Goal: Communication & Community: Answer question/provide support

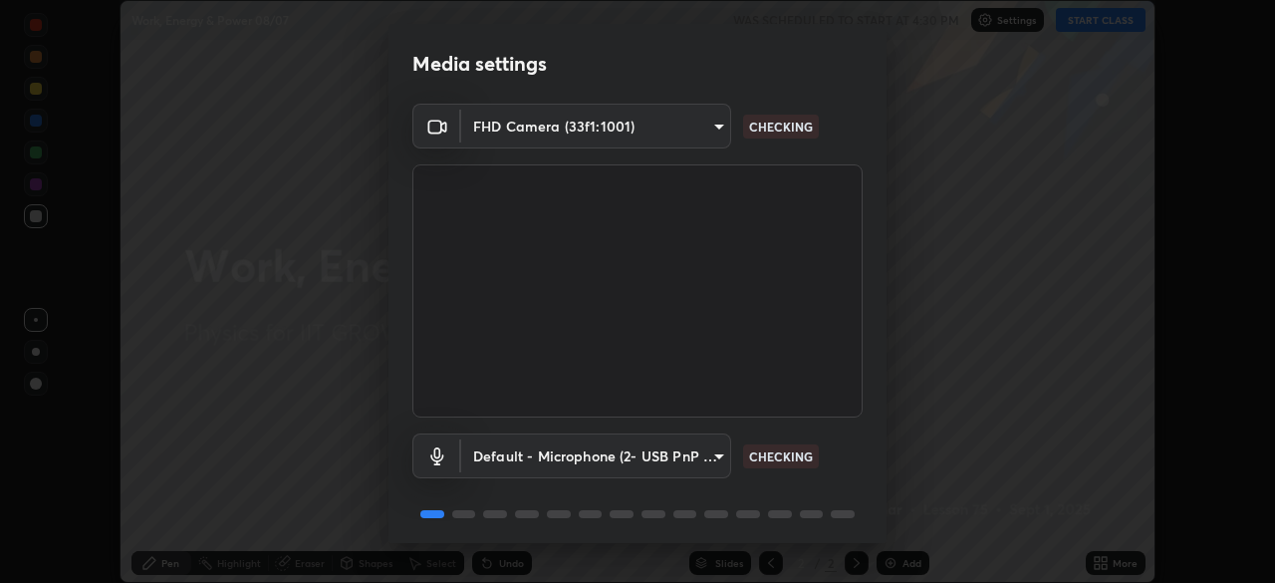
scroll to position [71, 0]
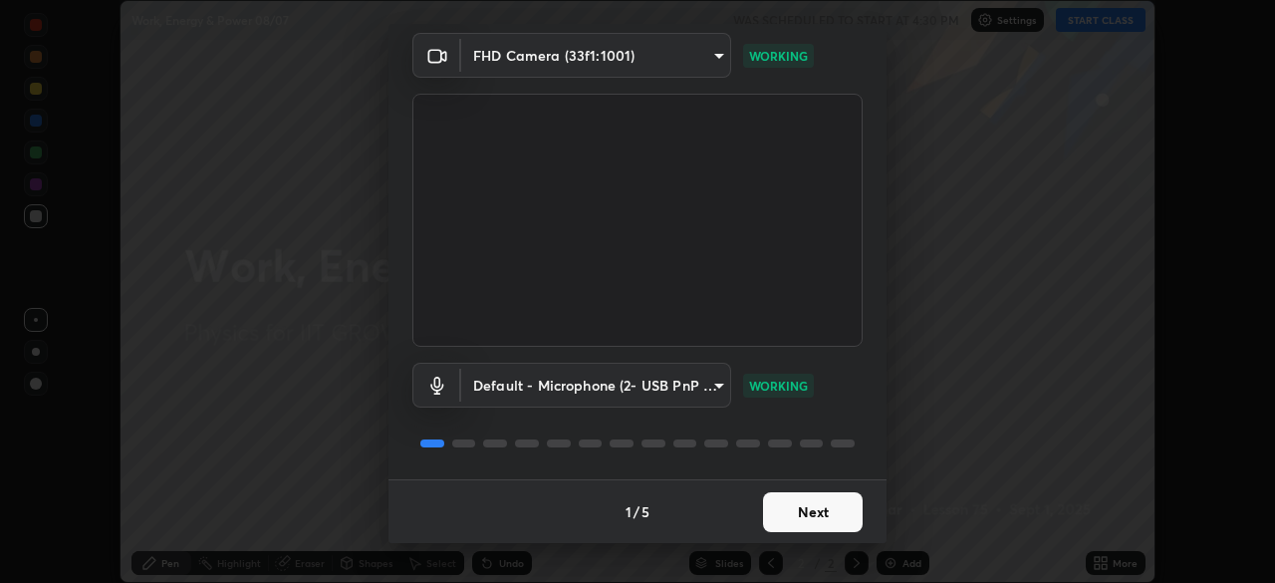
click at [810, 508] on button "Next" at bounding box center [813, 512] width 100 height 40
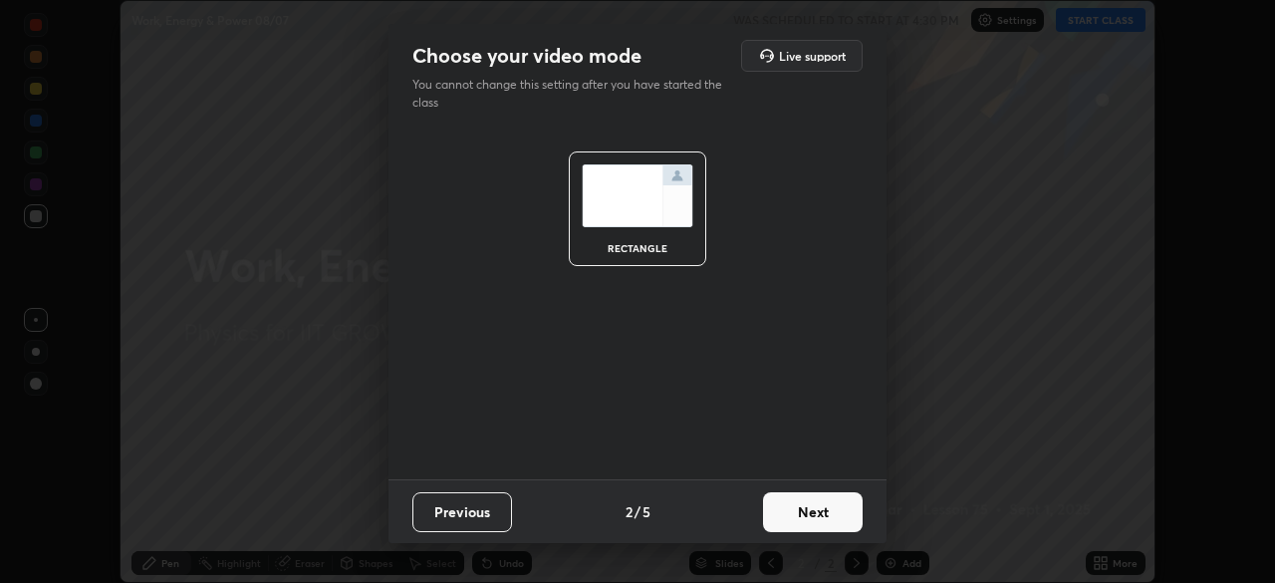
click at [818, 514] on button "Next" at bounding box center [813, 512] width 100 height 40
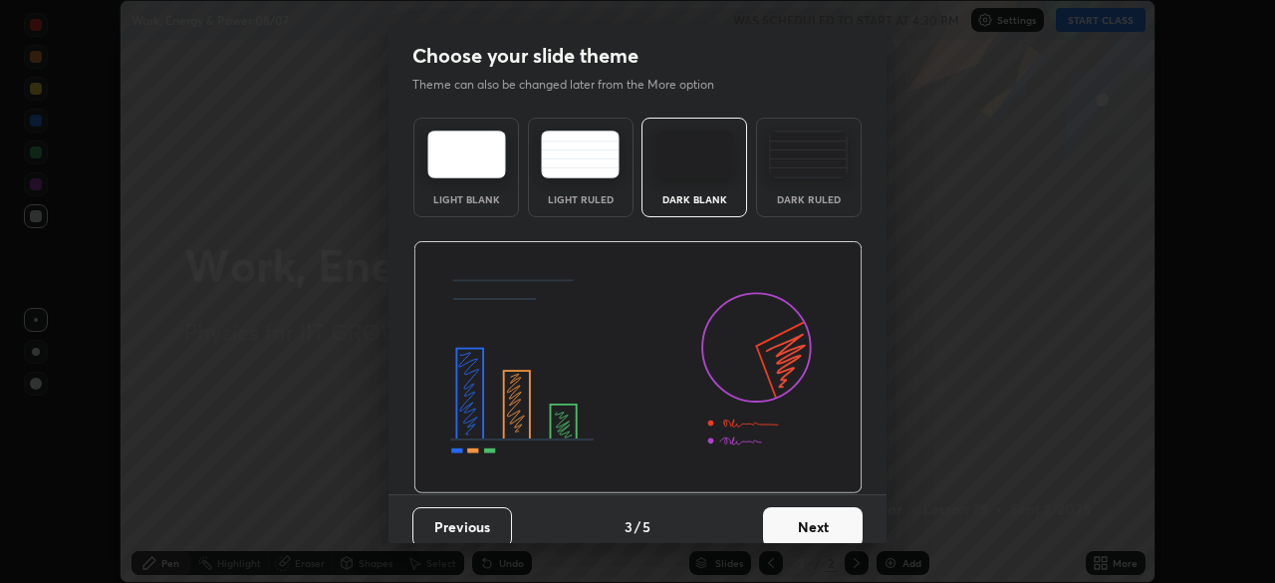
click at [823, 523] on button "Next" at bounding box center [813, 527] width 100 height 40
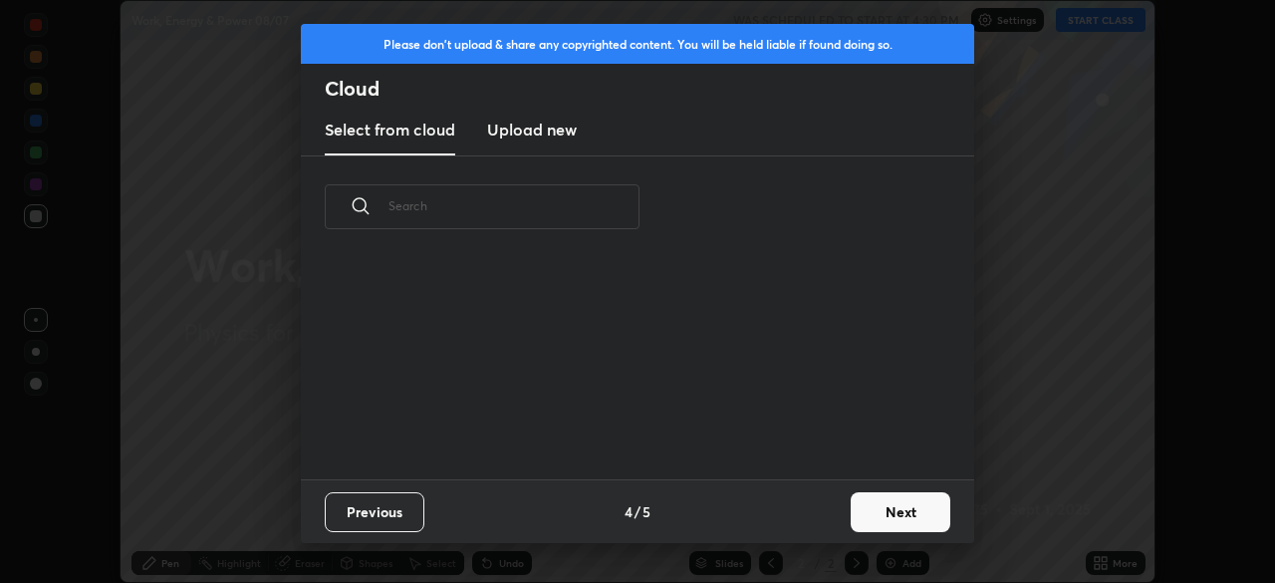
scroll to position [221, 640]
click at [905, 509] on button "Next" at bounding box center [901, 512] width 100 height 40
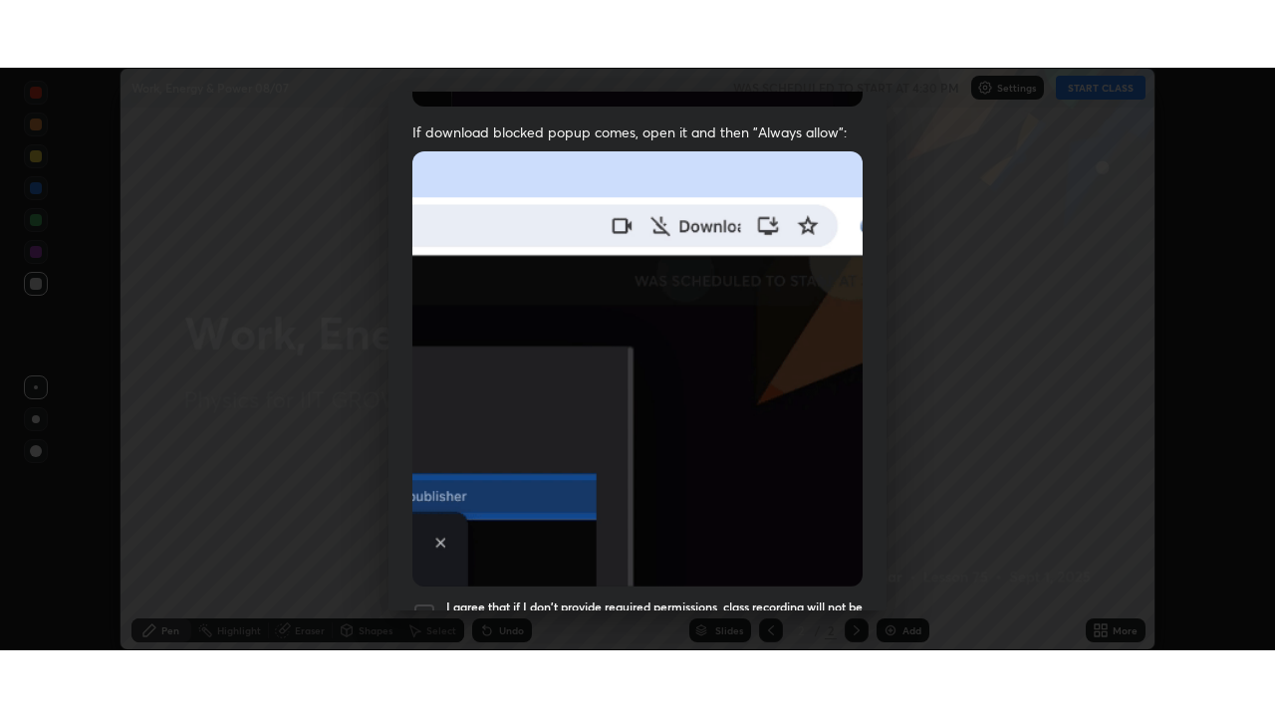
scroll to position [477, 0]
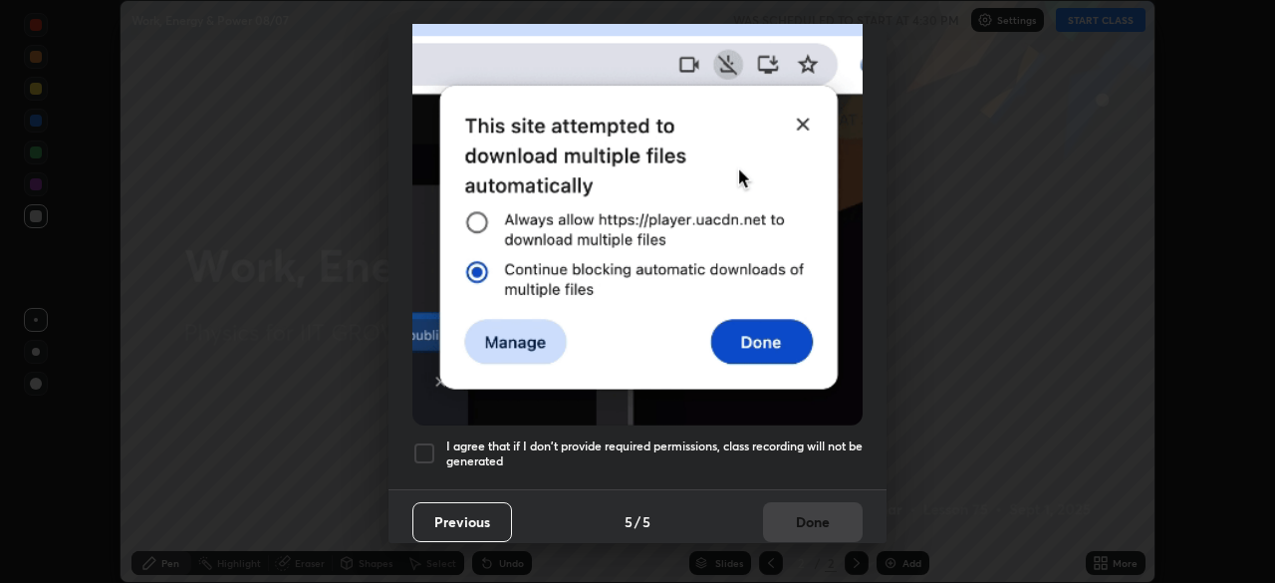
click at [807, 438] on h5 "I agree that if I don't provide required permissions, class recording will not …" at bounding box center [654, 453] width 416 height 31
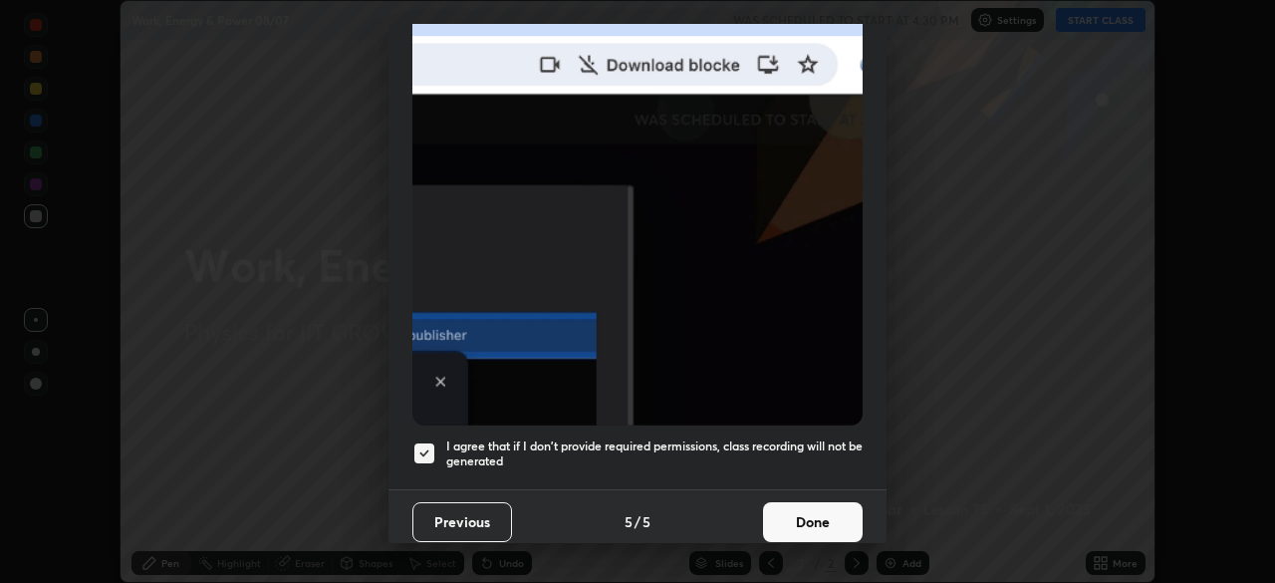
click at [819, 503] on button "Done" at bounding box center [813, 522] width 100 height 40
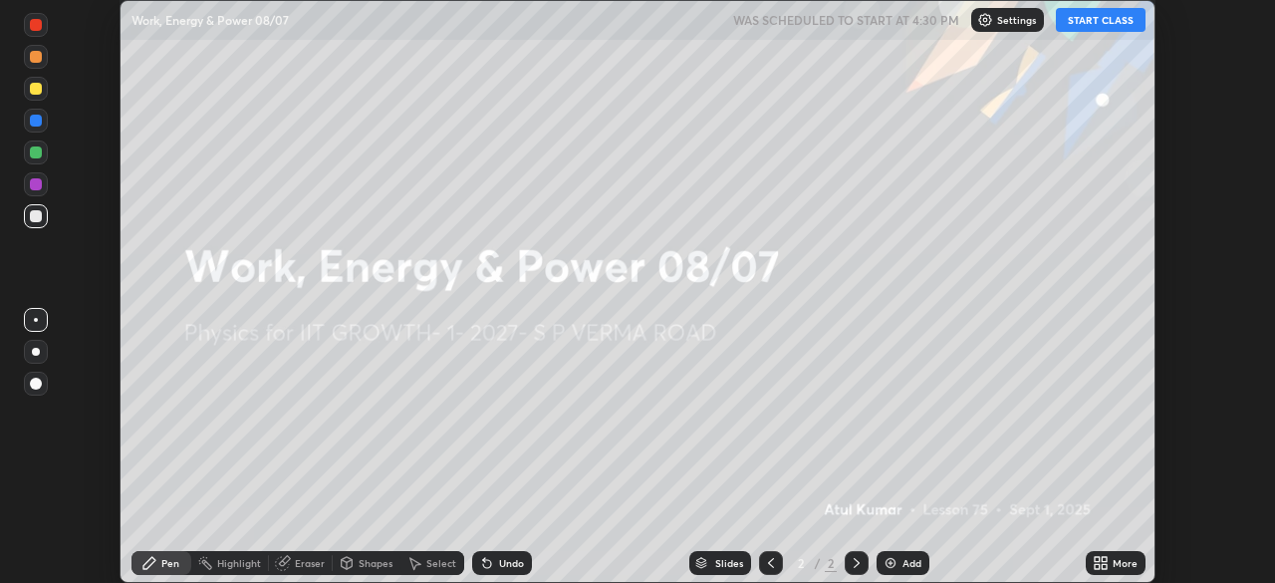
click at [1087, 19] on button "START CLASS" at bounding box center [1101, 20] width 90 height 24
click at [896, 558] on img at bounding box center [891, 563] width 16 height 16
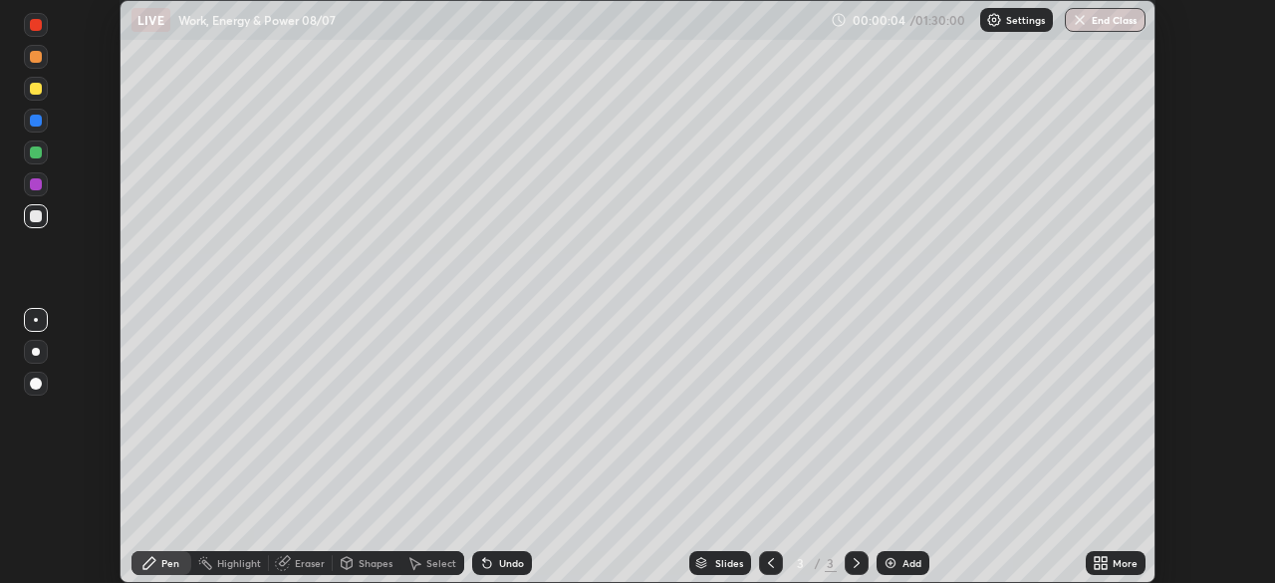
click at [1104, 559] on icon at bounding box center [1104, 559] width 5 height 5
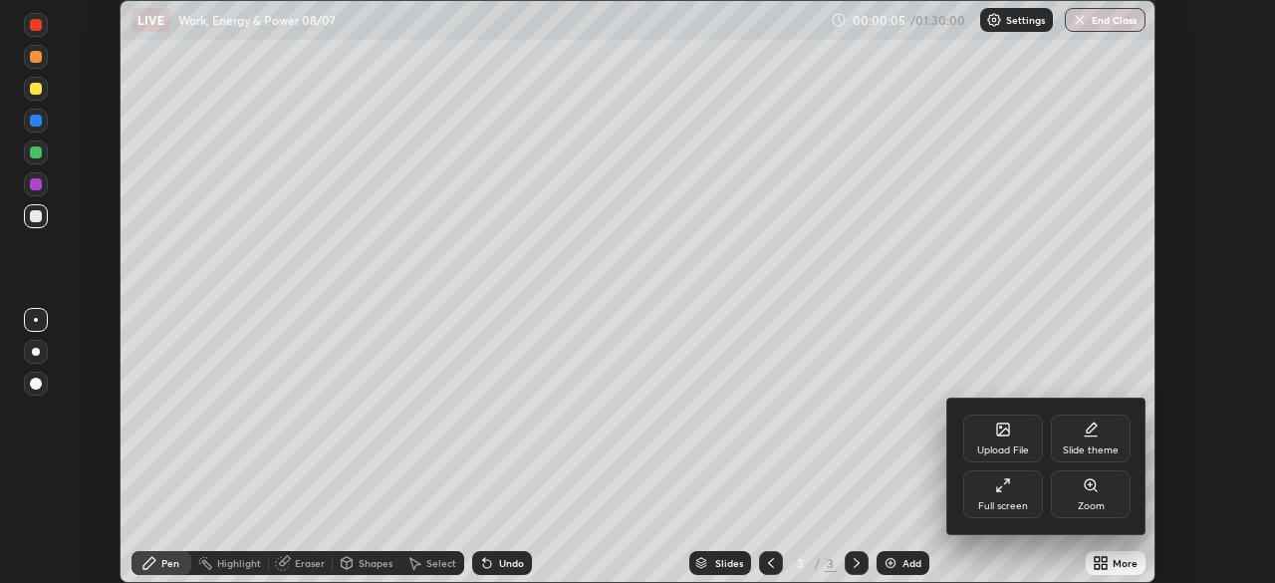
click at [1022, 491] on div "Full screen" at bounding box center [1003, 494] width 80 height 48
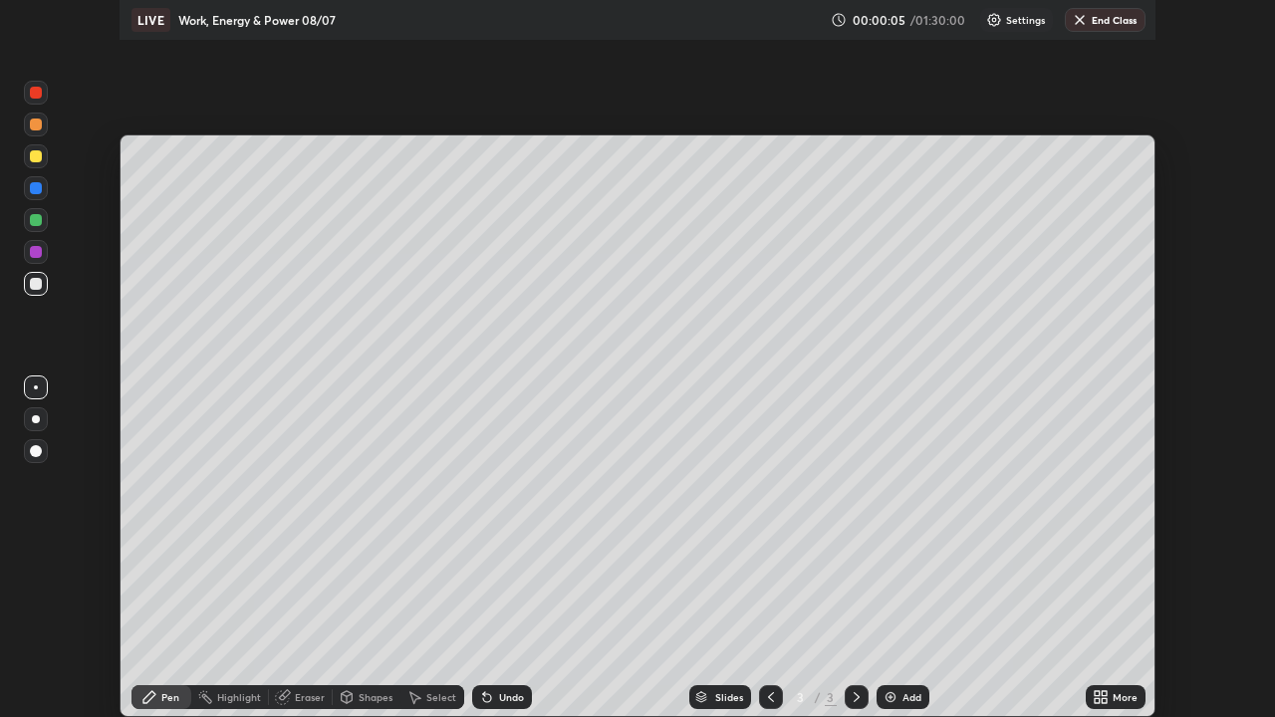
scroll to position [717, 1275]
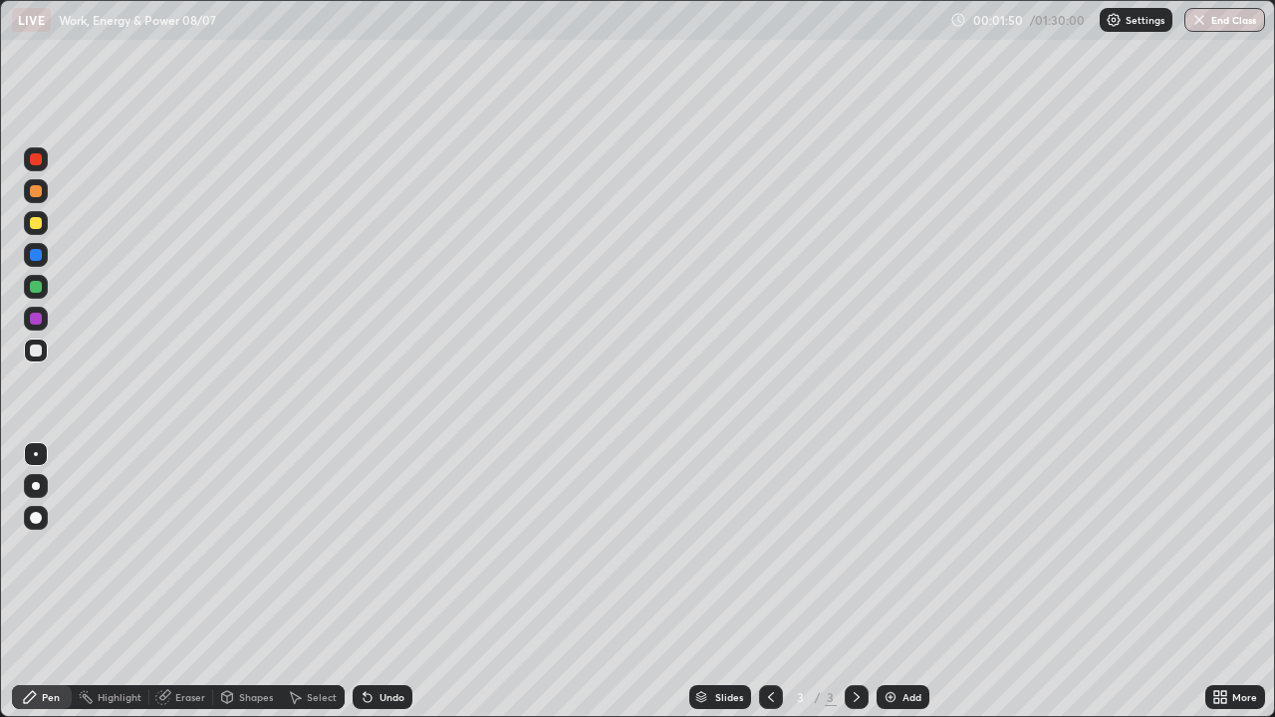
click at [245, 582] on div "Shapes" at bounding box center [256, 697] width 34 height 10
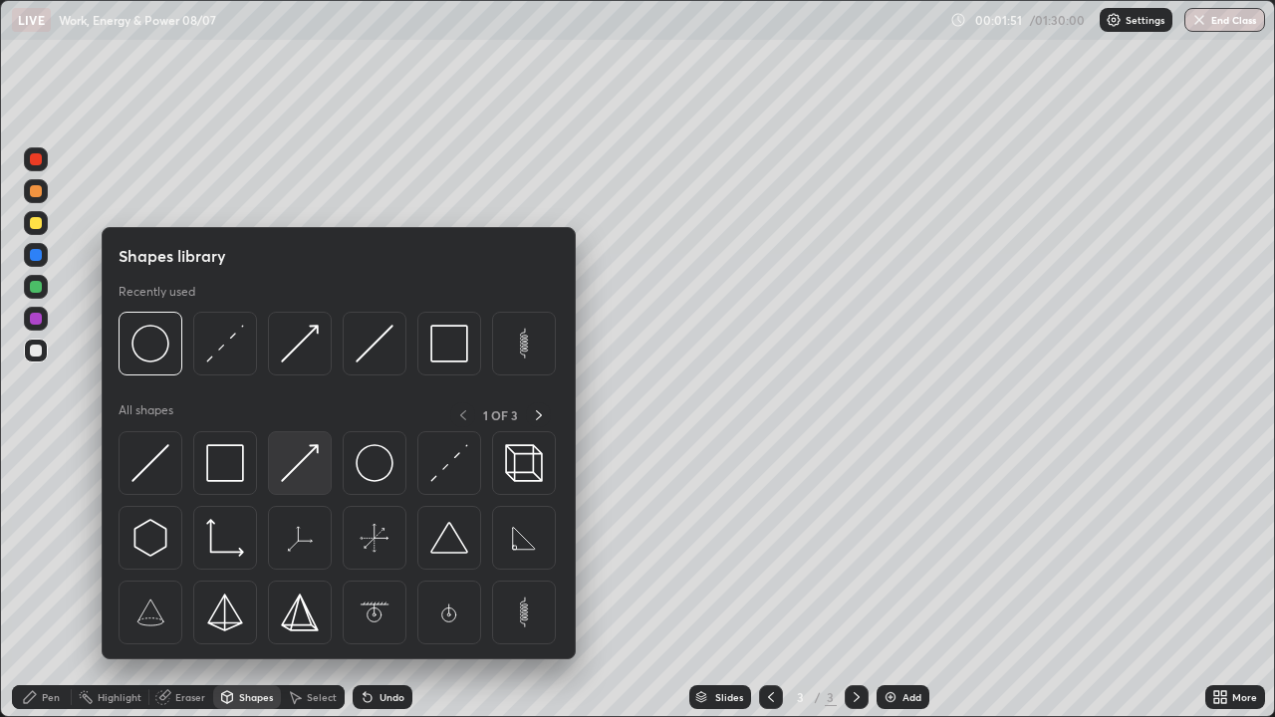
click at [303, 465] on img at bounding box center [300, 463] width 38 height 38
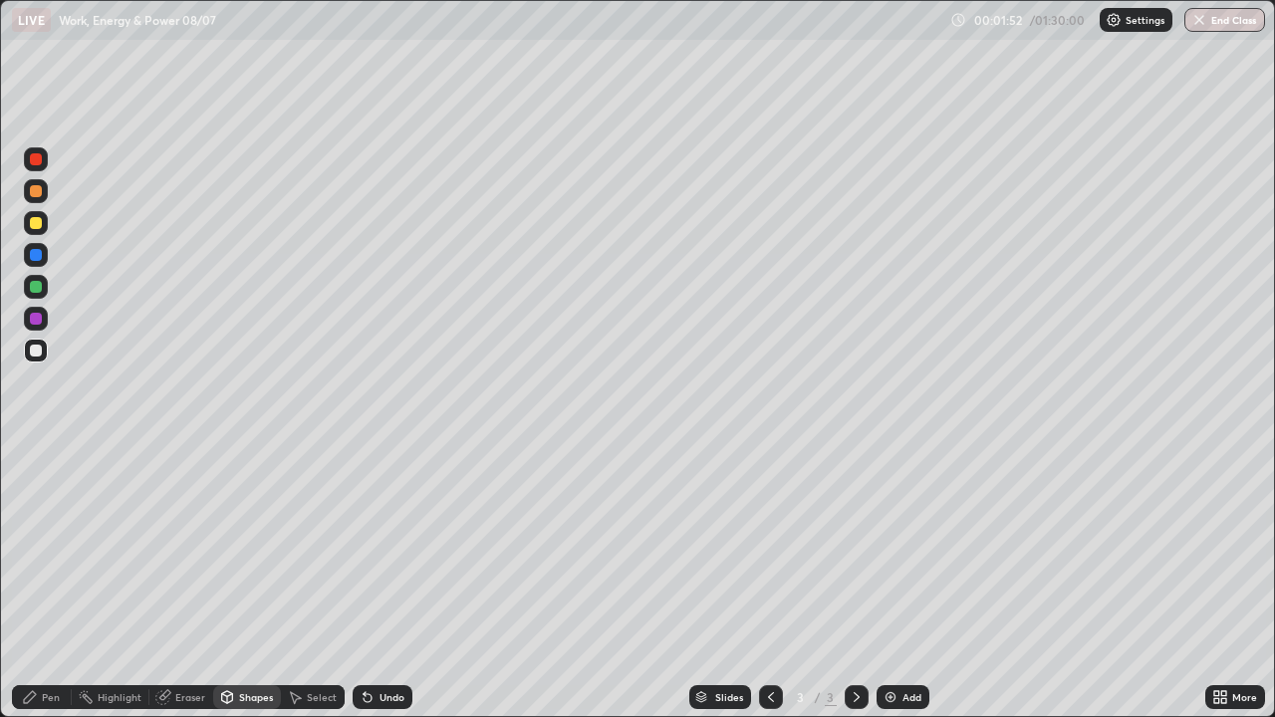
click at [33, 352] on div at bounding box center [36, 351] width 12 height 12
click at [44, 582] on div "Pen" at bounding box center [51, 697] width 18 height 10
click at [384, 582] on div "Undo" at bounding box center [392, 697] width 25 height 10
click at [381, 582] on div "Undo" at bounding box center [383, 697] width 60 height 24
click at [254, 582] on div "Shapes" at bounding box center [256, 697] width 34 height 10
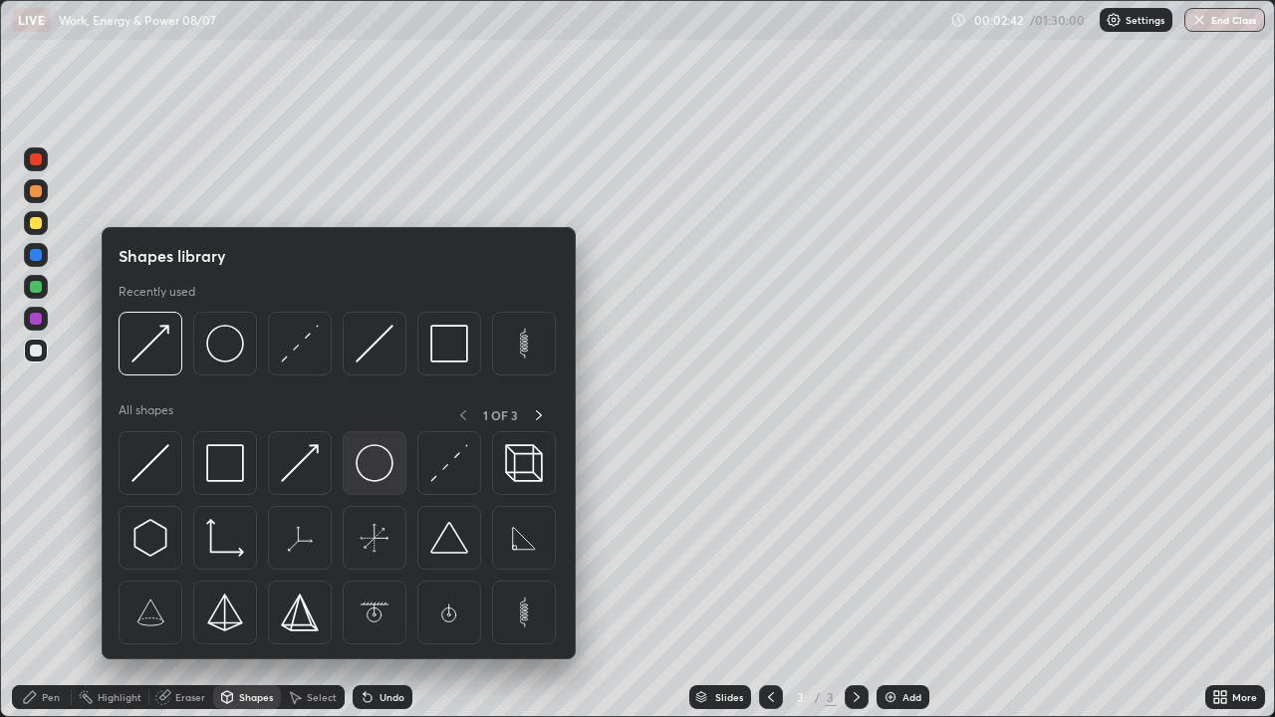
click at [373, 465] on img at bounding box center [375, 463] width 38 height 38
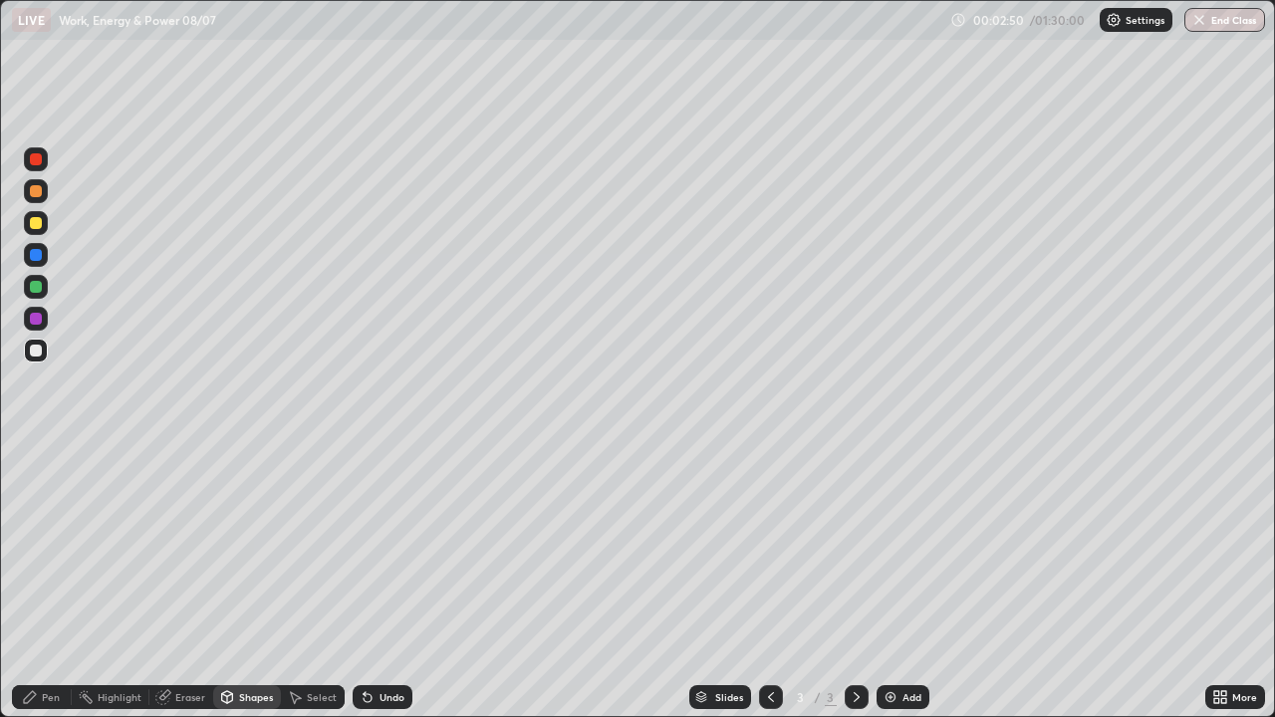
click at [360, 582] on icon at bounding box center [368, 697] width 16 height 16
click at [246, 582] on div "Shapes" at bounding box center [256, 697] width 34 height 10
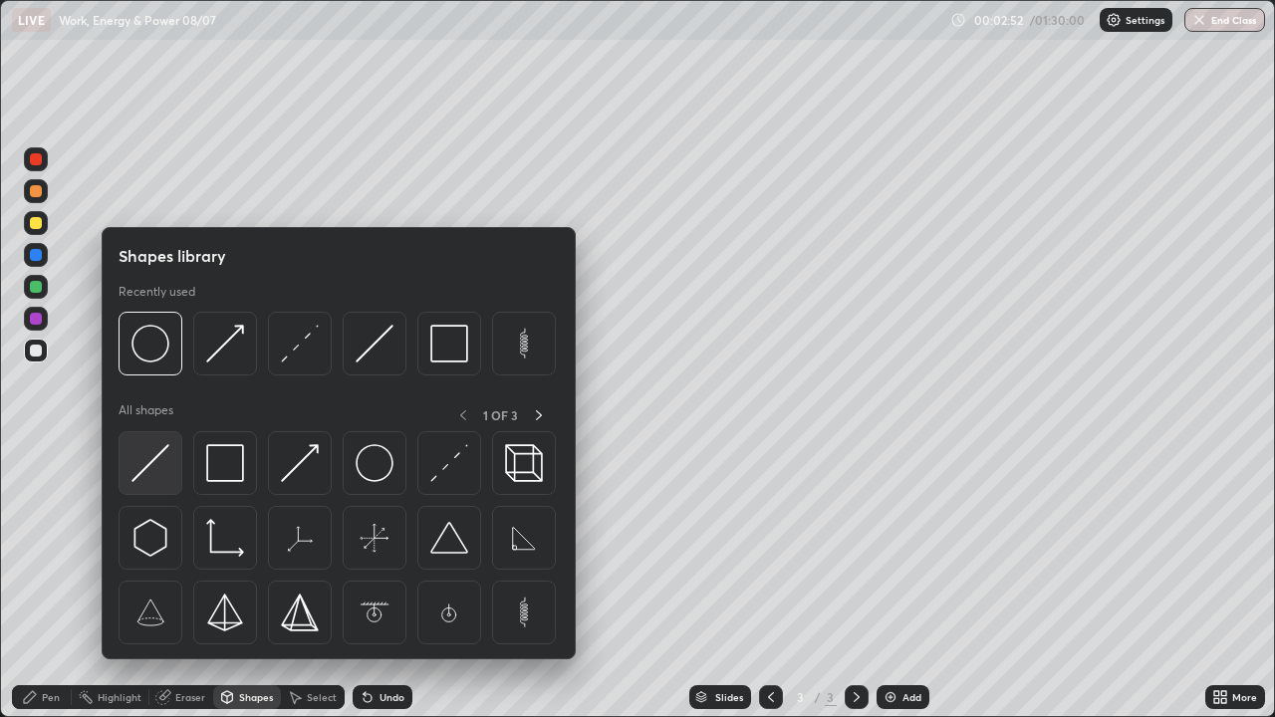
click at [166, 451] on img at bounding box center [151, 463] width 38 height 38
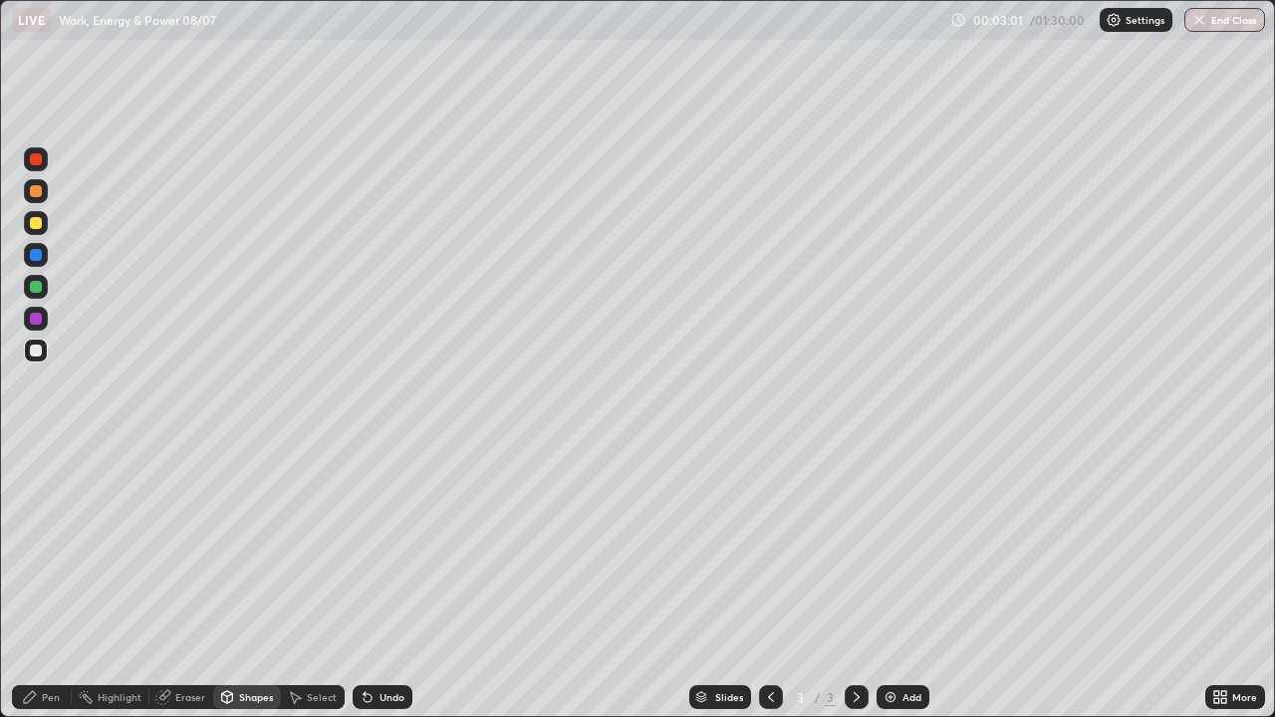
click at [375, 582] on div "Undo" at bounding box center [383, 697] width 60 height 24
click at [253, 582] on div "Shapes" at bounding box center [247, 697] width 68 height 24
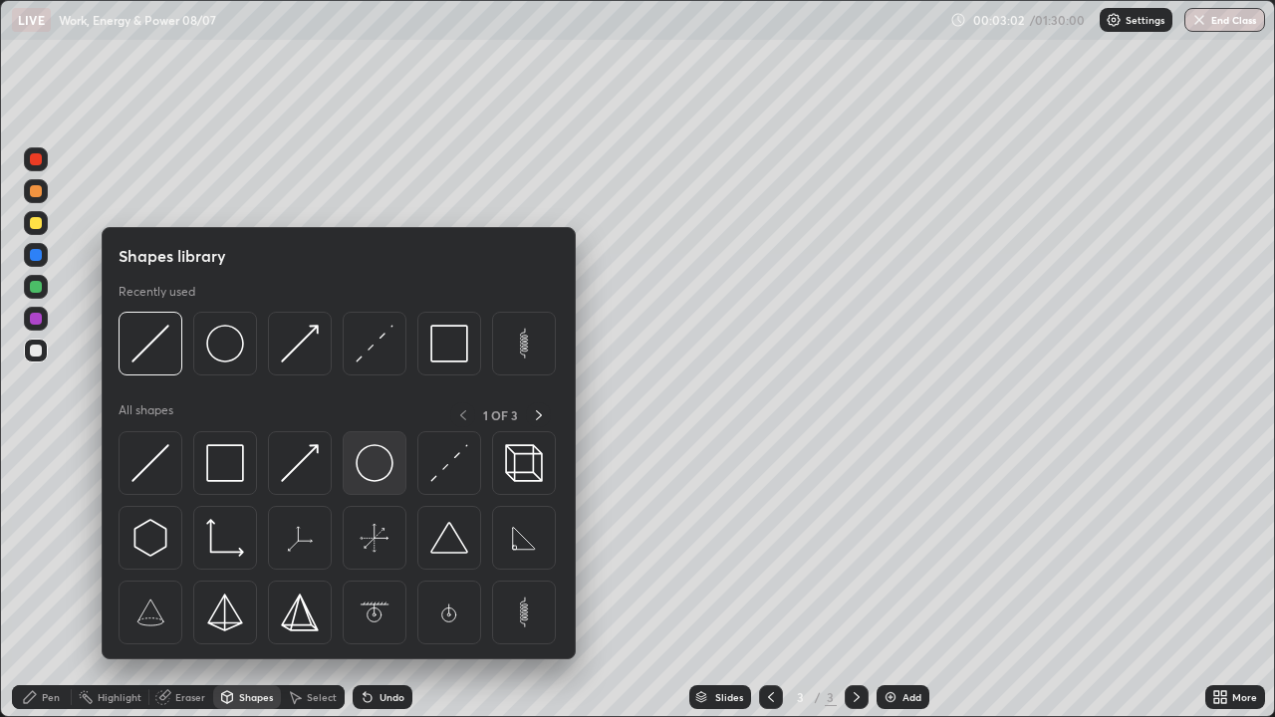
click at [376, 465] on img at bounding box center [375, 463] width 38 height 38
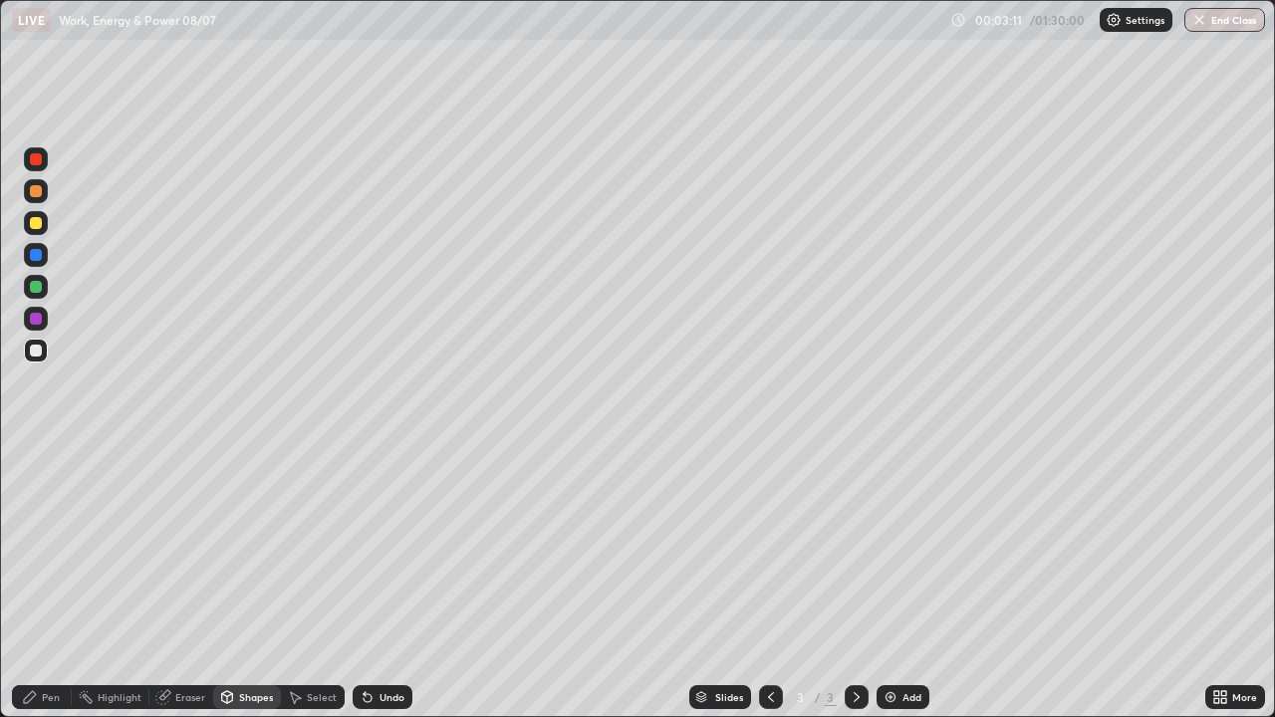
click at [180, 582] on div "Eraser" at bounding box center [181, 697] width 64 height 24
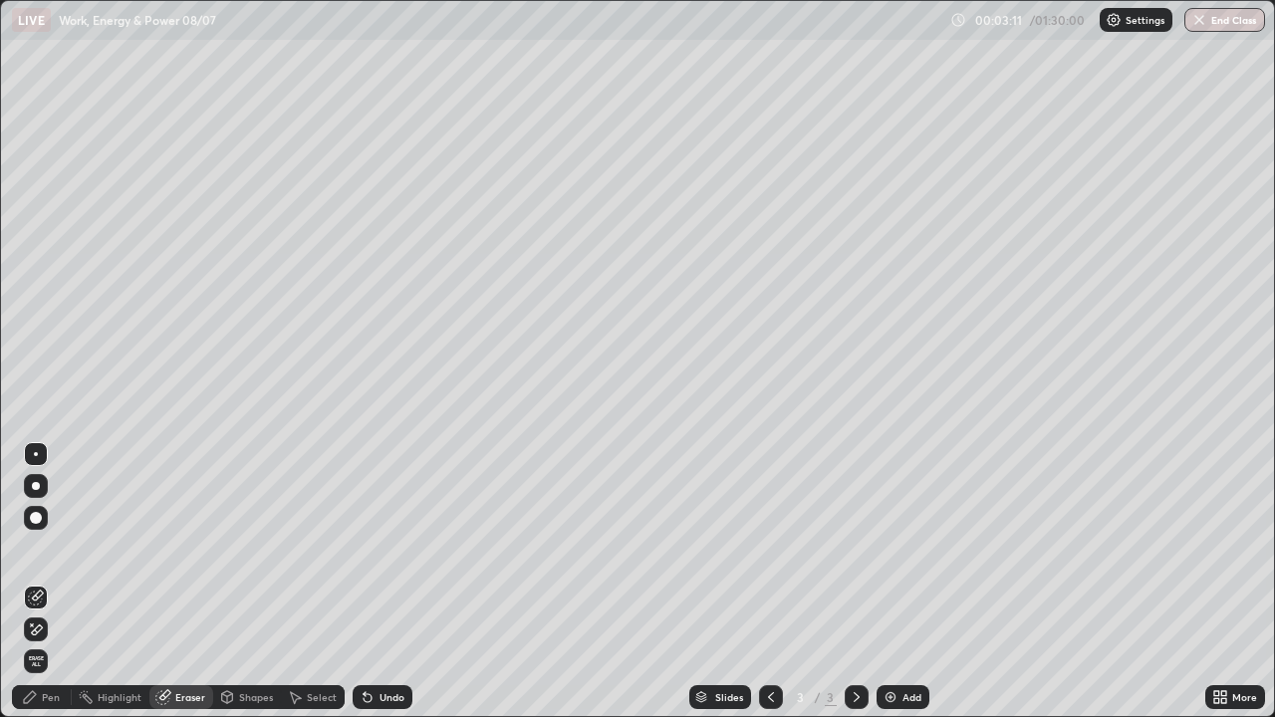
click at [44, 448] on div at bounding box center [36, 454] width 24 height 24
click at [258, 582] on div "Shapes" at bounding box center [247, 697] width 68 height 24
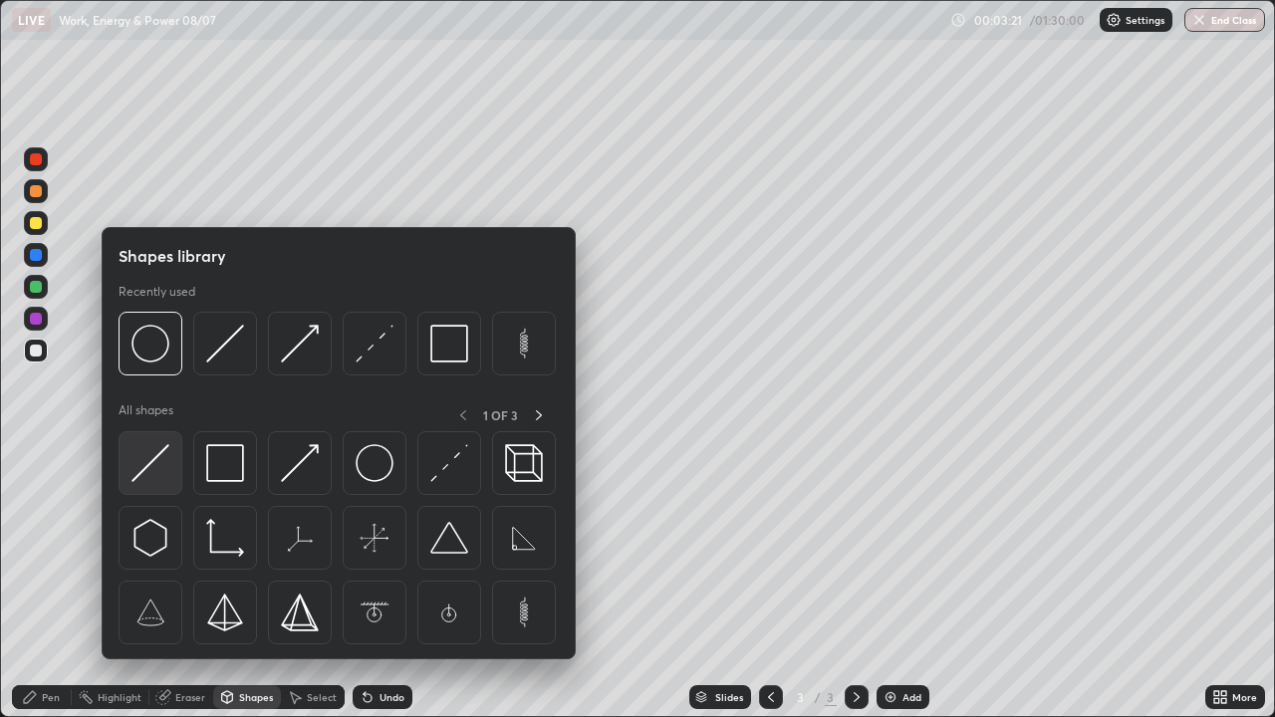
click at [165, 451] on img at bounding box center [151, 463] width 38 height 38
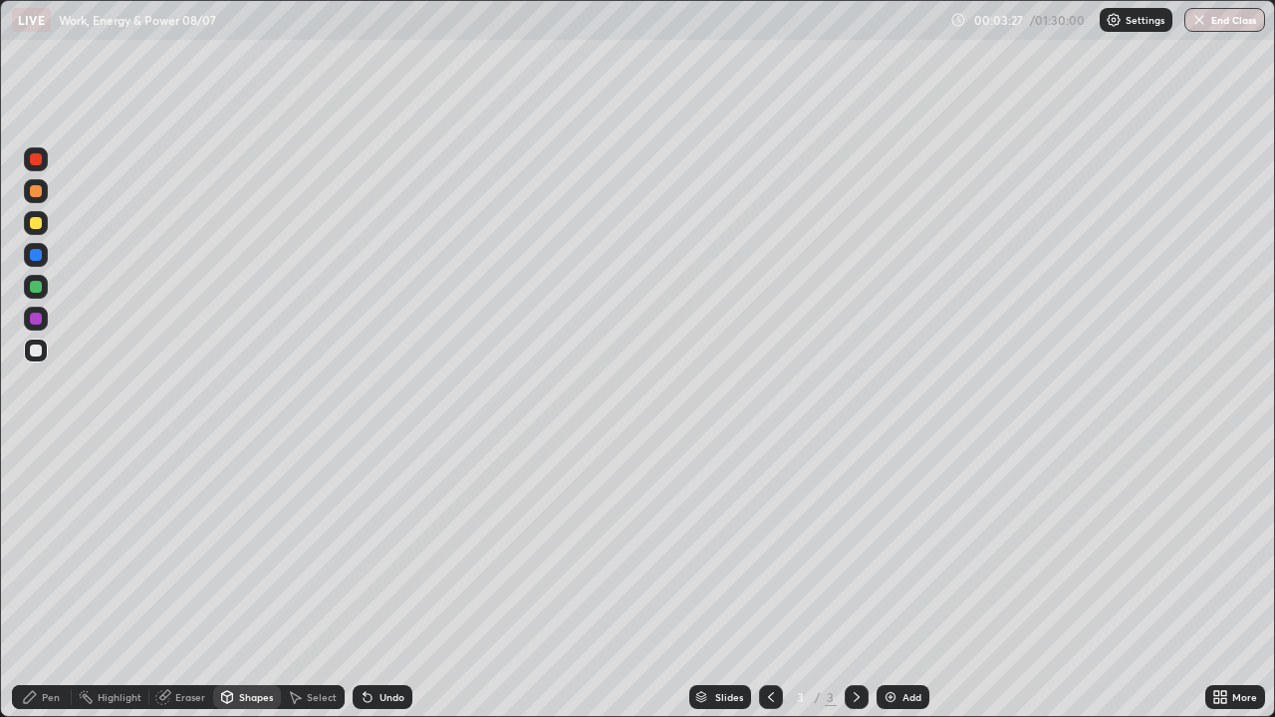
click at [50, 582] on div "Pen" at bounding box center [42, 697] width 60 height 24
click at [244, 582] on div "Shapes" at bounding box center [247, 697] width 68 height 24
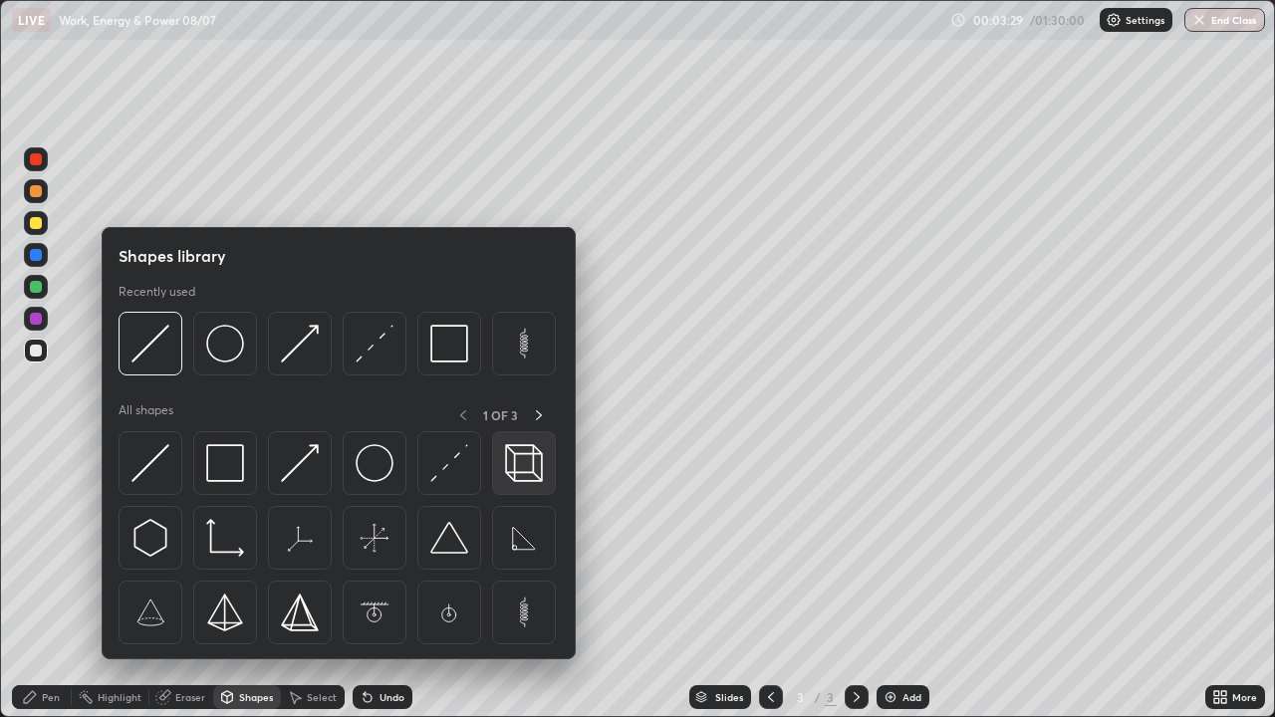
click at [508, 464] on img at bounding box center [524, 463] width 38 height 38
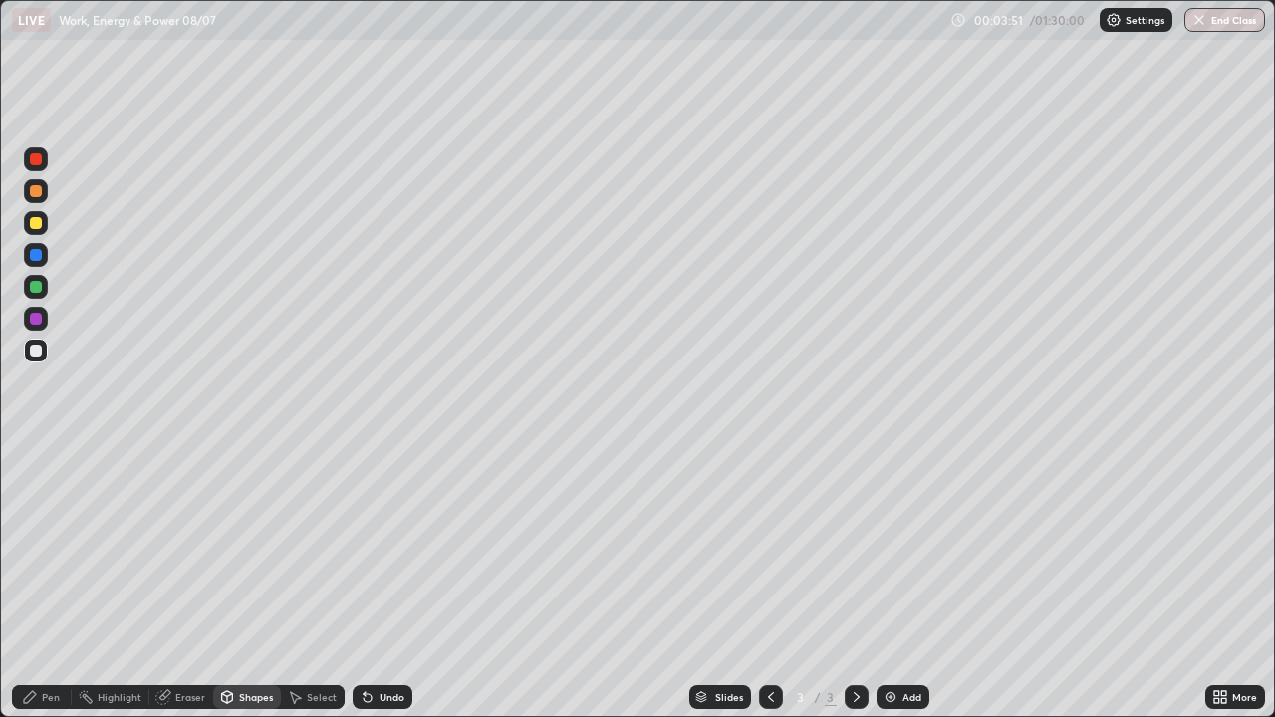
click at [51, 582] on div "Pen" at bounding box center [51, 697] width 18 height 10
click at [40, 227] on div at bounding box center [36, 223] width 12 height 12
click at [904, 582] on div "Add" at bounding box center [912, 697] width 19 height 10
click at [47, 221] on div at bounding box center [36, 223] width 24 height 24
click at [236, 582] on div "Shapes" at bounding box center [247, 697] width 68 height 24
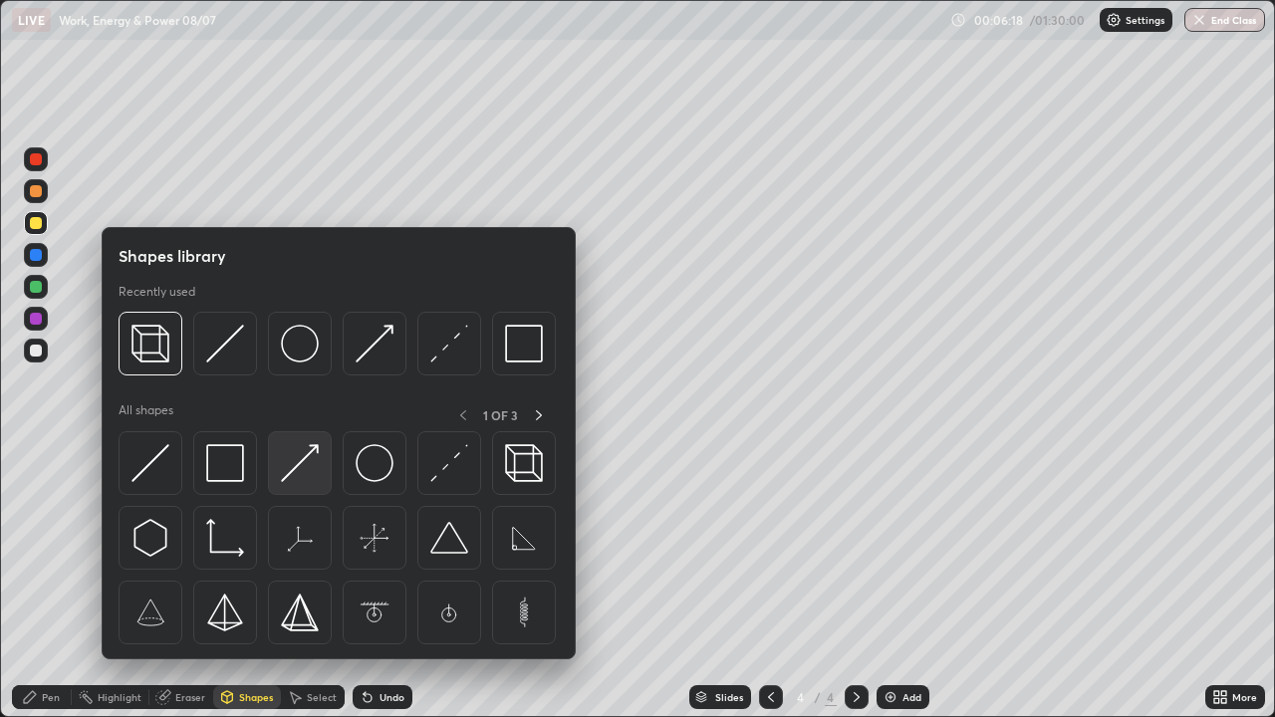
click at [309, 473] on img at bounding box center [300, 463] width 38 height 38
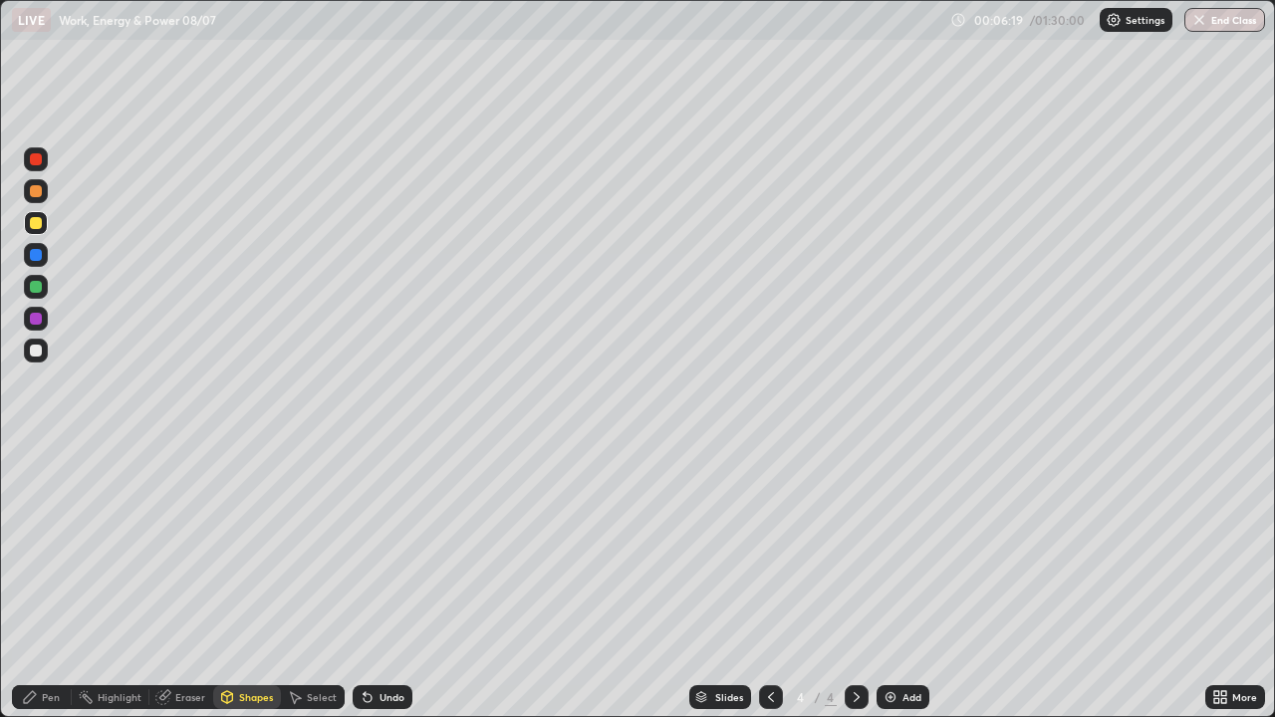
click at [44, 351] on div at bounding box center [36, 351] width 24 height 24
click at [373, 582] on div "Undo" at bounding box center [383, 697] width 60 height 24
click at [240, 582] on div "Shapes" at bounding box center [256, 697] width 34 height 10
click at [53, 582] on div "Pen" at bounding box center [42, 697] width 60 height 24
click at [38, 286] on div at bounding box center [36, 287] width 12 height 12
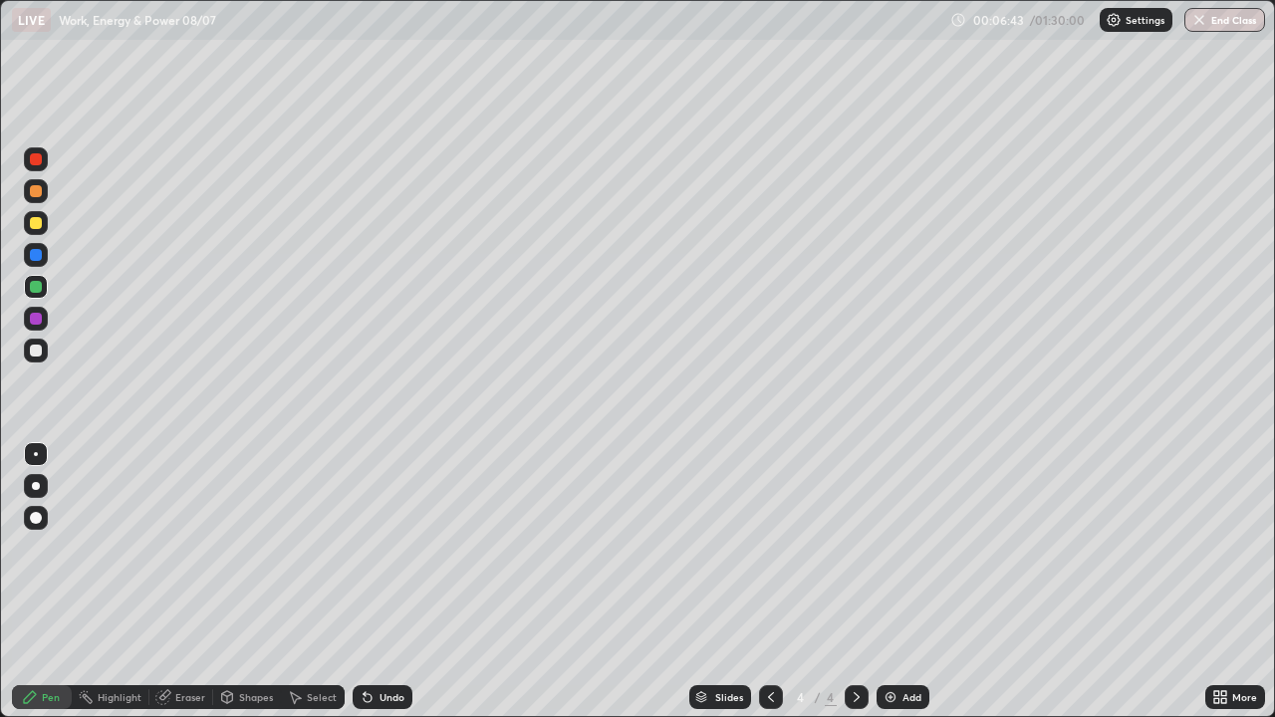
click at [382, 582] on div "Undo" at bounding box center [383, 697] width 60 height 24
click at [38, 223] on div at bounding box center [36, 223] width 12 height 12
click at [33, 283] on div at bounding box center [36, 287] width 12 height 12
click at [43, 194] on div at bounding box center [36, 191] width 24 height 24
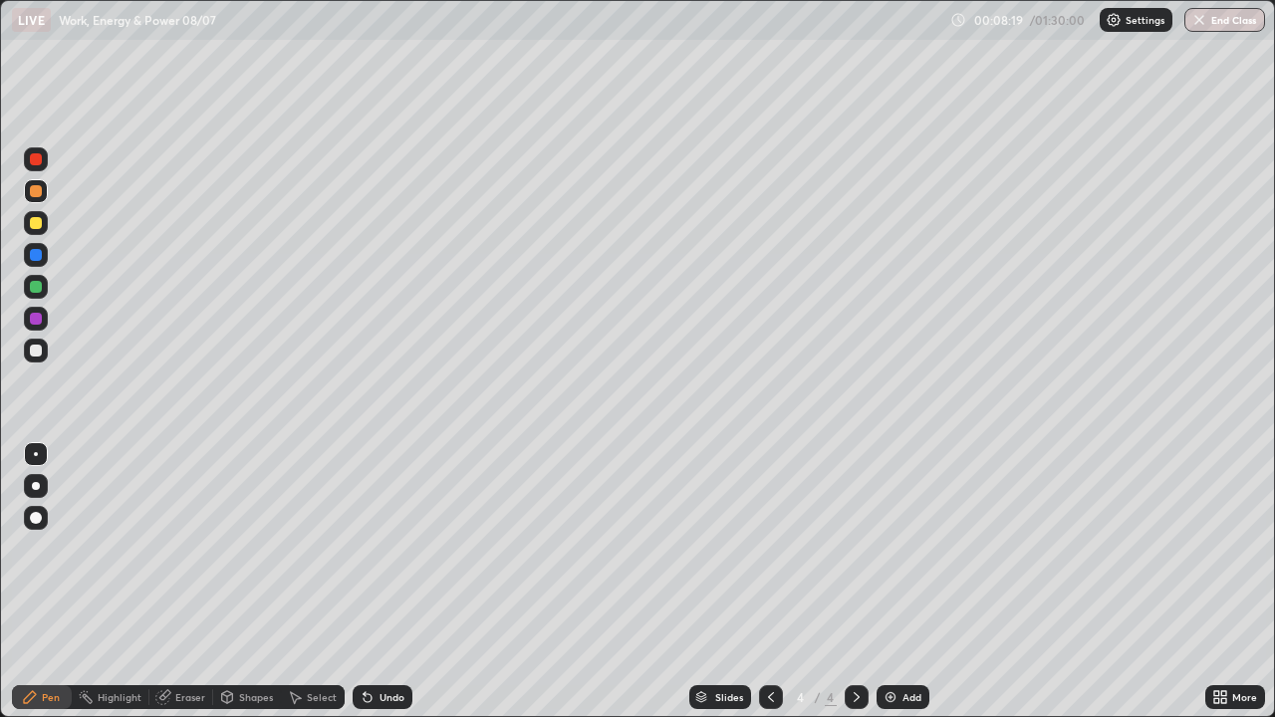
click at [175, 582] on div "Eraser" at bounding box center [190, 697] width 30 height 10
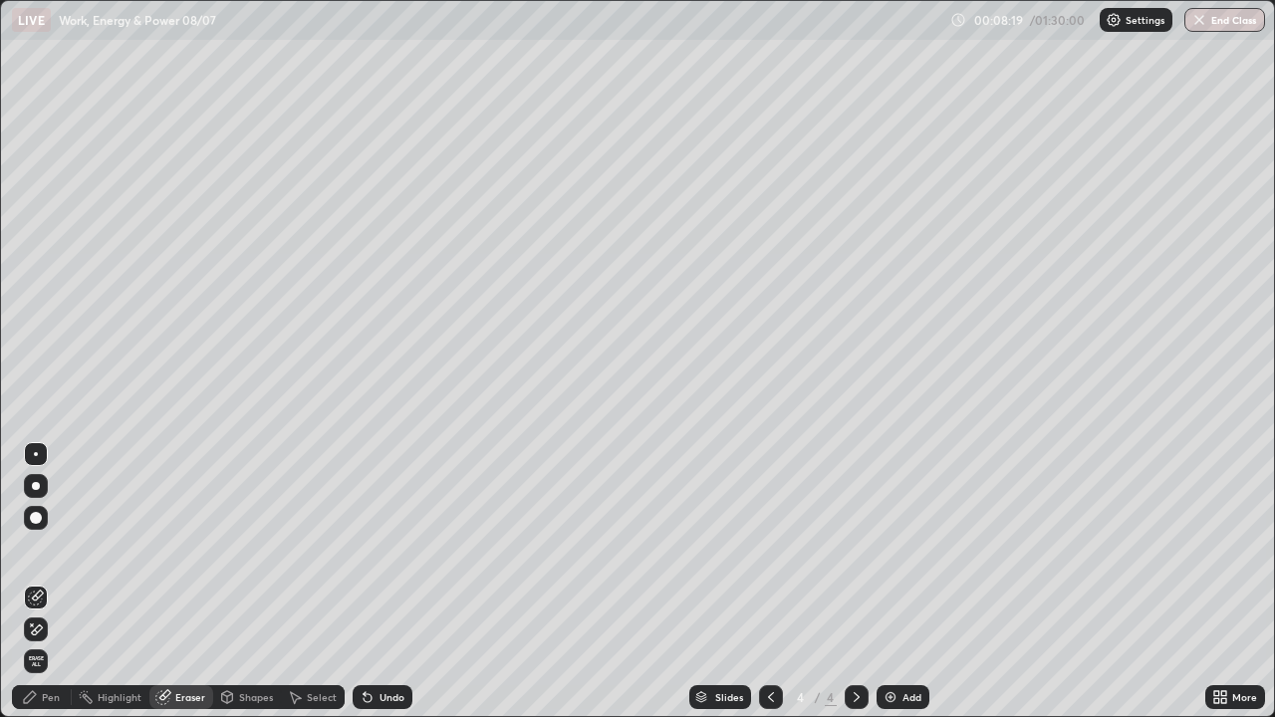
click at [36, 454] on div at bounding box center [36, 454] width 4 height 4
click at [41, 582] on div "Pen" at bounding box center [42, 697] width 60 height 24
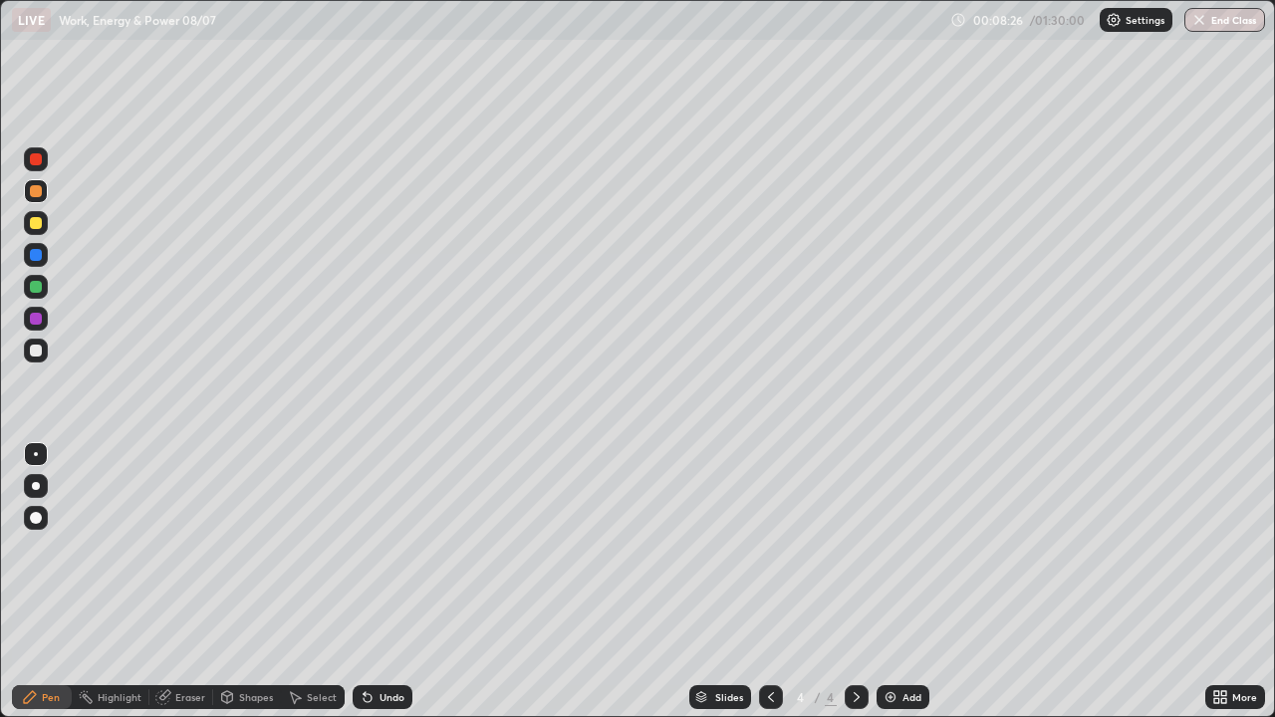
click at [41, 282] on div at bounding box center [36, 287] width 12 height 12
click at [40, 582] on div "Pen" at bounding box center [42, 697] width 60 height 24
click at [45, 225] on div at bounding box center [36, 223] width 24 height 24
click at [43, 582] on div "Pen" at bounding box center [51, 697] width 18 height 10
click at [35, 160] on div at bounding box center [36, 159] width 12 height 12
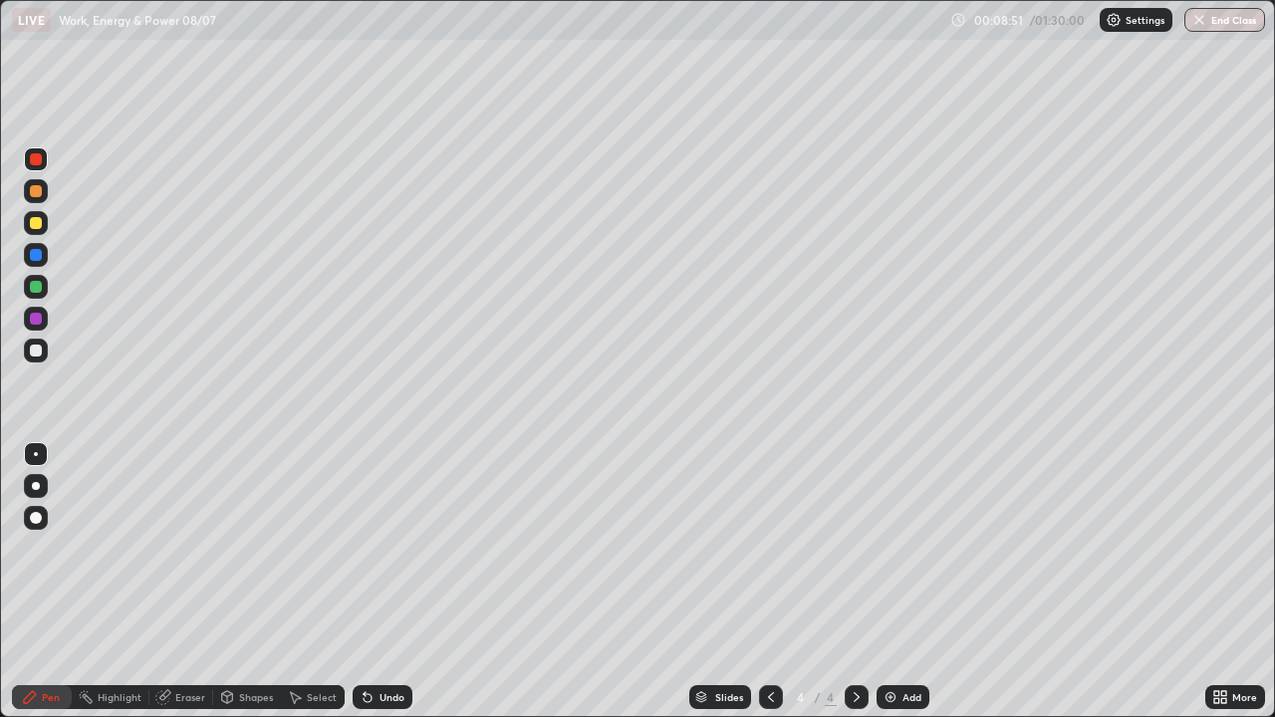
click at [36, 157] on div at bounding box center [36, 159] width 12 height 12
click at [36, 227] on div at bounding box center [36, 223] width 12 height 12
click at [37, 161] on div at bounding box center [36, 159] width 12 height 12
click at [43, 223] on div at bounding box center [36, 223] width 24 height 24
click at [33, 160] on div at bounding box center [36, 159] width 12 height 12
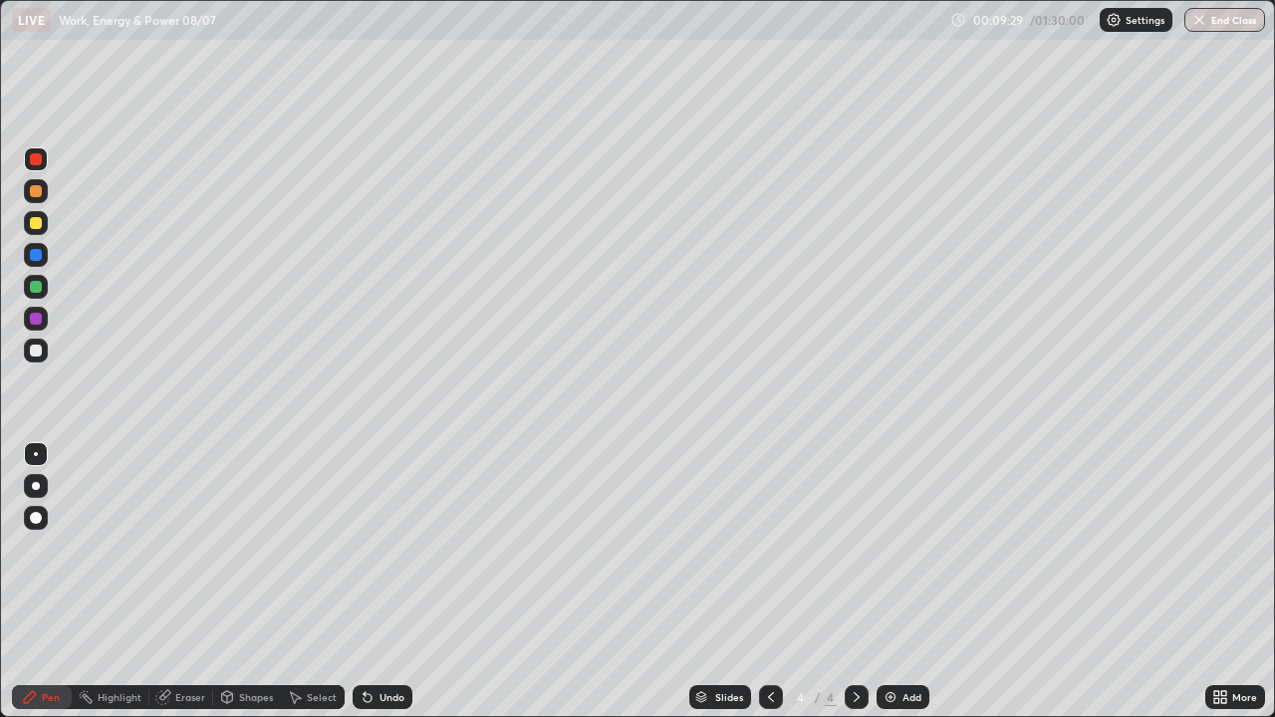
click at [33, 223] on div at bounding box center [36, 223] width 12 height 12
click at [767, 582] on icon at bounding box center [771, 697] width 16 height 16
click at [34, 224] on div at bounding box center [36, 223] width 12 height 12
click at [853, 582] on icon at bounding box center [857, 697] width 16 height 16
click at [769, 582] on icon at bounding box center [771, 697] width 16 height 16
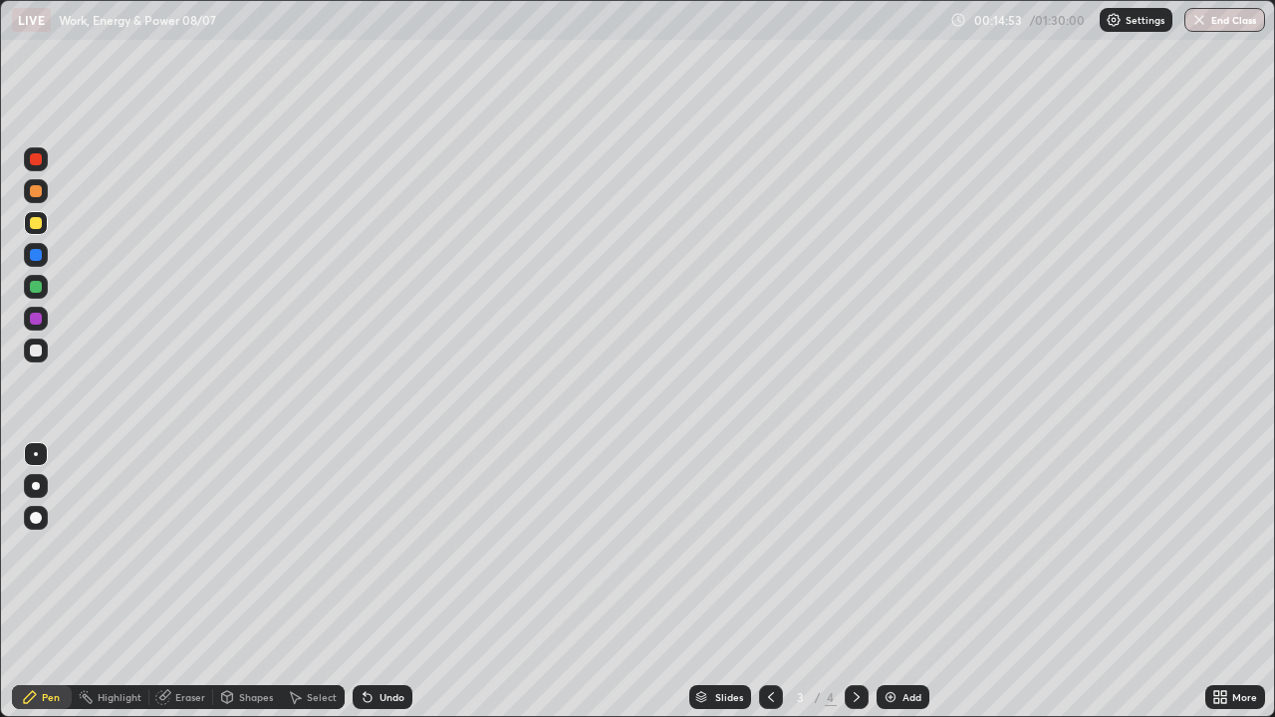
click at [853, 582] on icon at bounding box center [857, 697] width 16 height 16
click at [885, 582] on img at bounding box center [891, 697] width 16 height 16
click at [896, 582] on img at bounding box center [891, 697] width 16 height 16
click at [254, 582] on div "Shapes" at bounding box center [247, 697] width 68 height 24
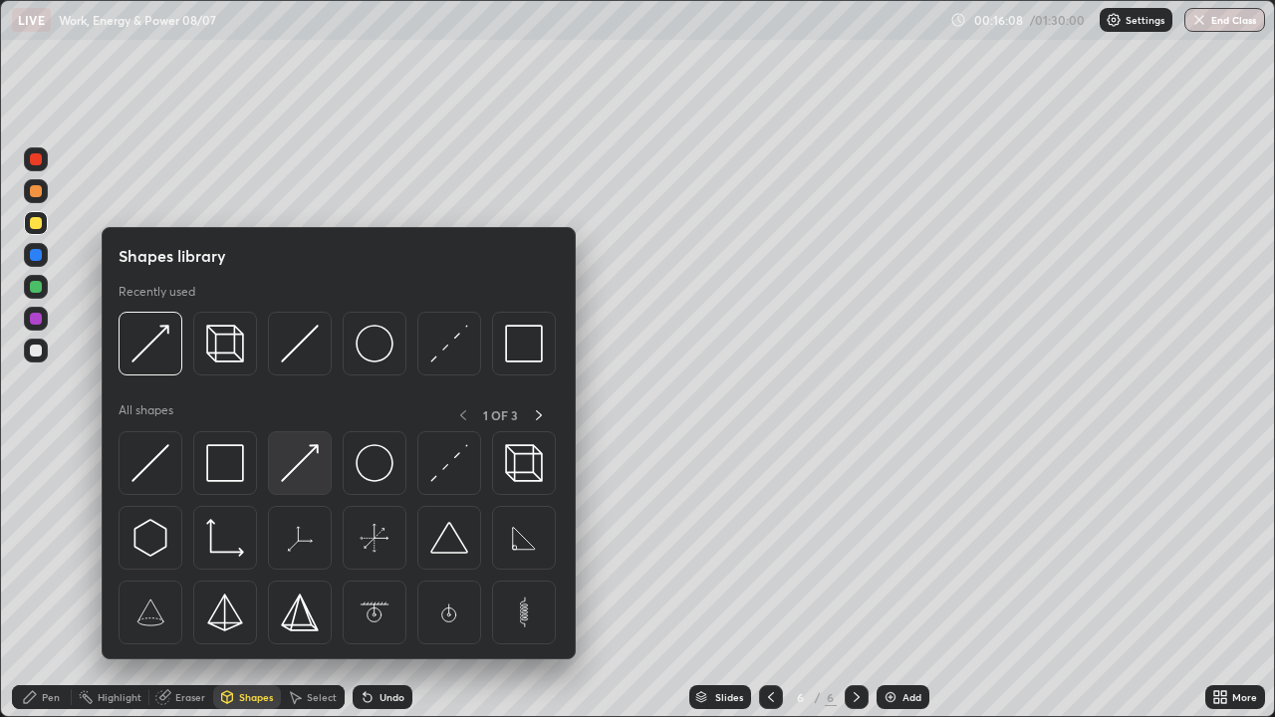
click at [302, 465] on img at bounding box center [300, 463] width 38 height 38
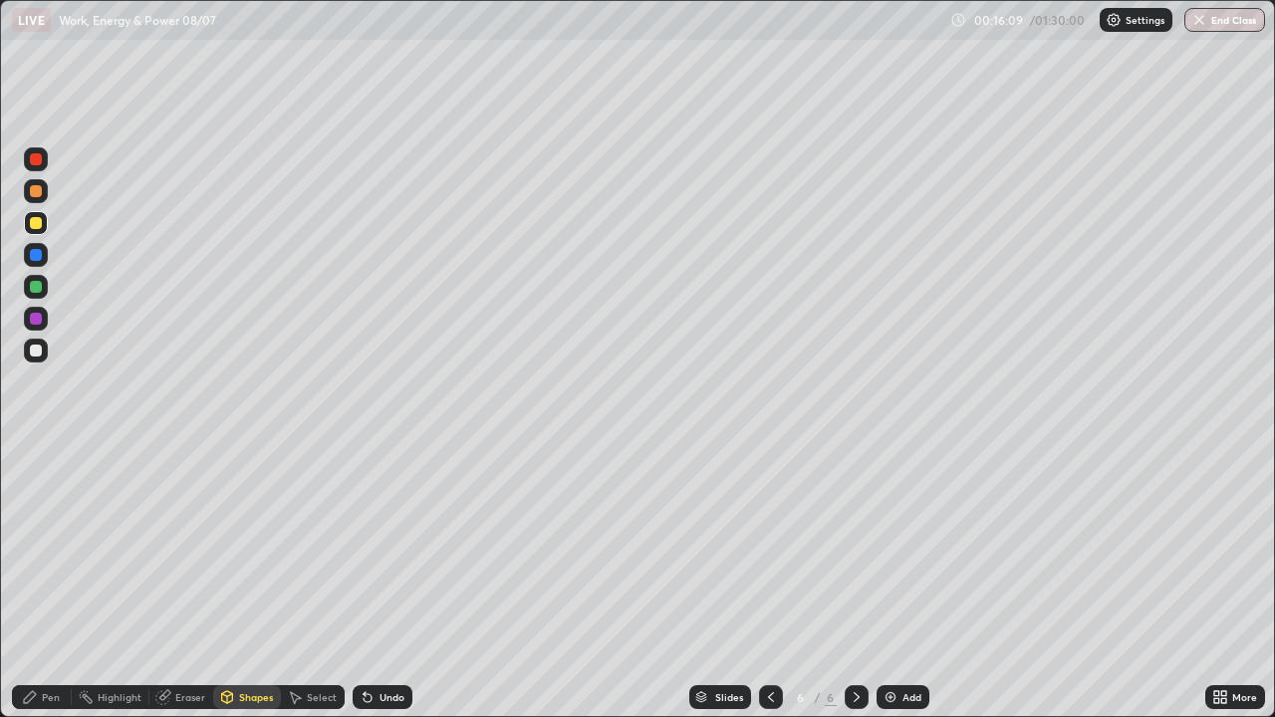
click at [46, 353] on div at bounding box center [36, 351] width 24 height 24
click at [50, 582] on div "Pen" at bounding box center [51, 697] width 18 height 10
click at [35, 228] on div at bounding box center [36, 223] width 12 height 12
click at [41, 286] on div at bounding box center [36, 287] width 12 height 12
click at [180, 582] on div "Eraser" at bounding box center [181, 697] width 64 height 24
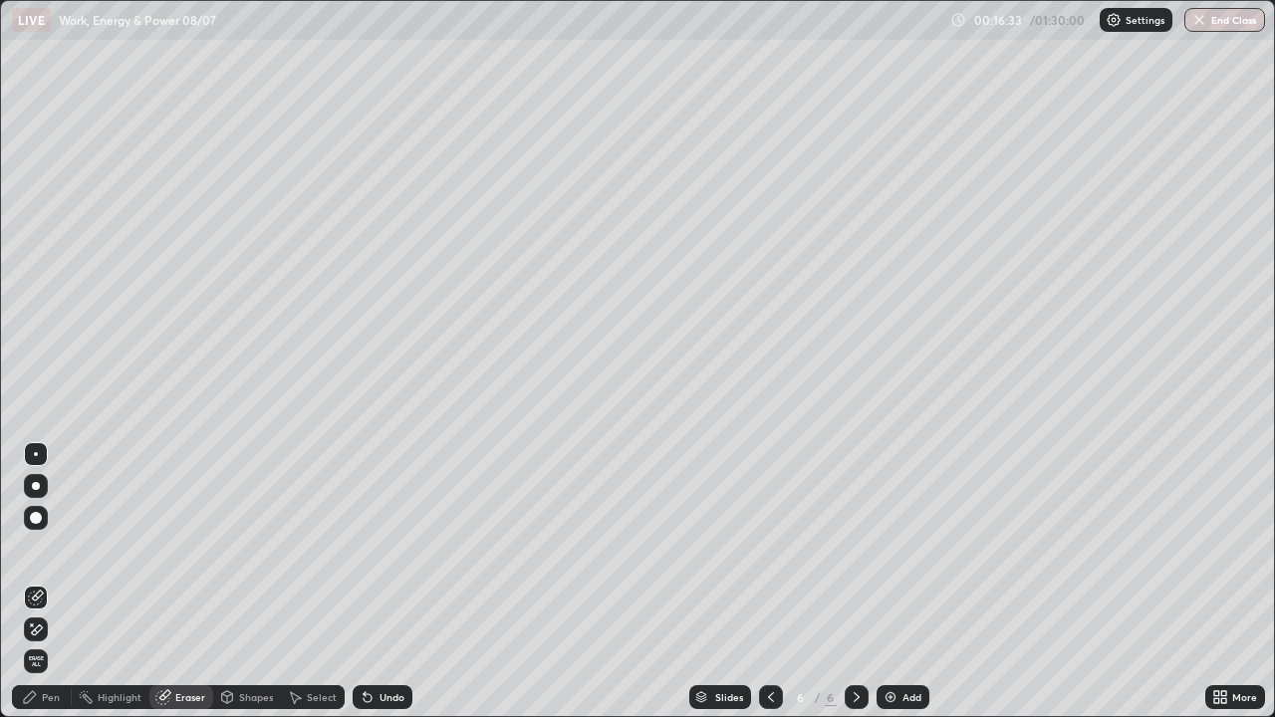
click at [44, 449] on div at bounding box center [36, 454] width 24 height 24
click at [41, 582] on div "Pen" at bounding box center [42, 697] width 60 height 24
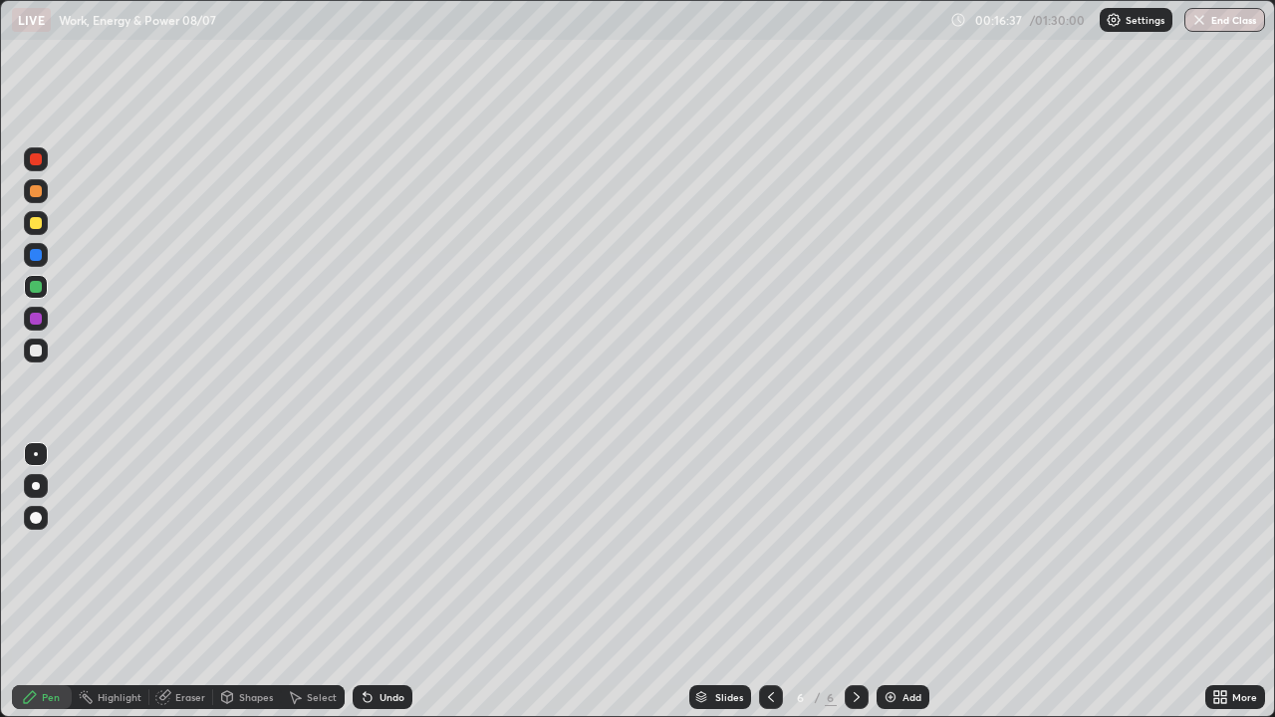
click at [237, 582] on div "Shapes" at bounding box center [247, 697] width 68 height 24
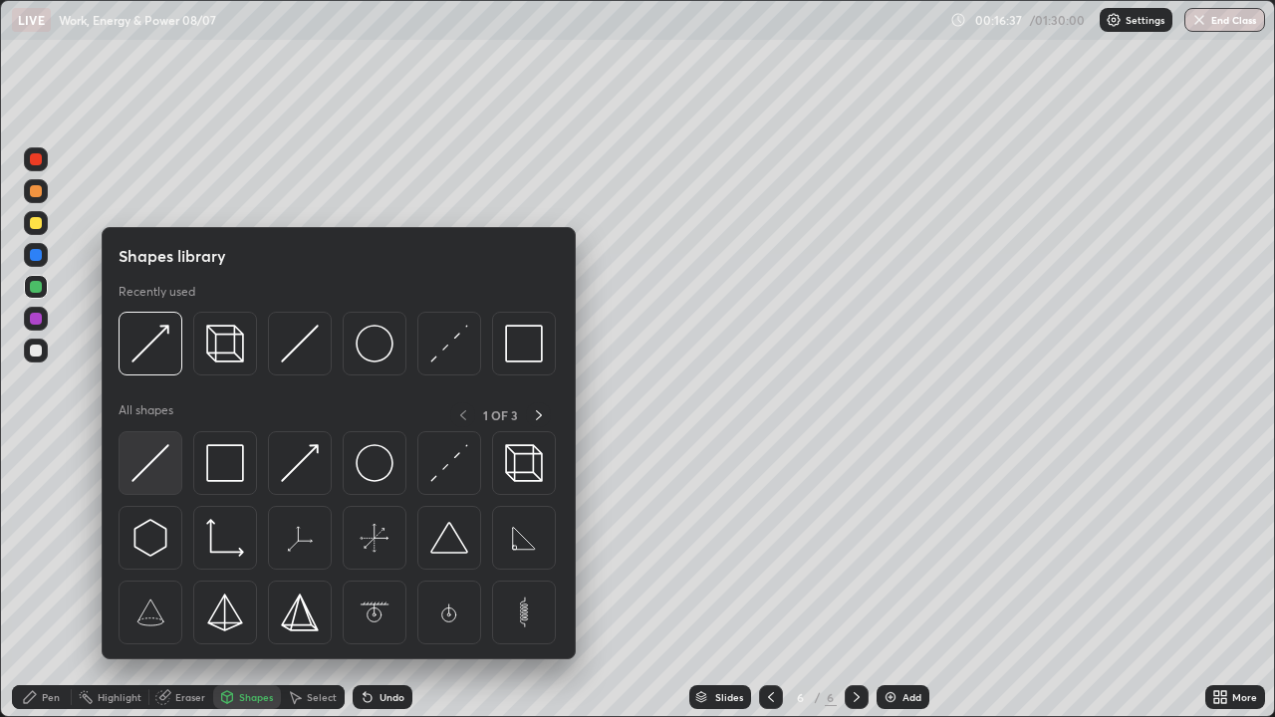
click at [169, 459] on img at bounding box center [151, 463] width 38 height 38
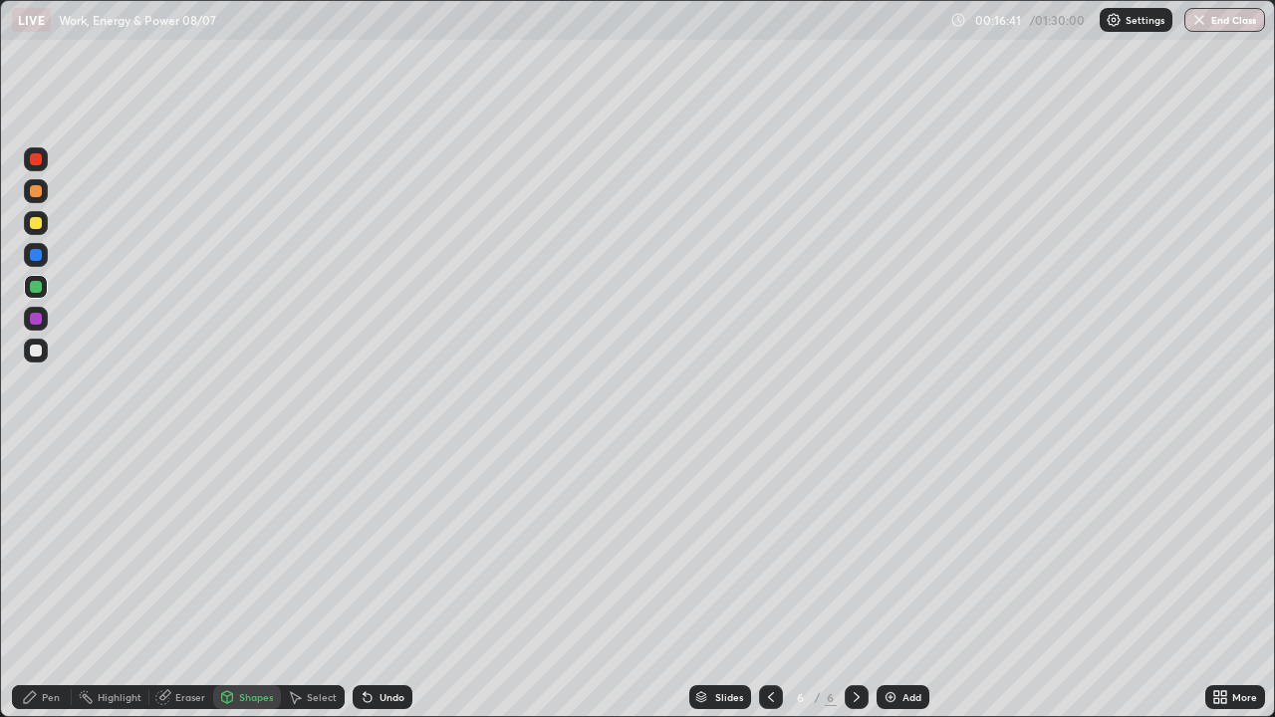
click at [378, 582] on div "Undo" at bounding box center [383, 697] width 60 height 24
click at [58, 582] on div "Pen" at bounding box center [42, 697] width 60 height 24
click at [45, 197] on div at bounding box center [36, 191] width 24 height 24
click at [235, 582] on div "Shapes" at bounding box center [247, 697] width 68 height 24
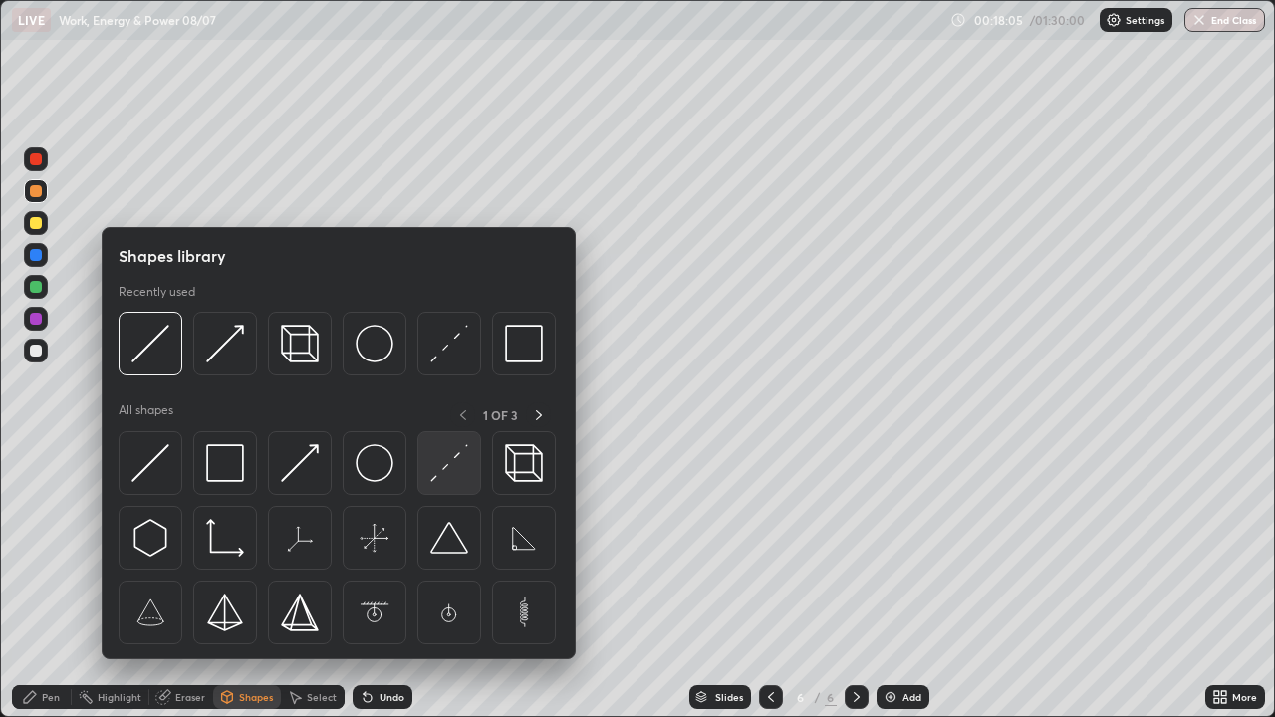
click at [455, 472] on img at bounding box center [449, 463] width 38 height 38
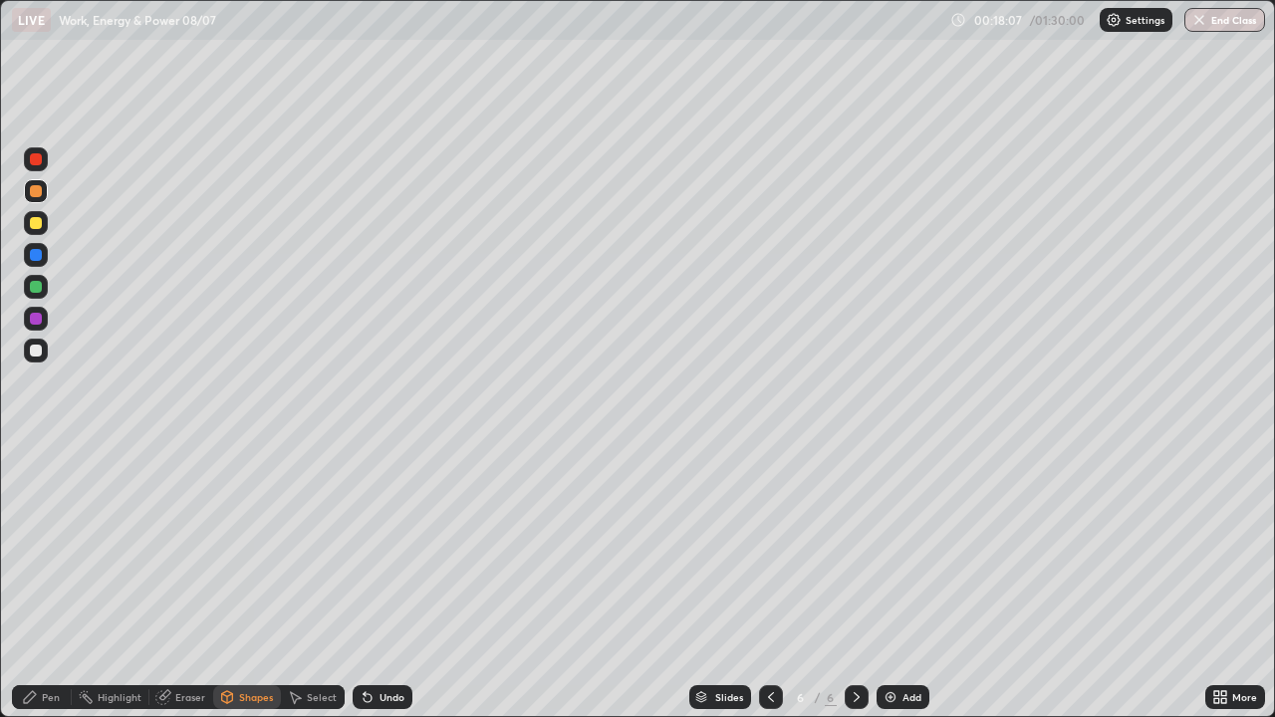
click at [43, 221] on div at bounding box center [36, 223] width 24 height 24
click at [383, 582] on div "Undo" at bounding box center [392, 697] width 25 height 10
click at [30, 287] on div at bounding box center [36, 287] width 12 height 12
click at [237, 582] on div "Shapes" at bounding box center [247, 697] width 68 height 24
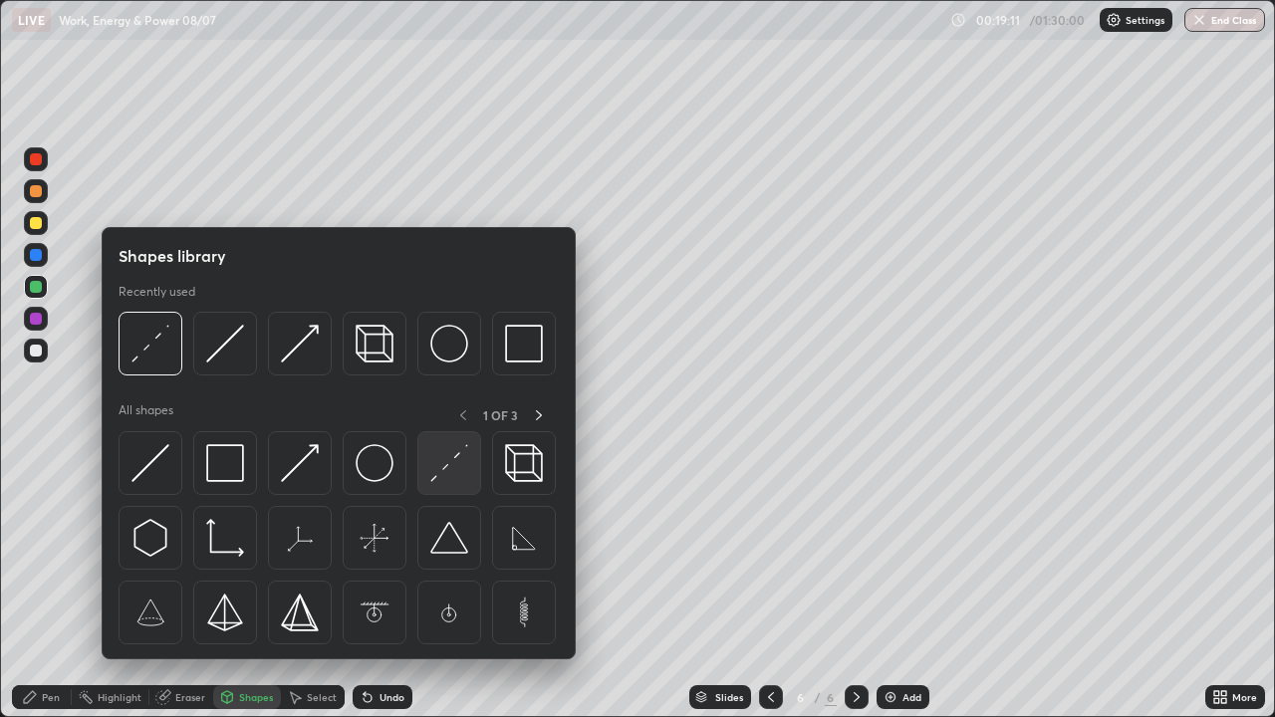
click at [447, 472] on img at bounding box center [449, 463] width 38 height 38
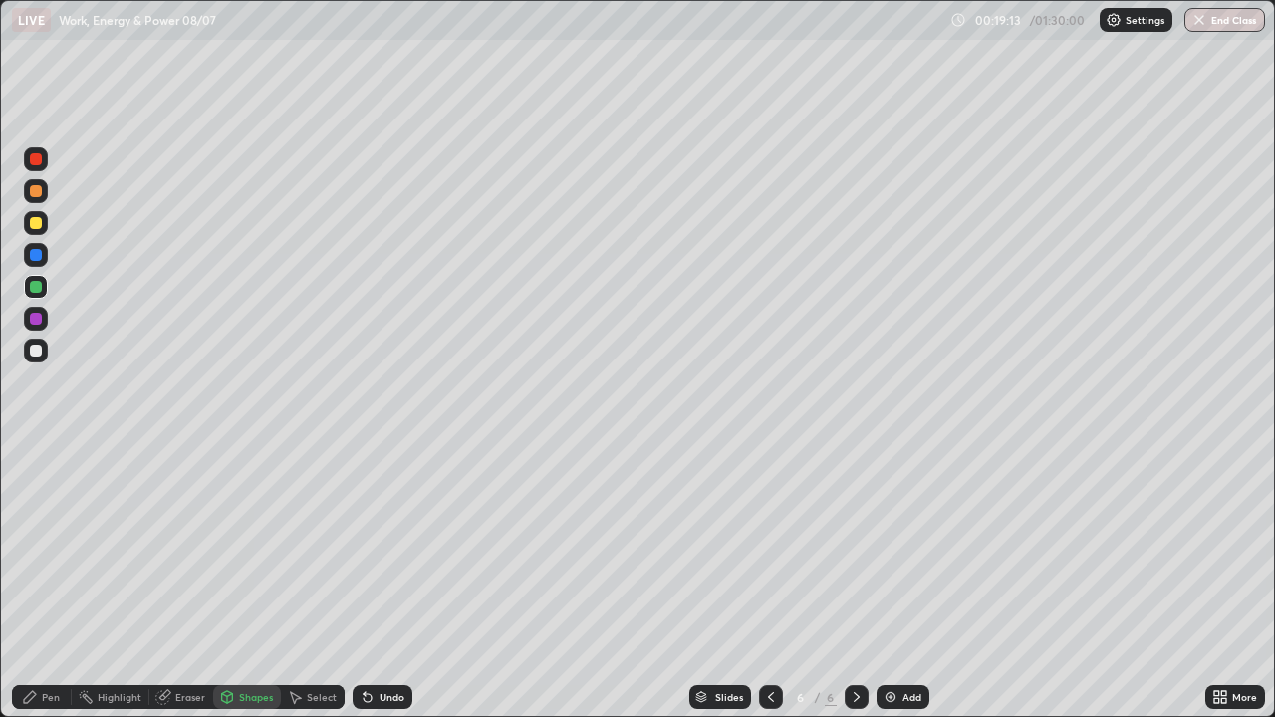
click at [37, 351] on div at bounding box center [36, 351] width 12 height 12
click at [383, 582] on div "Undo" at bounding box center [392, 697] width 25 height 10
click at [37, 167] on div at bounding box center [36, 159] width 24 height 24
click at [52, 582] on div "Pen" at bounding box center [42, 697] width 60 height 24
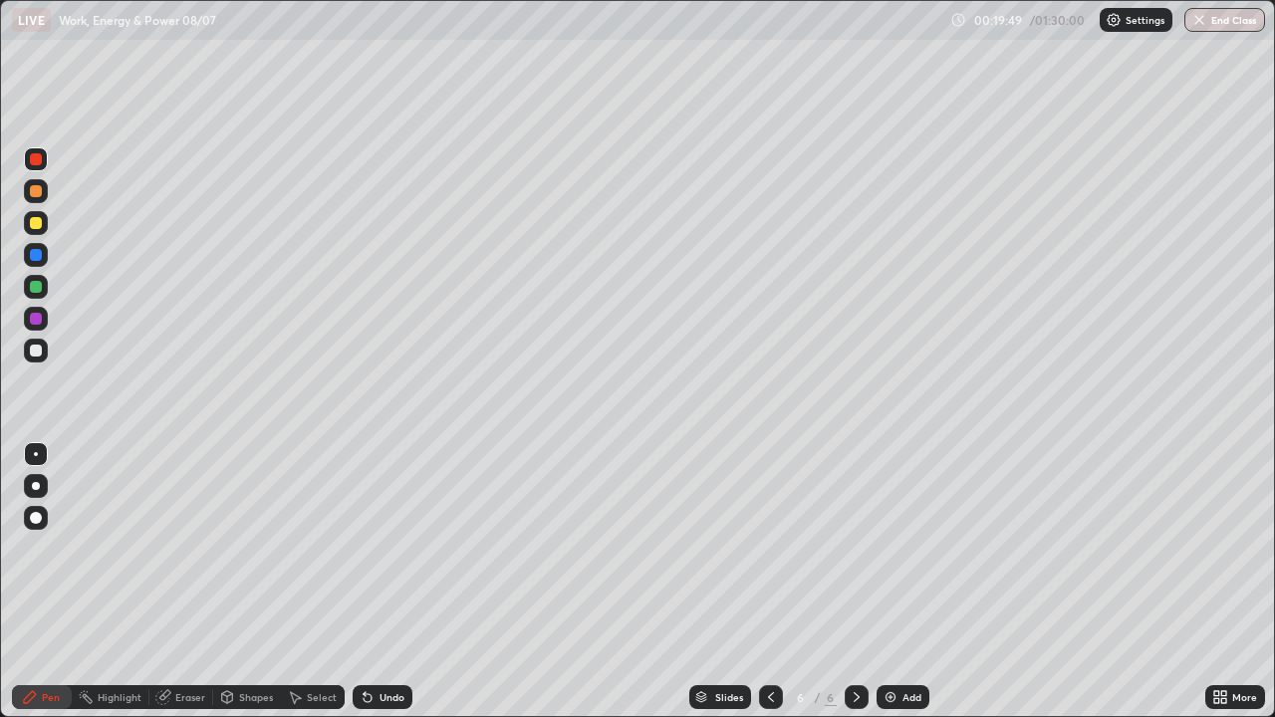
click at [229, 582] on icon at bounding box center [227, 697] width 11 height 12
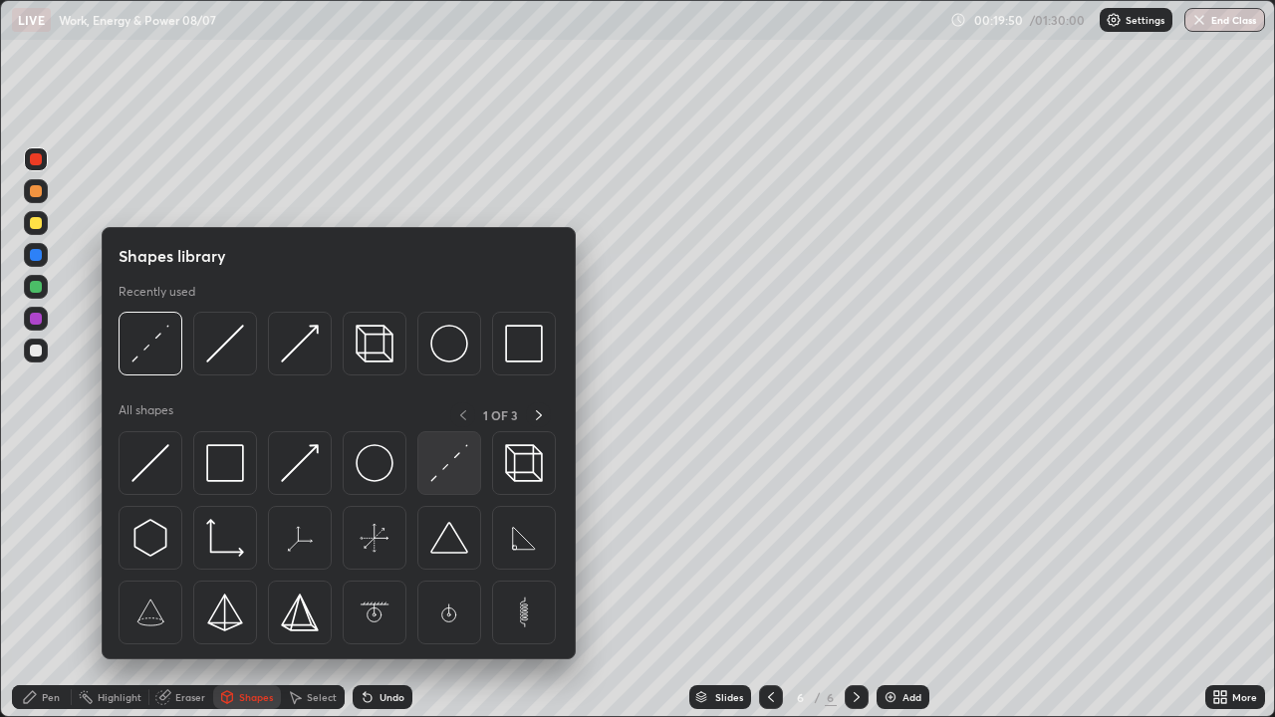
click at [444, 466] on img at bounding box center [449, 463] width 38 height 38
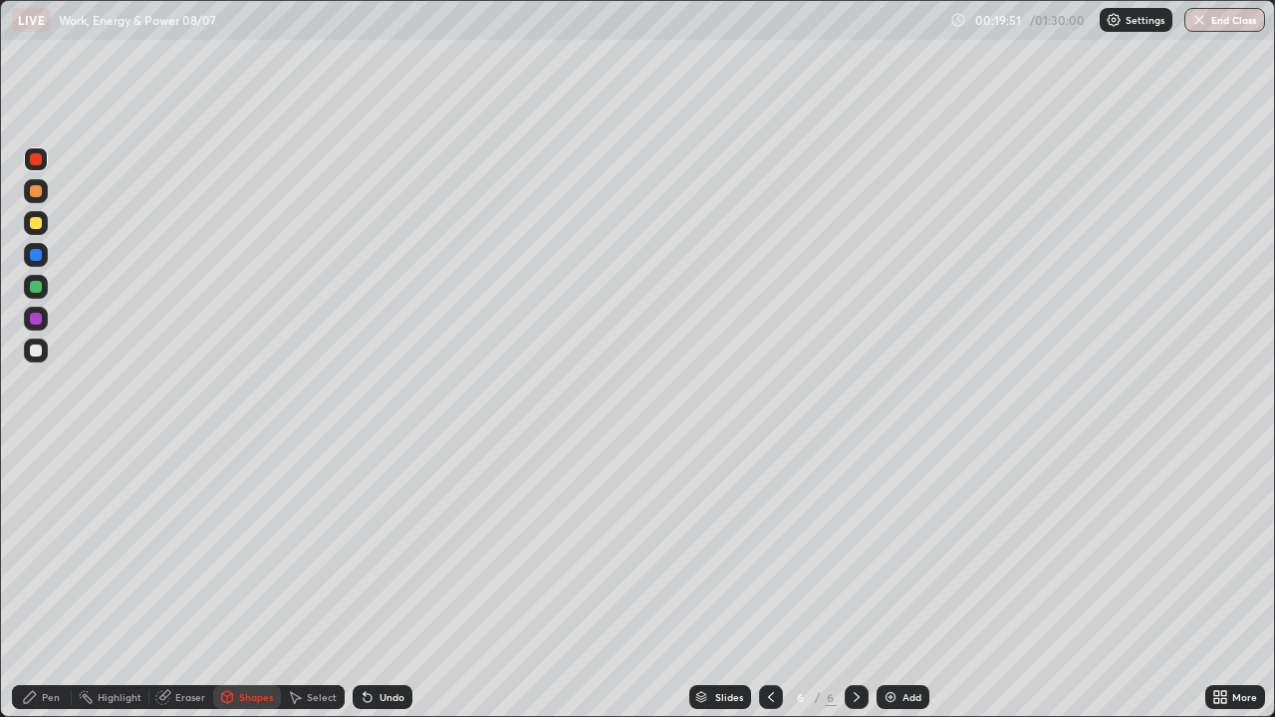
click at [36, 359] on div at bounding box center [36, 351] width 24 height 24
click at [30, 157] on div at bounding box center [36, 159] width 12 height 12
click at [44, 582] on div "Pen" at bounding box center [51, 697] width 18 height 10
click at [247, 582] on div "Shapes" at bounding box center [256, 697] width 34 height 10
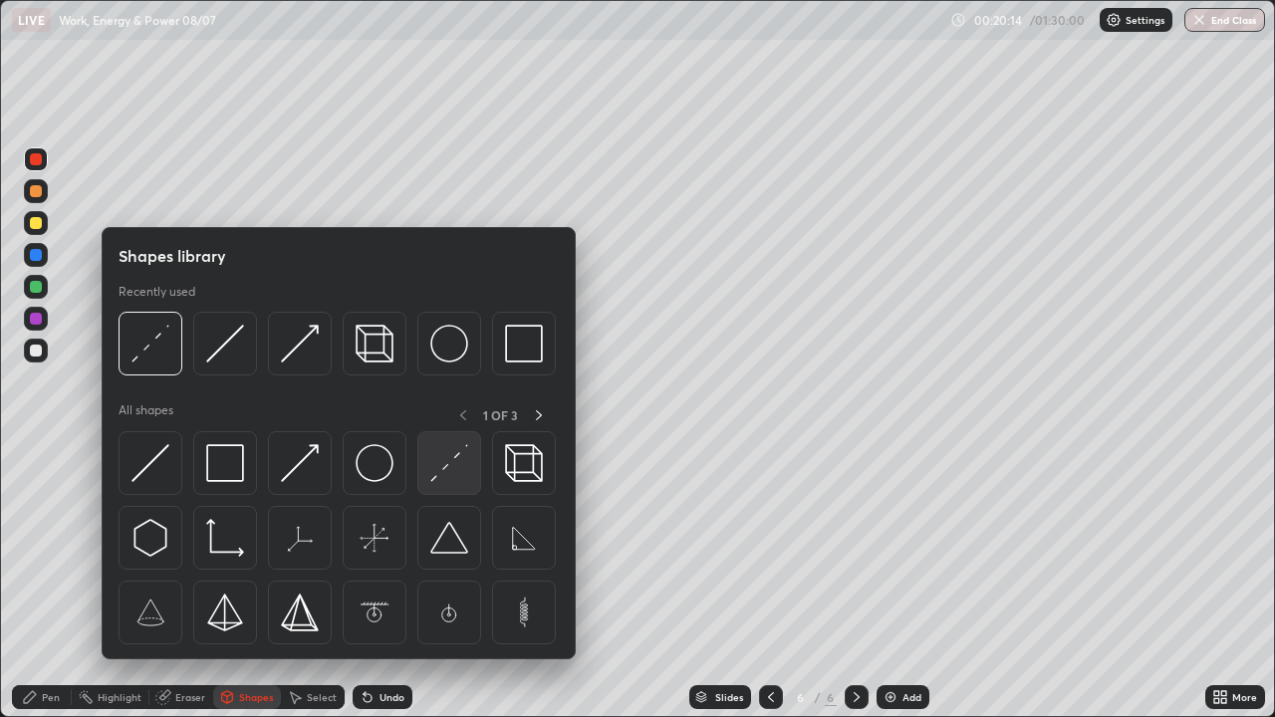
click at [444, 465] on img at bounding box center [449, 463] width 38 height 38
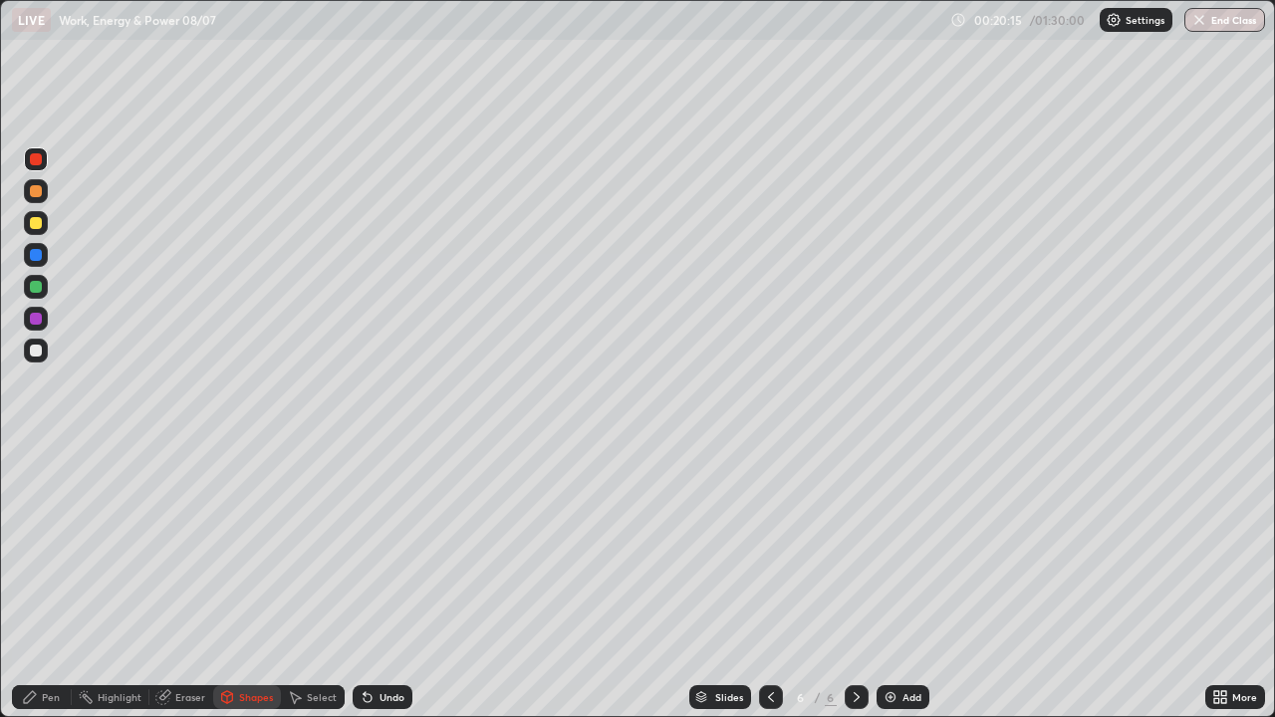
click at [44, 358] on div at bounding box center [36, 351] width 24 height 24
click at [38, 159] on div at bounding box center [36, 159] width 12 height 12
click at [51, 582] on div "Pen" at bounding box center [51, 697] width 18 height 10
click at [226, 582] on icon at bounding box center [227, 695] width 11 height 3
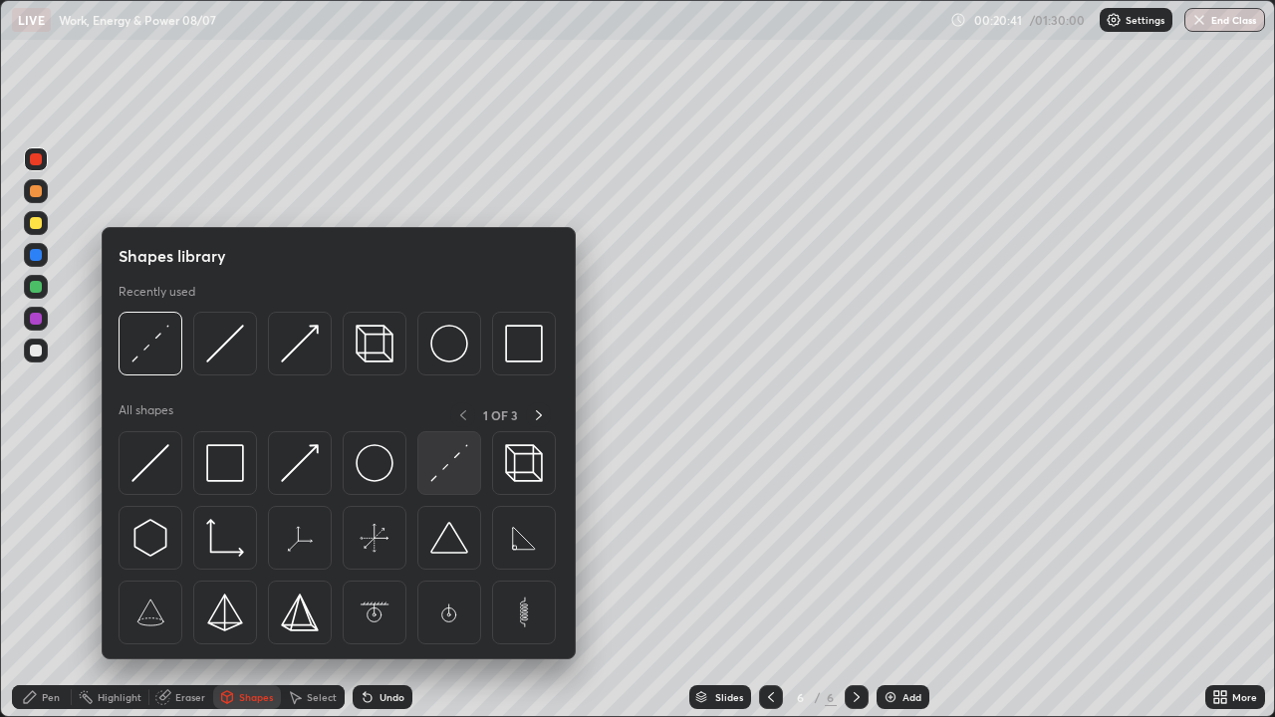
click at [451, 468] on img at bounding box center [449, 463] width 38 height 38
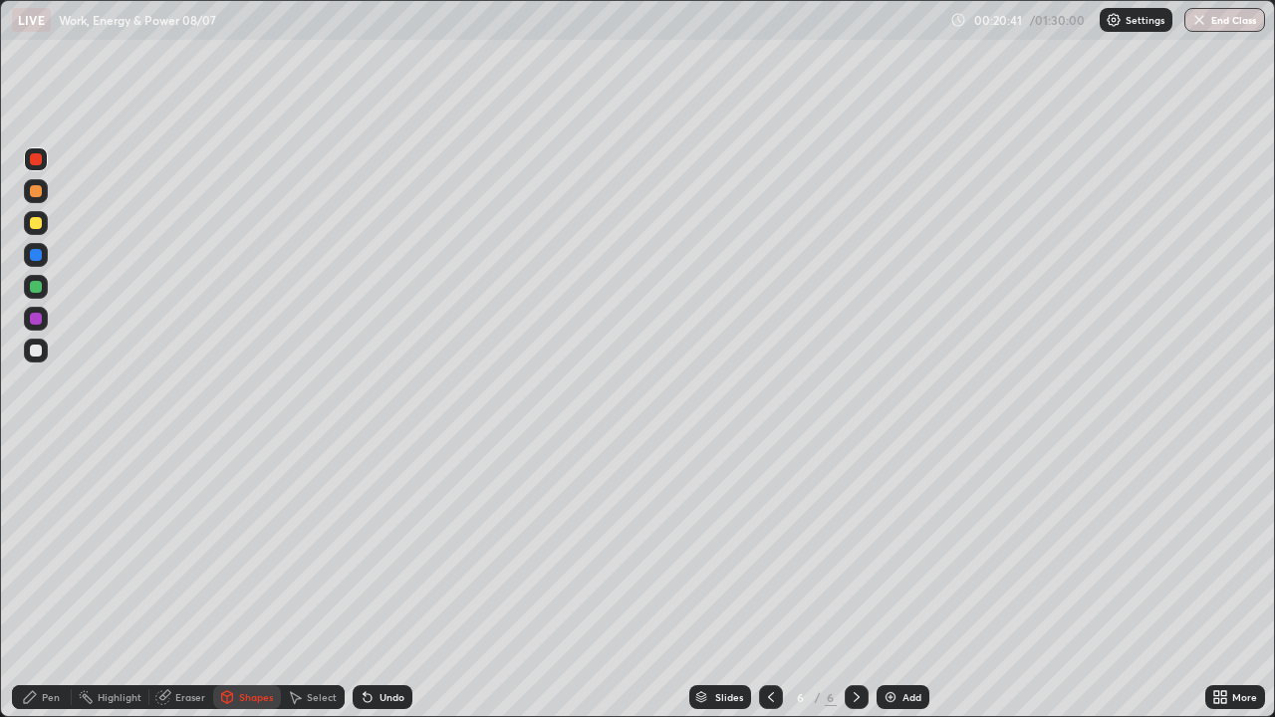
click at [35, 350] on div at bounding box center [36, 351] width 12 height 12
click at [43, 582] on div "Pen" at bounding box center [42, 697] width 60 height 24
click at [35, 160] on div at bounding box center [36, 159] width 12 height 12
click at [241, 582] on div "Shapes" at bounding box center [247, 697] width 68 height 24
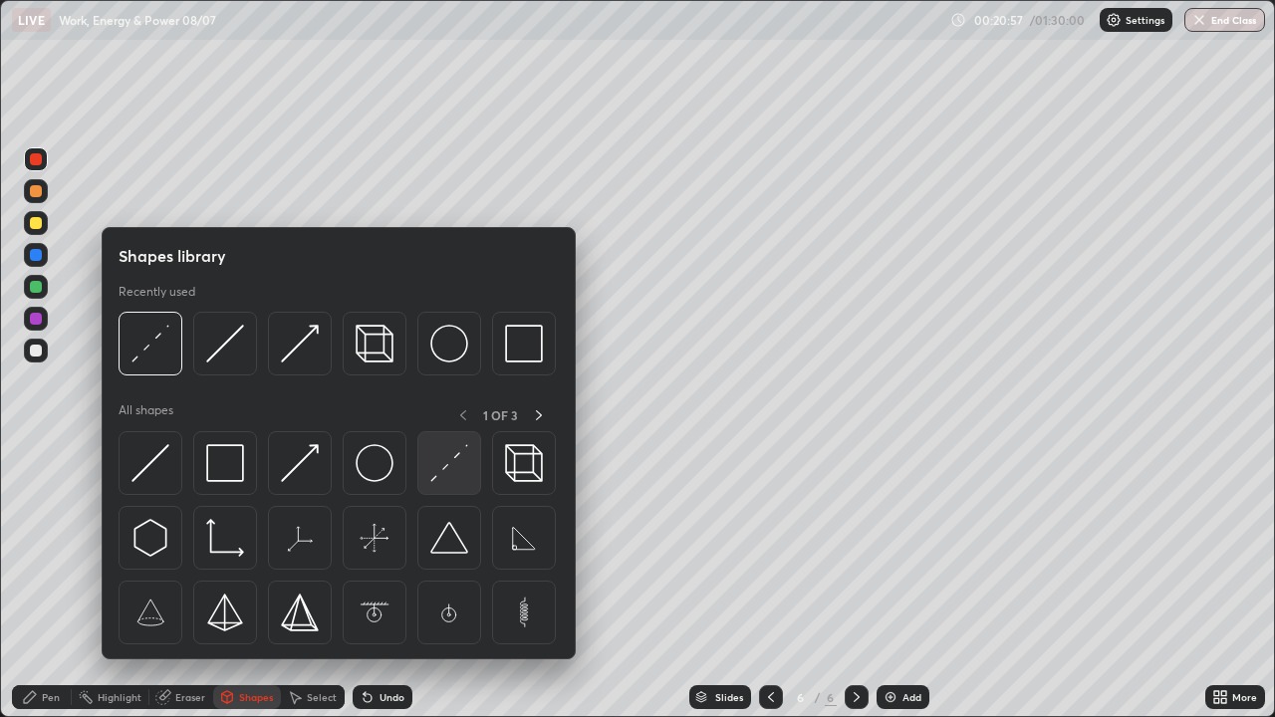
click at [450, 463] on img at bounding box center [449, 463] width 38 height 38
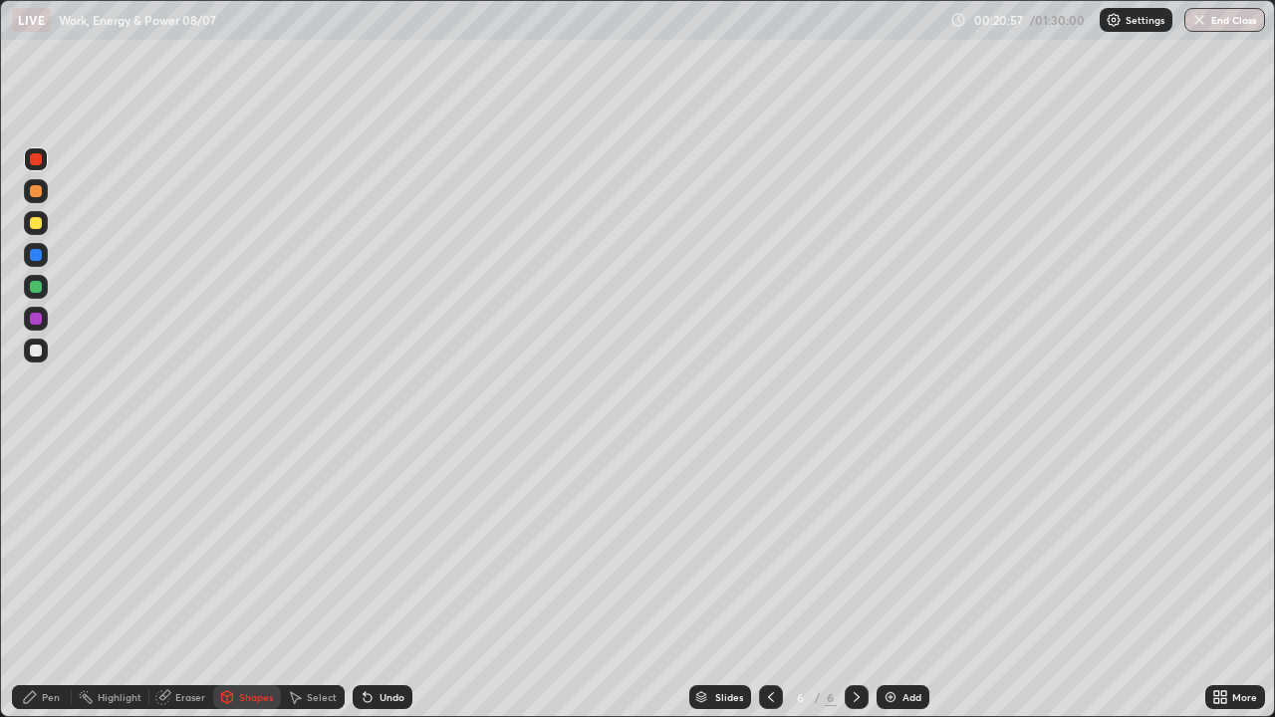
click at [45, 357] on div at bounding box center [36, 351] width 24 height 24
click at [56, 582] on div "Pen" at bounding box center [42, 697] width 60 height 24
click at [43, 582] on div "Pen" at bounding box center [42, 697] width 60 height 24
click at [41, 287] on div at bounding box center [36, 287] width 12 height 12
click at [769, 582] on icon at bounding box center [771, 697] width 16 height 16
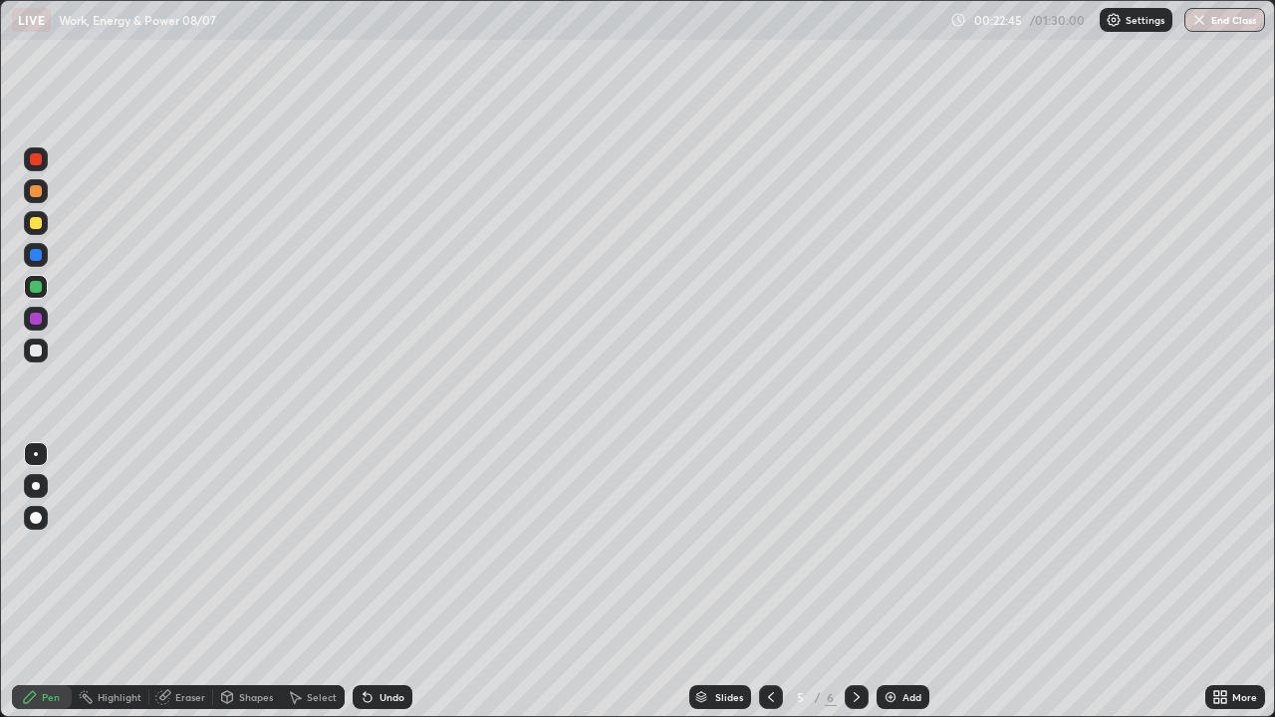
click at [769, 582] on icon at bounding box center [771, 697] width 16 height 16
click at [845, 582] on div at bounding box center [857, 697] width 24 height 24
click at [851, 582] on icon at bounding box center [857, 697] width 16 height 16
click at [770, 582] on icon at bounding box center [771, 697] width 16 height 16
click at [370, 582] on icon at bounding box center [368, 697] width 16 height 16
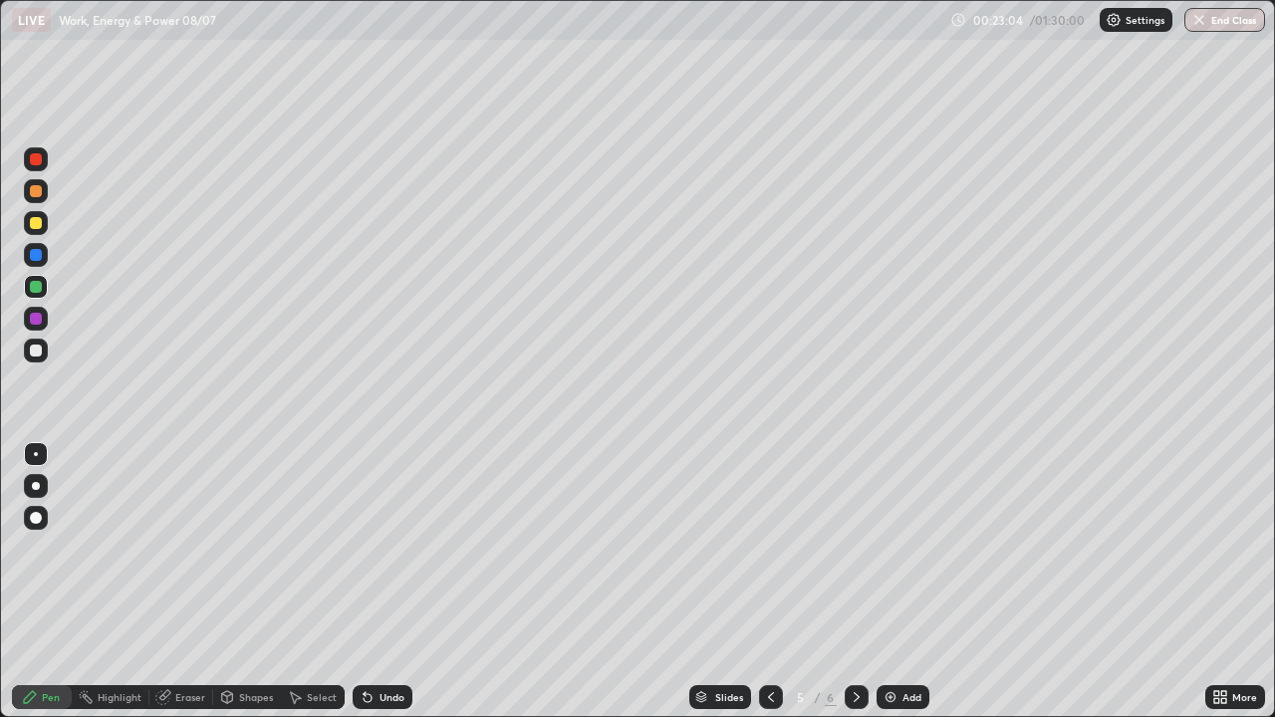
click at [855, 582] on icon at bounding box center [857, 697] width 16 height 16
click at [856, 582] on icon at bounding box center [857, 697] width 6 height 10
click at [774, 582] on icon at bounding box center [771, 697] width 16 height 16
click at [855, 582] on icon at bounding box center [857, 697] width 16 height 16
click at [769, 582] on icon at bounding box center [771, 697] width 16 height 16
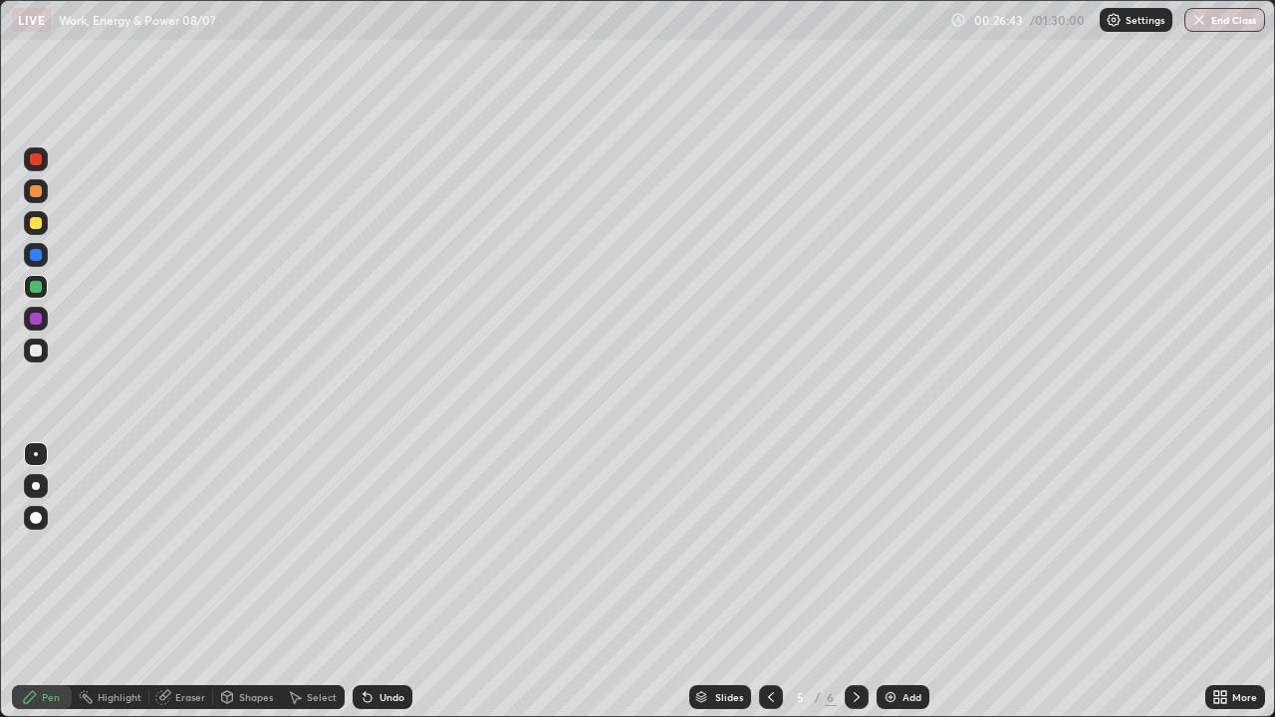
click at [852, 582] on icon at bounding box center [857, 697] width 16 height 16
click at [855, 582] on icon at bounding box center [857, 697] width 16 height 16
click at [892, 582] on img at bounding box center [891, 697] width 16 height 16
click at [909, 582] on div "Add" at bounding box center [912, 697] width 19 height 10
click at [43, 226] on div at bounding box center [36, 223] width 24 height 24
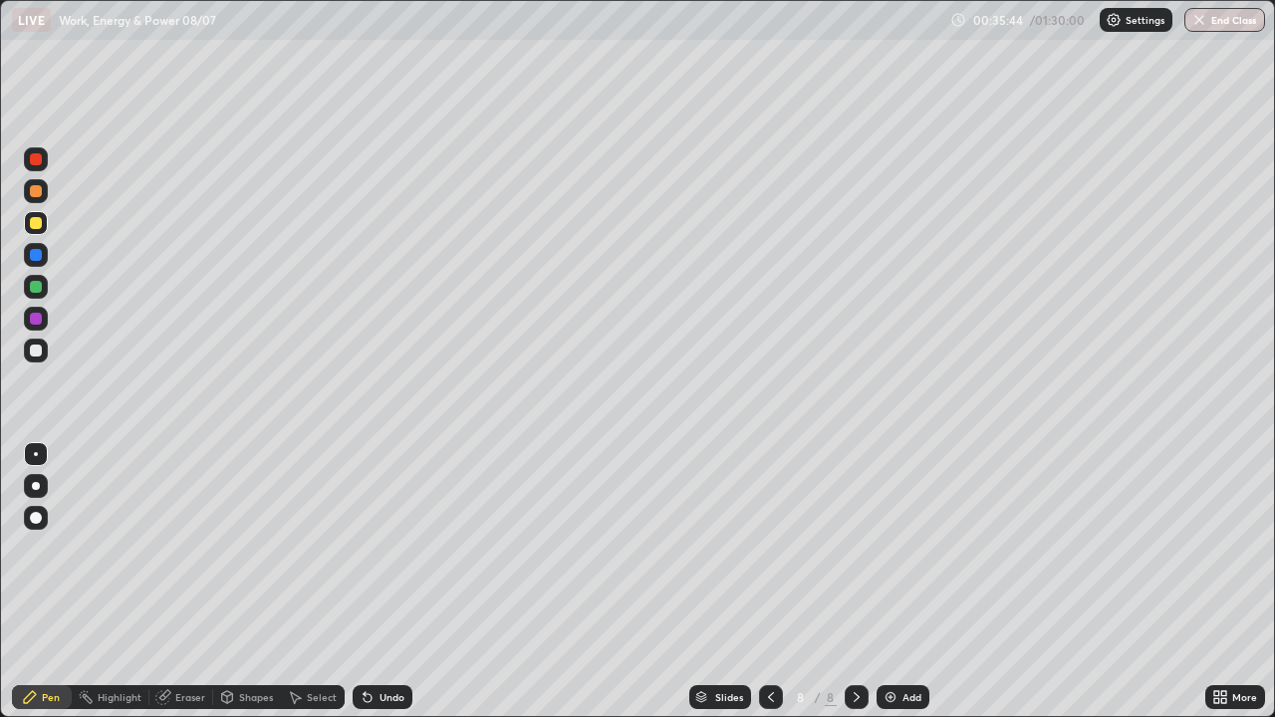
click at [254, 582] on div "Shapes" at bounding box center [256, 697] width 34 height 10
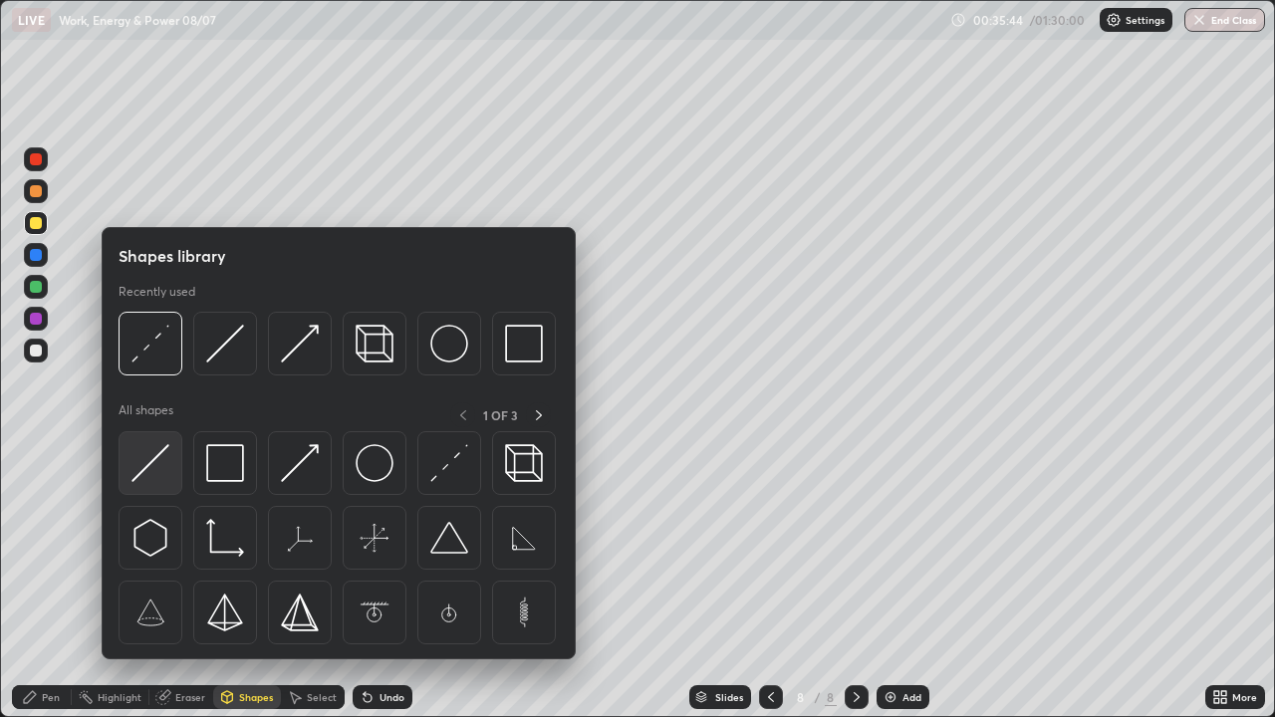
click at [166, 467] on img at bounding box center [151, 463] width 38 height 38
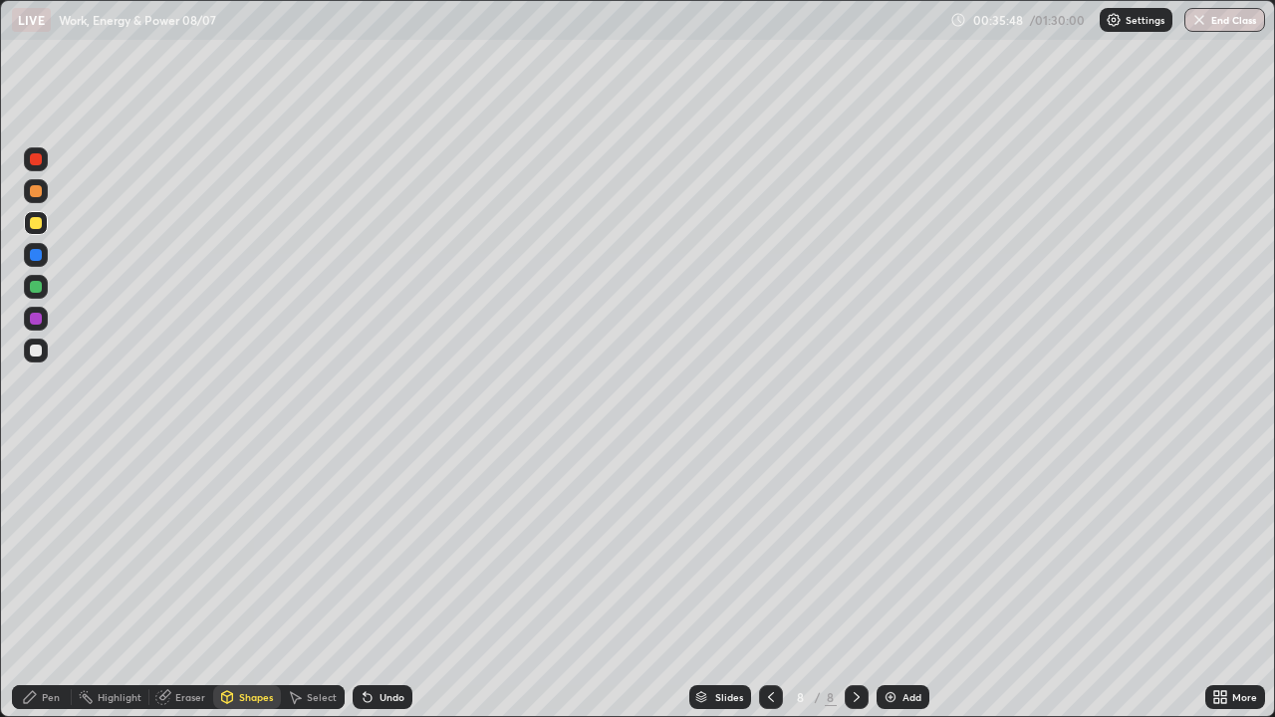
click at [252, 582] on div "Shapes" at bounding box center [247, 697] width 68 height 24
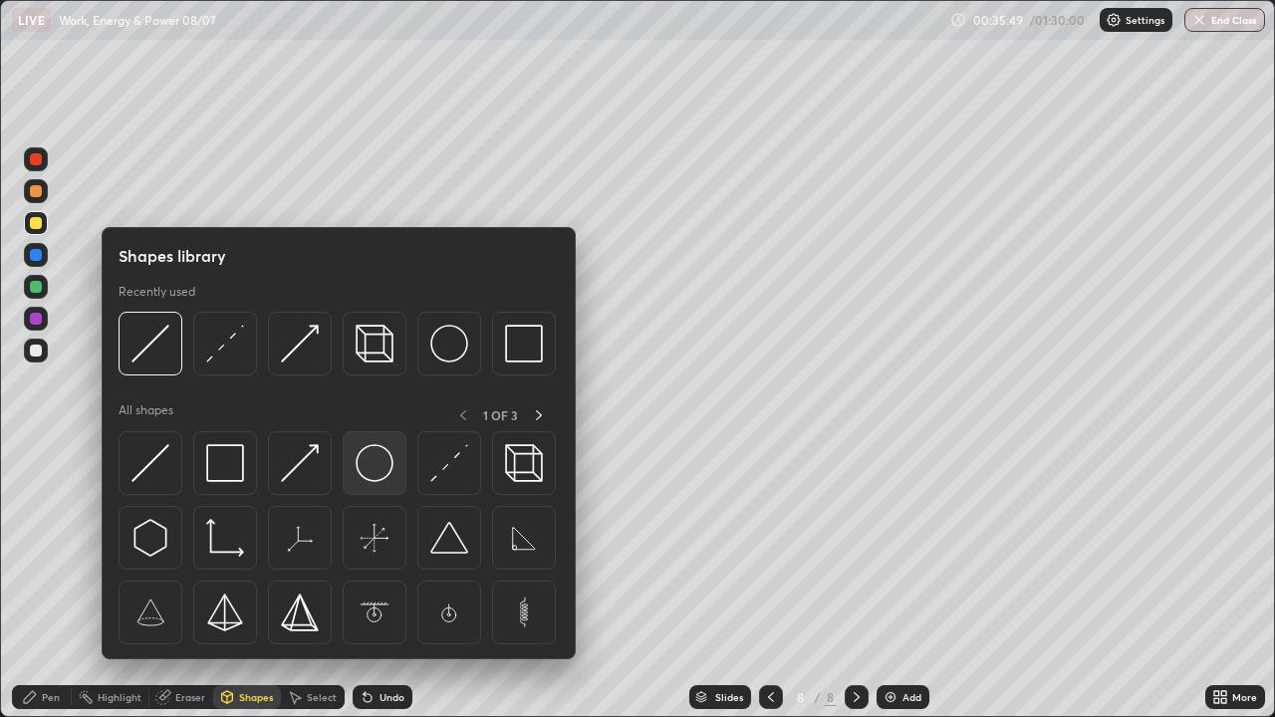
click at [368, 458] on img at bounding box center [375, 463] width 38 height 38
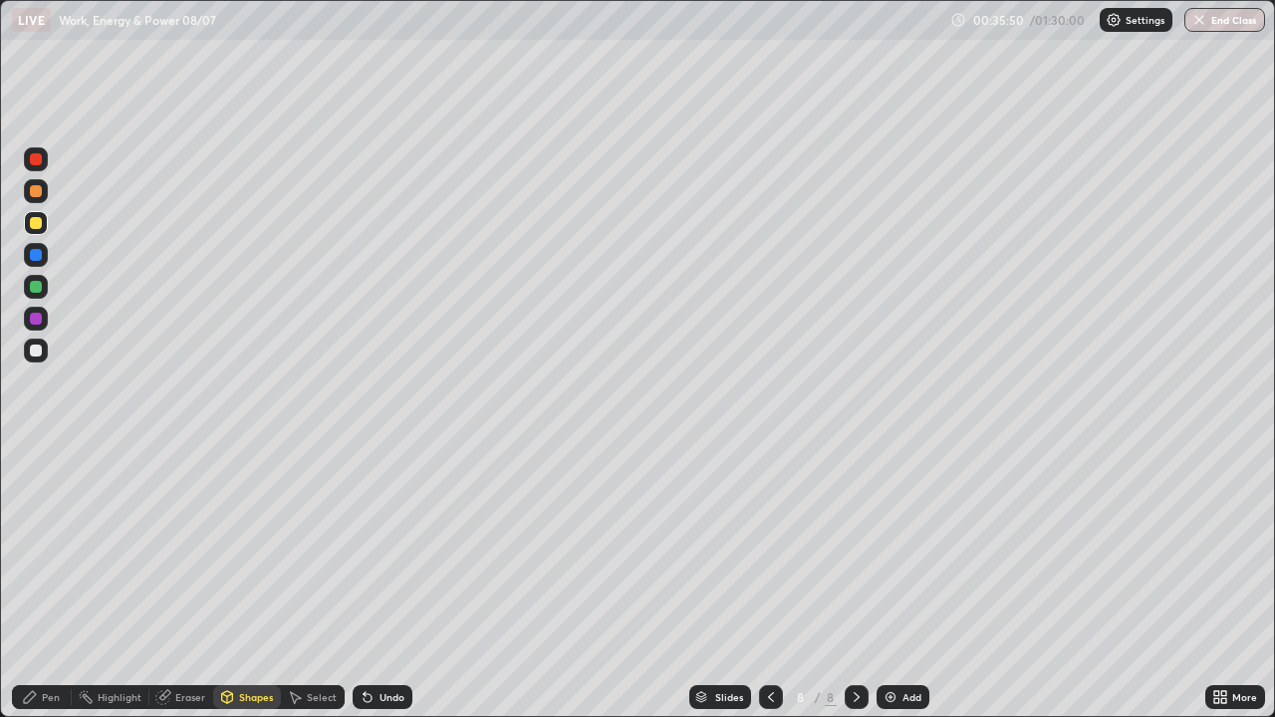
click at [41, 582] on div "Pen" at bounding box center [42, 697] width 60 height 24
click at [253, 582] on div "Shapes" at bounding box center [256, 697] width 34 height 10
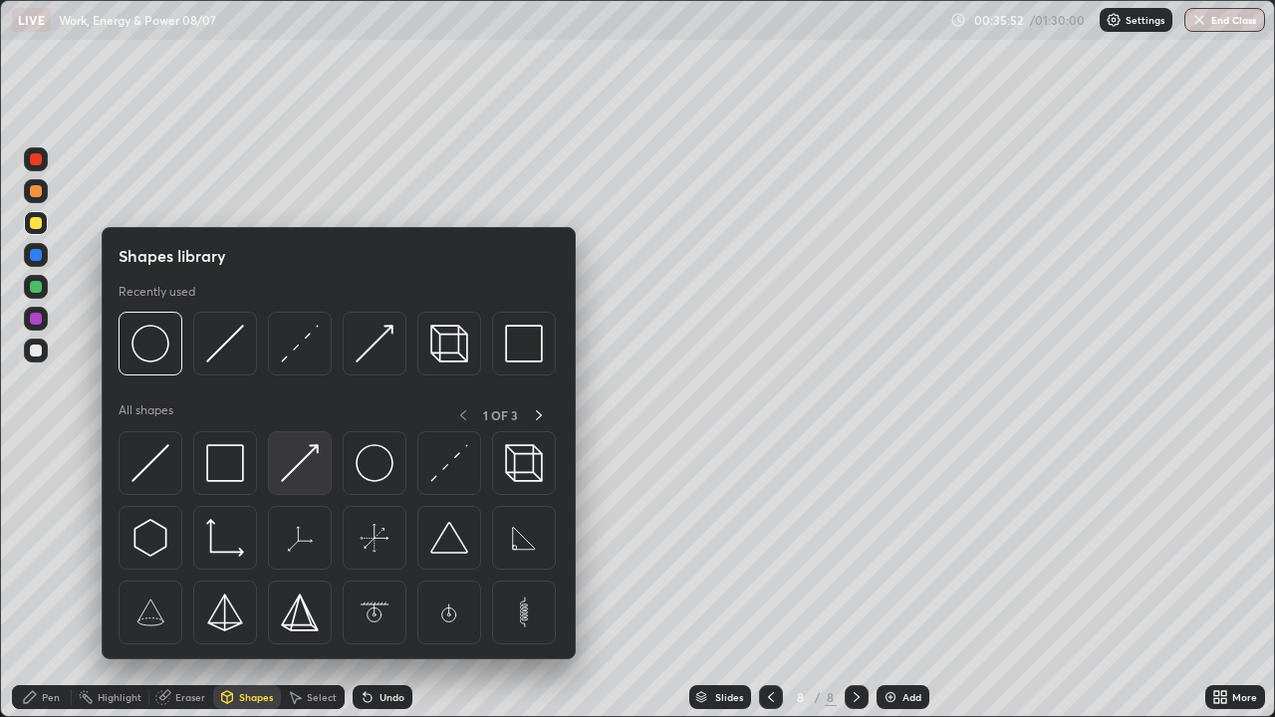
click at [295, 458] on img at bounding box center [300, 463] width 38 height 38
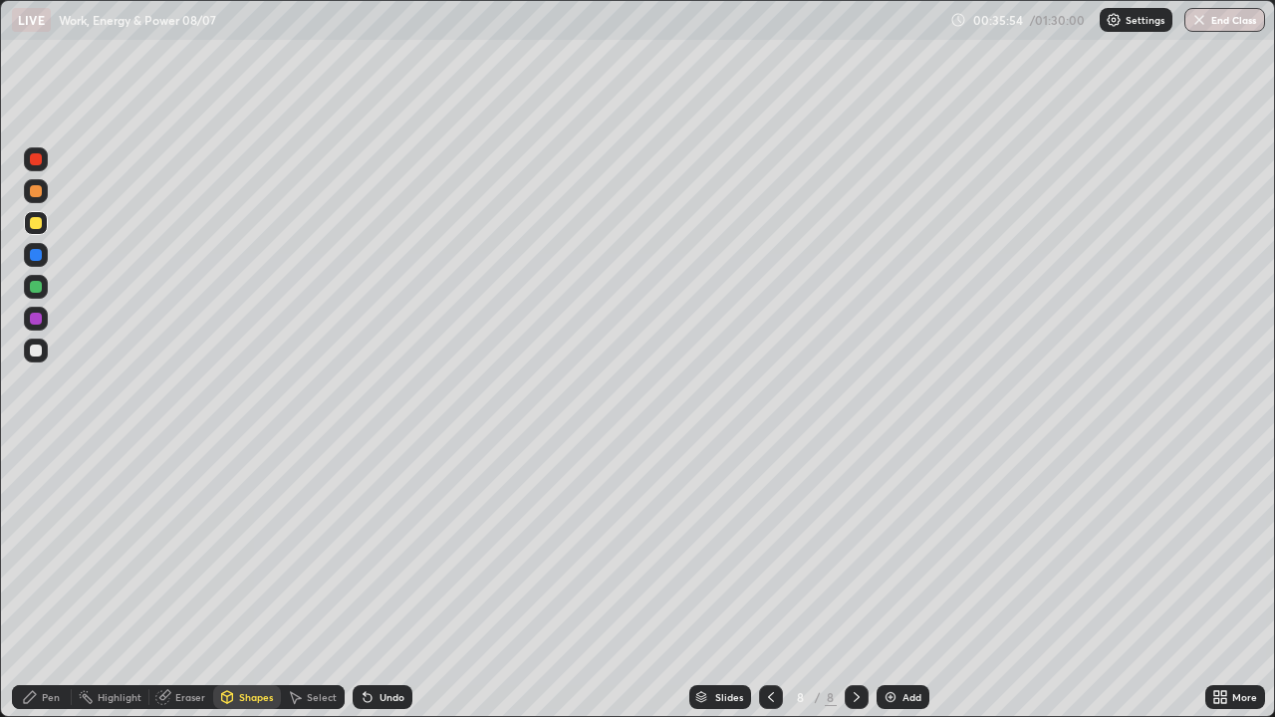
click at [237, 582] on div "Shapes" at bounding box center [247, 697] width 68 height 24
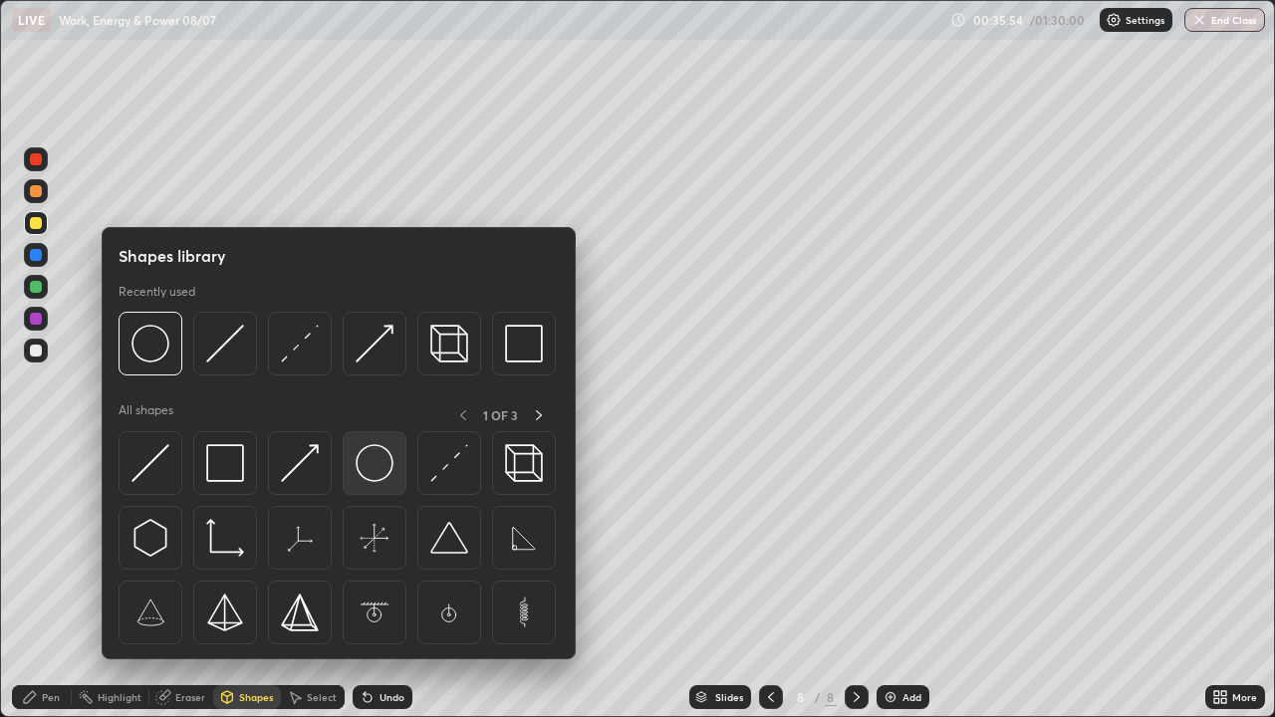
click at [362, 461] on img at bounding box center [375, 463] width 38 height 38
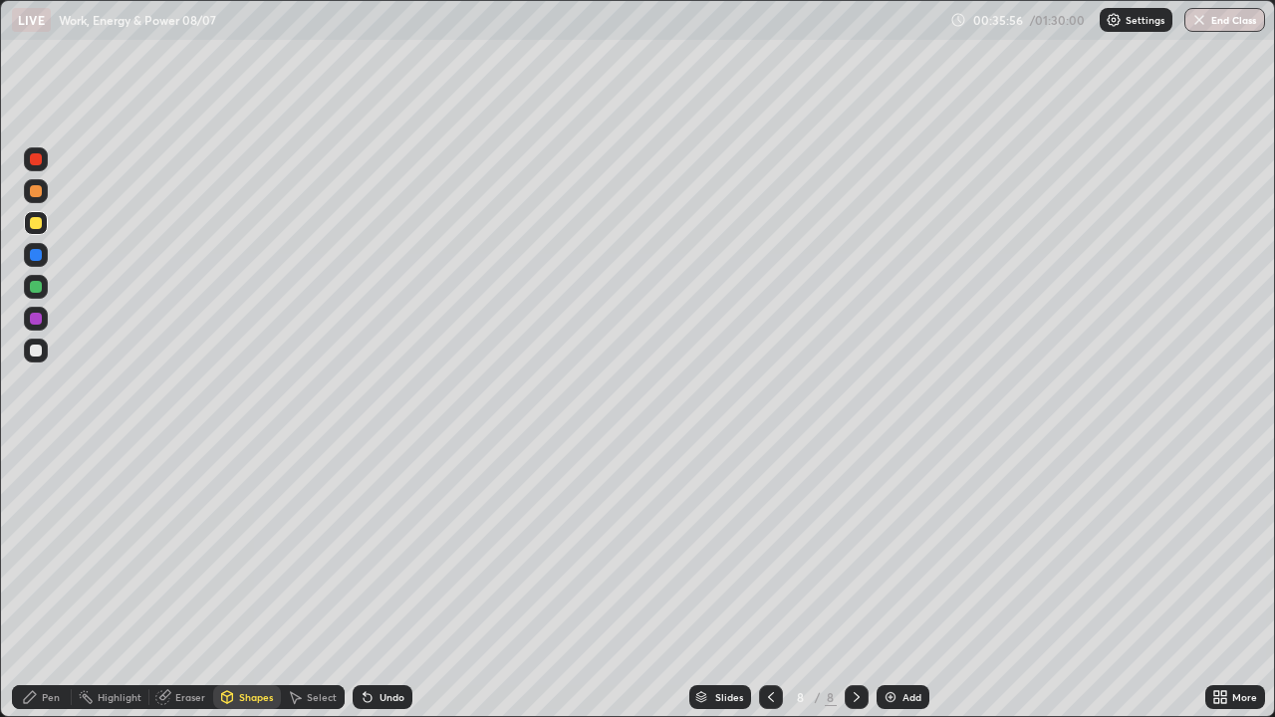
click at [55, 582] on div "Pen" at bounding box center [42, 697] width 60 height 24
click at [239, 582] on div "Shapes" at bounding box center [256, 697] width 34 height 10
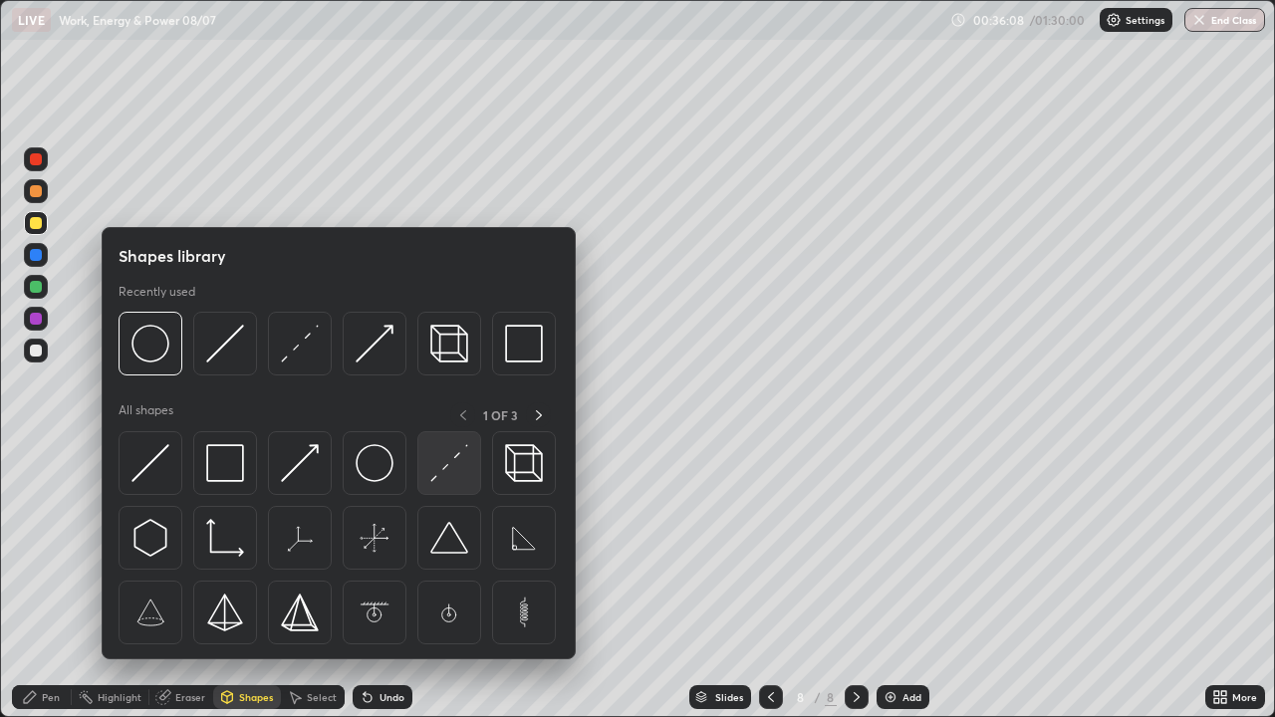
click at [436, 456] on img at bounding box center [449, 463] width 38 height 38
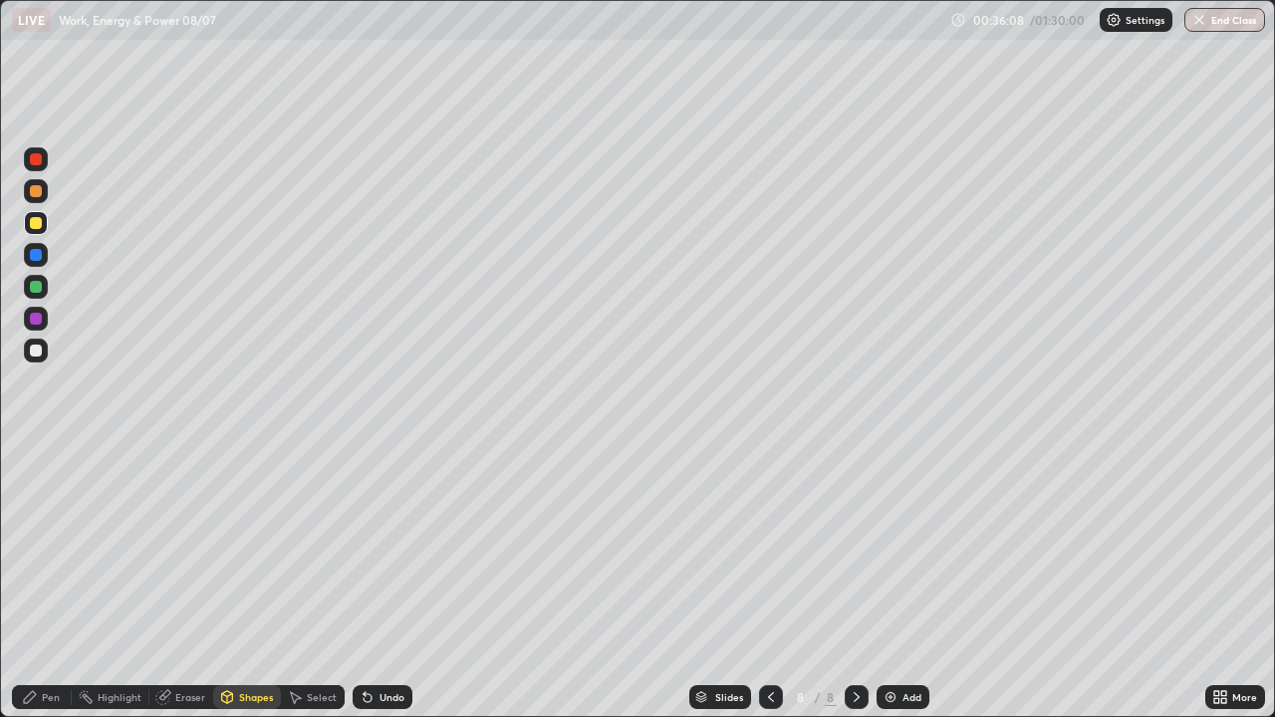
click at [43, 348] on div at bounding box center [36, 351] width 24 height 24
click at [27, 582] on icon at bounding box center [30, 697] width 16 height 16
click at [247, 582] on div "Shapes" at bounding box center [247, 697] width 68 height 24
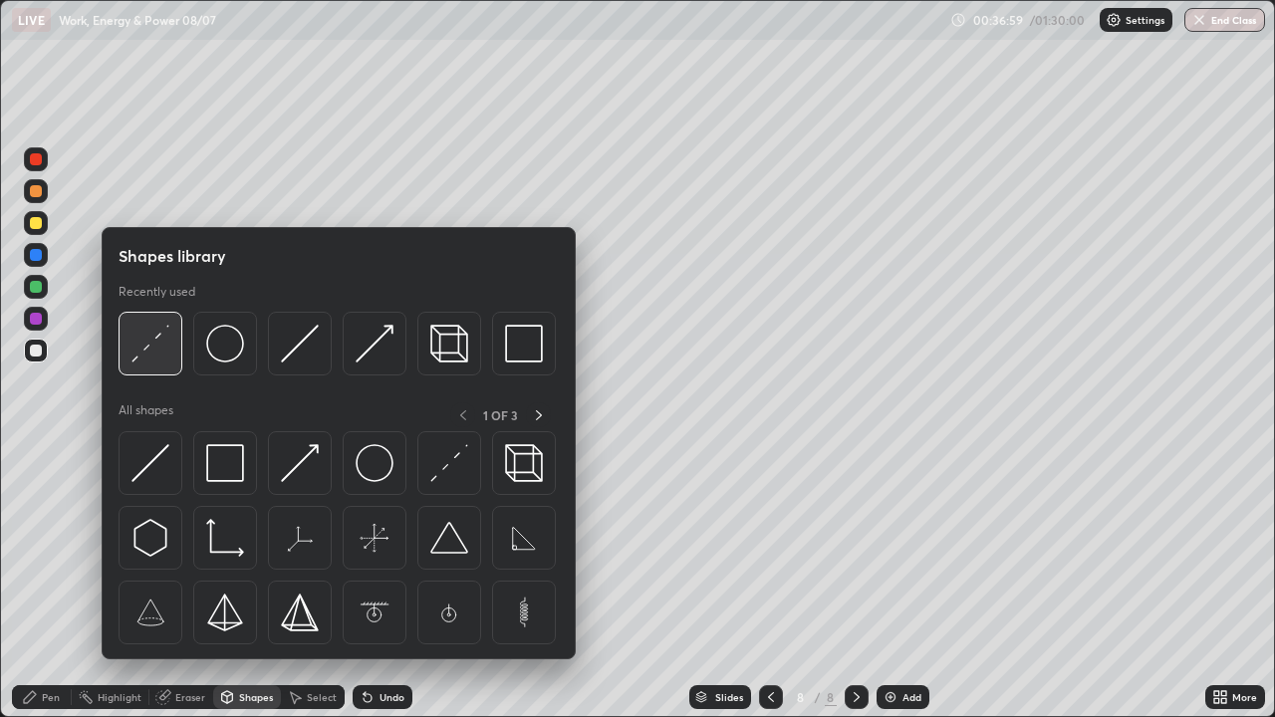
click at [151, 347] on img at bounding box center [151, 344] width 38 height 38
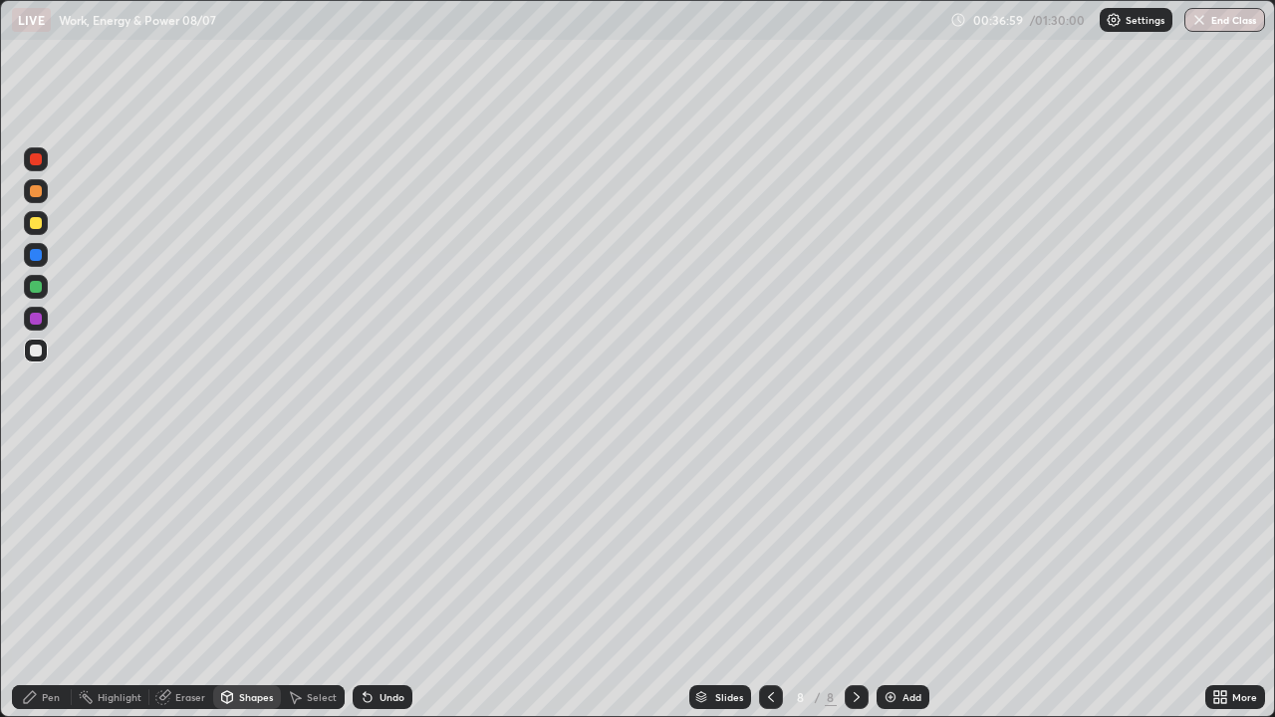
click at [35, 286] on div at bounding box center [36, 287] width 12 height 12
click at [40, 582] on div "Pen" at bounding box center [42, 697] width 60 height 24
click at [887, 582] on img at bounding box center [891, 697] width 16 height 16
click at [246, 582] on div "Shapes" at bounding box center [247, 697] width 68 height 24
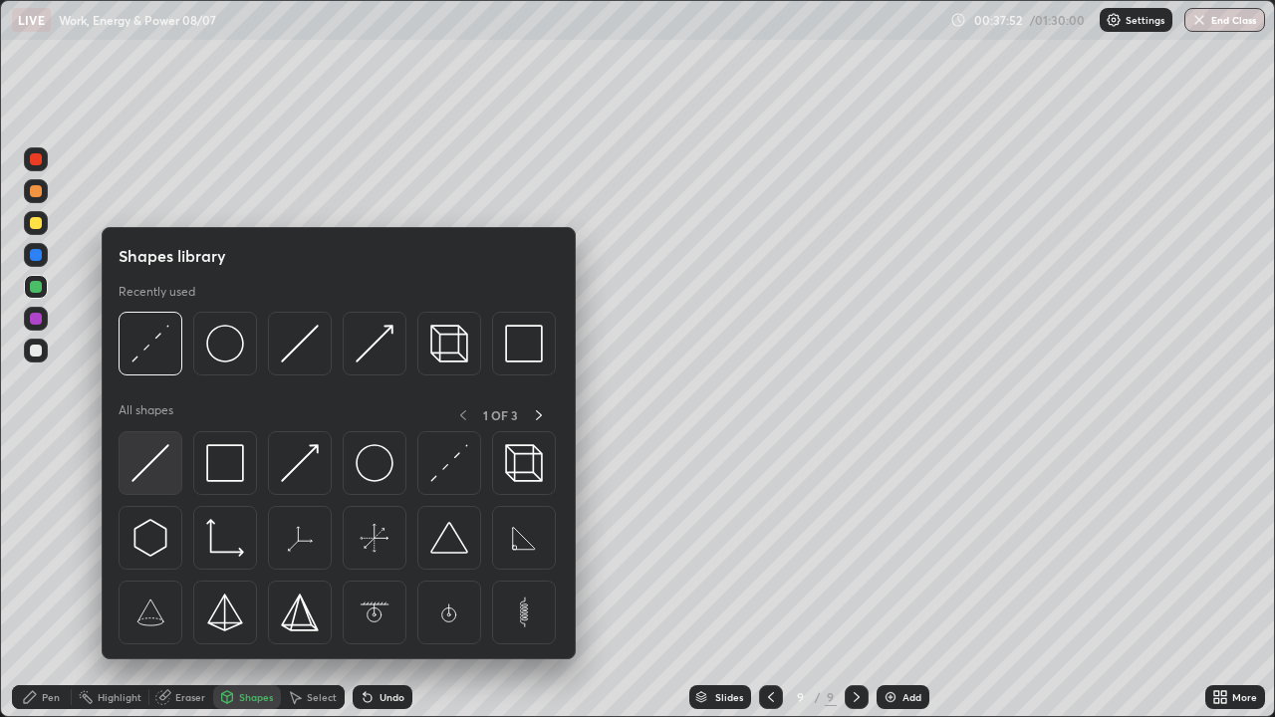
click at [176, 455] on div at bounding box center [151, 463] width 64 height 64
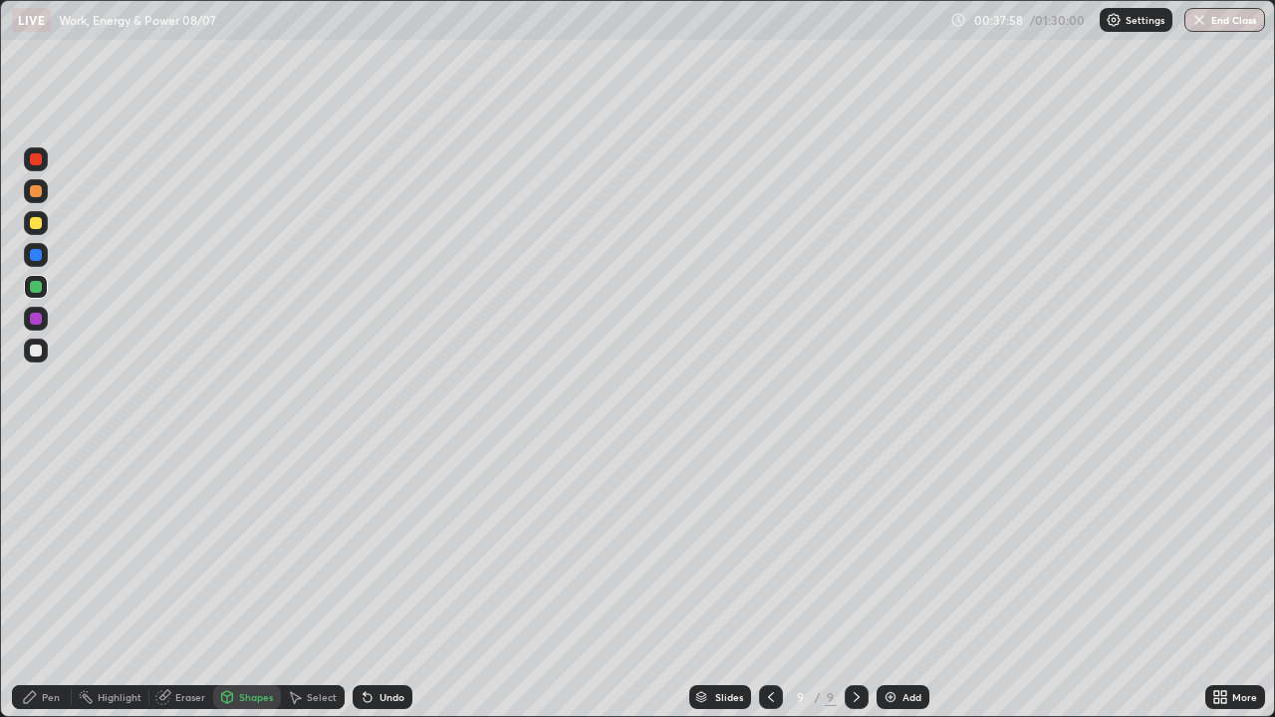
click at [391, 582] on div "Undo" at bounding box center [383, 697] width 60 height 24
click at [384, 582] on div "Undo" at bounding box center [383, 697] width 60 height 24
click at [385, 582] on div "Undo" at bounding box center [383, 697] width 60 height 24
click at [53, 582] on div "Pen" at bounding box center [42, 697] width 60 height 24
click at [248, 582] on div "Shapes" at bounding box center [247, 697] width 68 height 24
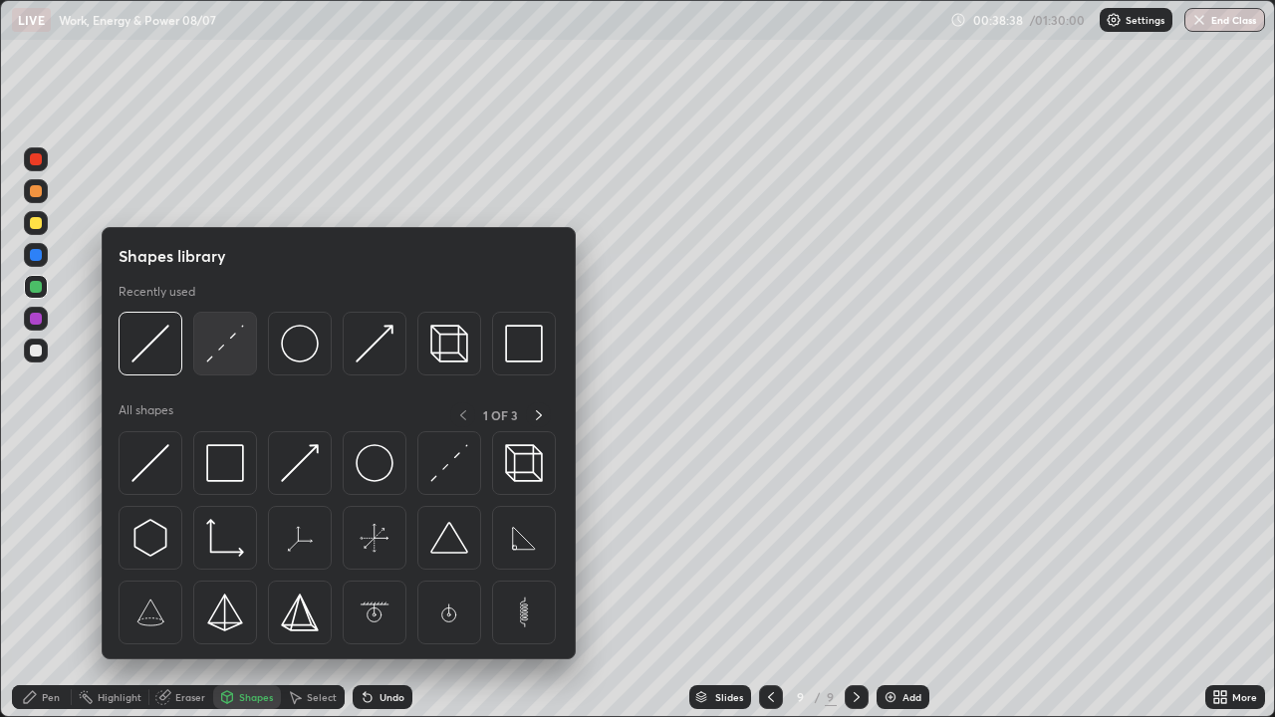
click at [224, 347] on img at bounding box center [225, 344] width 38 height 38
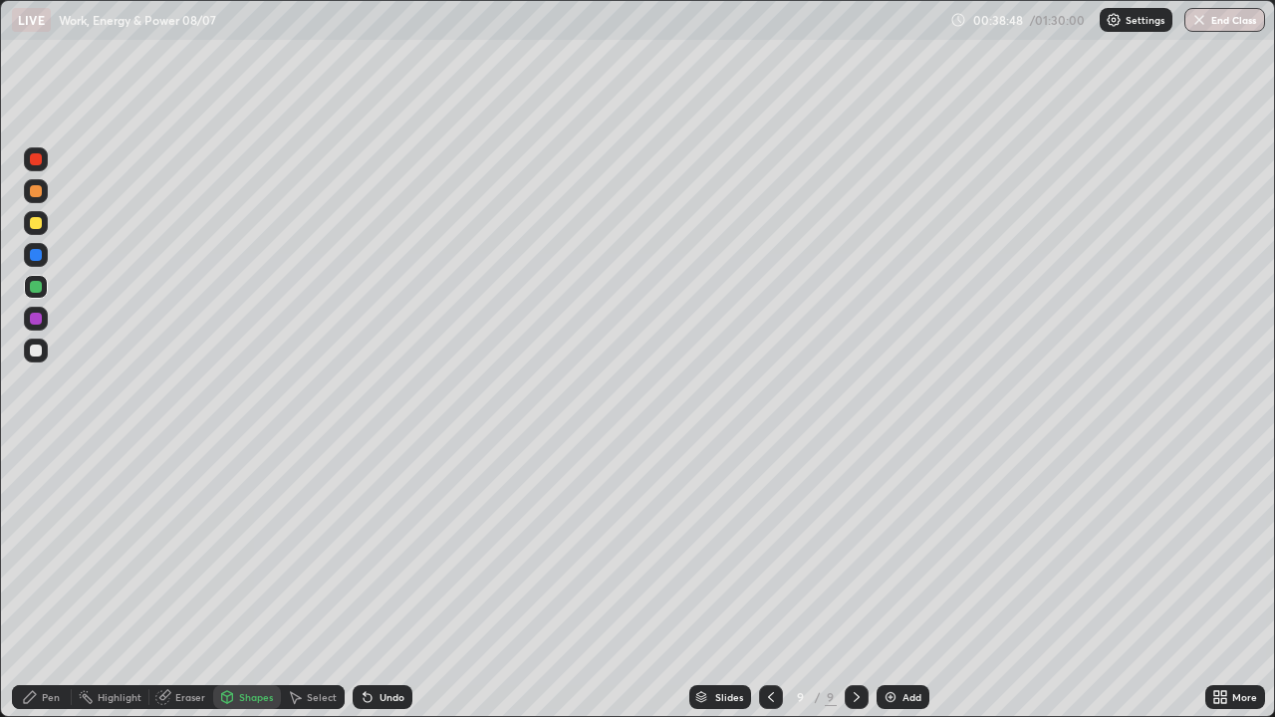
click at [33, 222] on div at bounding box center [36, 223] width 12 height 12
click at [24, 582] on div "Pen" at bounding box center [42, 697] width 60 height 24
click at [247, 582] on div "Shapes" at bounding box center [256, 697] width 34 height 10
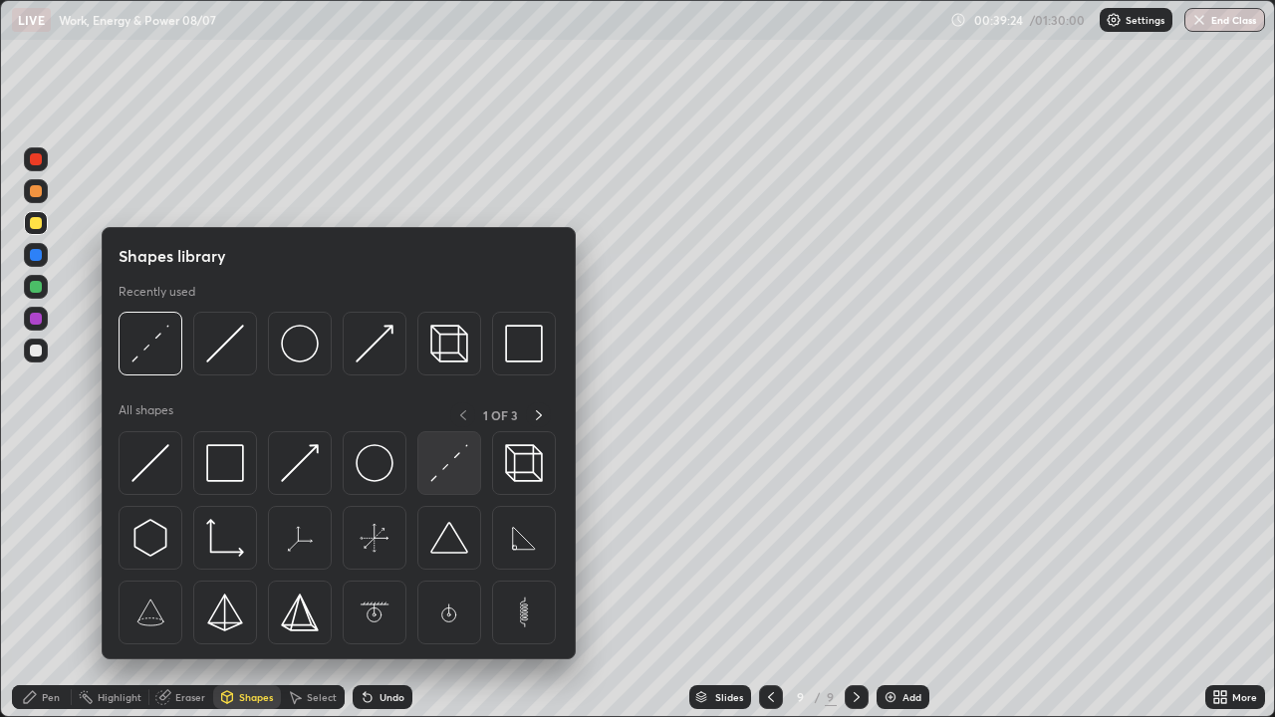
click at [443, 471] on img at bounding box center [449, 463] width 38 height 38
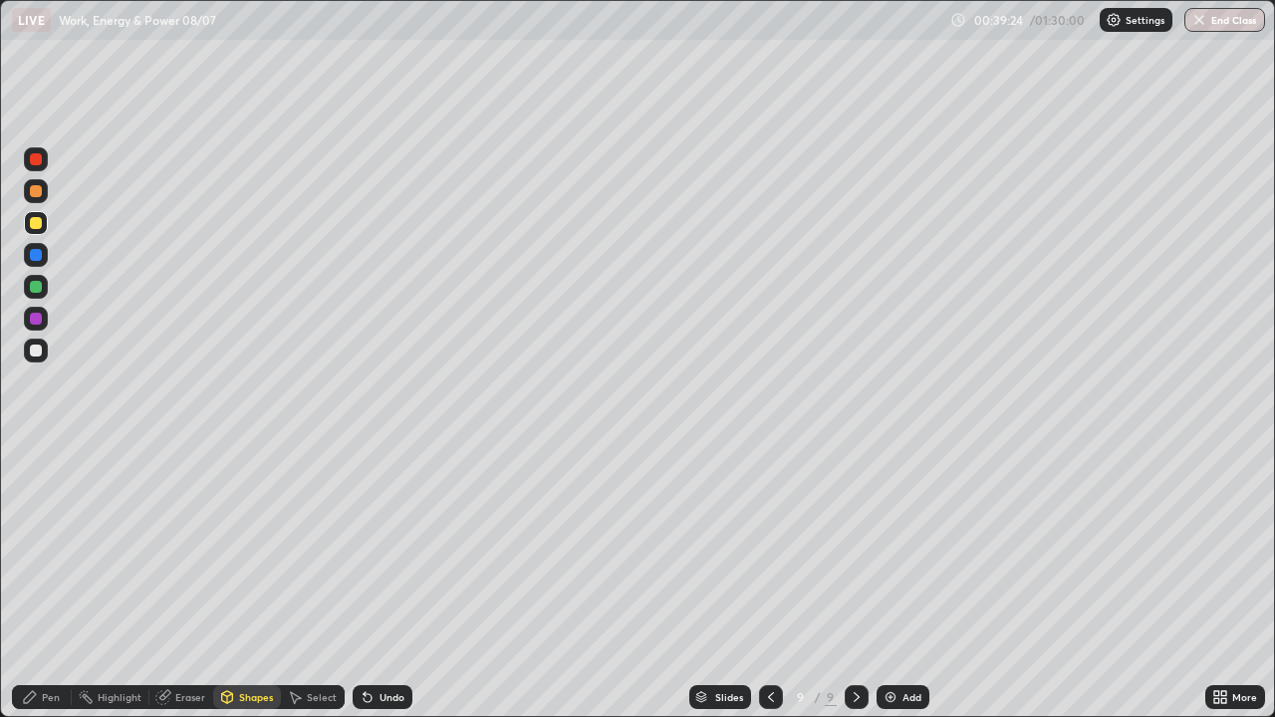
click at [38, 356] on div at bounding box center [36, 351] width 12 height 12
click at [30, 582] on icon at bounding box center [30, 697] width 12 height 12
click at [36, 224] on div at bounding box center [36, 223] width 12 height 12
click at [769, 582] on icon at bounding box center [771, 697] width 6 height 10
click at [855, 582] on icon at bounding box center [857, 697] width 16 height 16
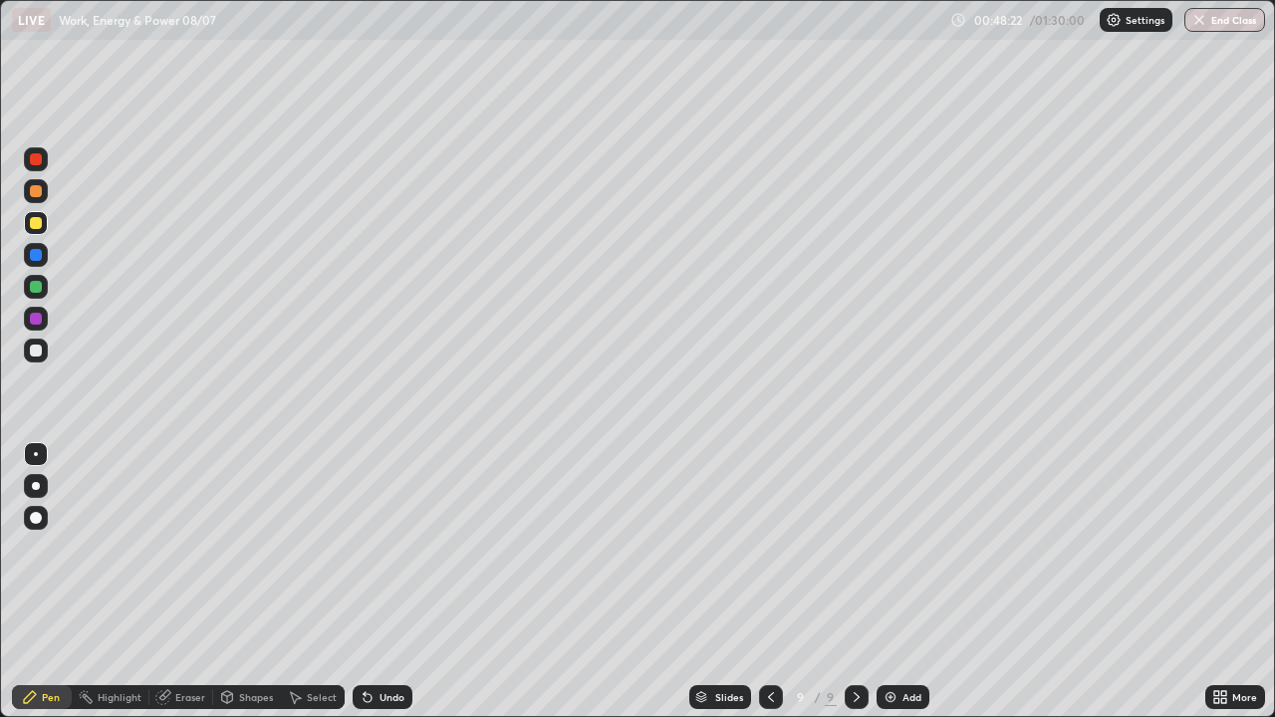
click at [771, 582] on icon at bounding box center [771, 697] width 16 height 16
click at [855, 582] on icon at bounding box center [857, 697] width 16 height 16
click at [877, 582] on div "Add" at bounding box center [903, 697] width 53 height 24
click at [268, 582] on div "Shapes" at bounding box center [256, 697] width 34 height 10
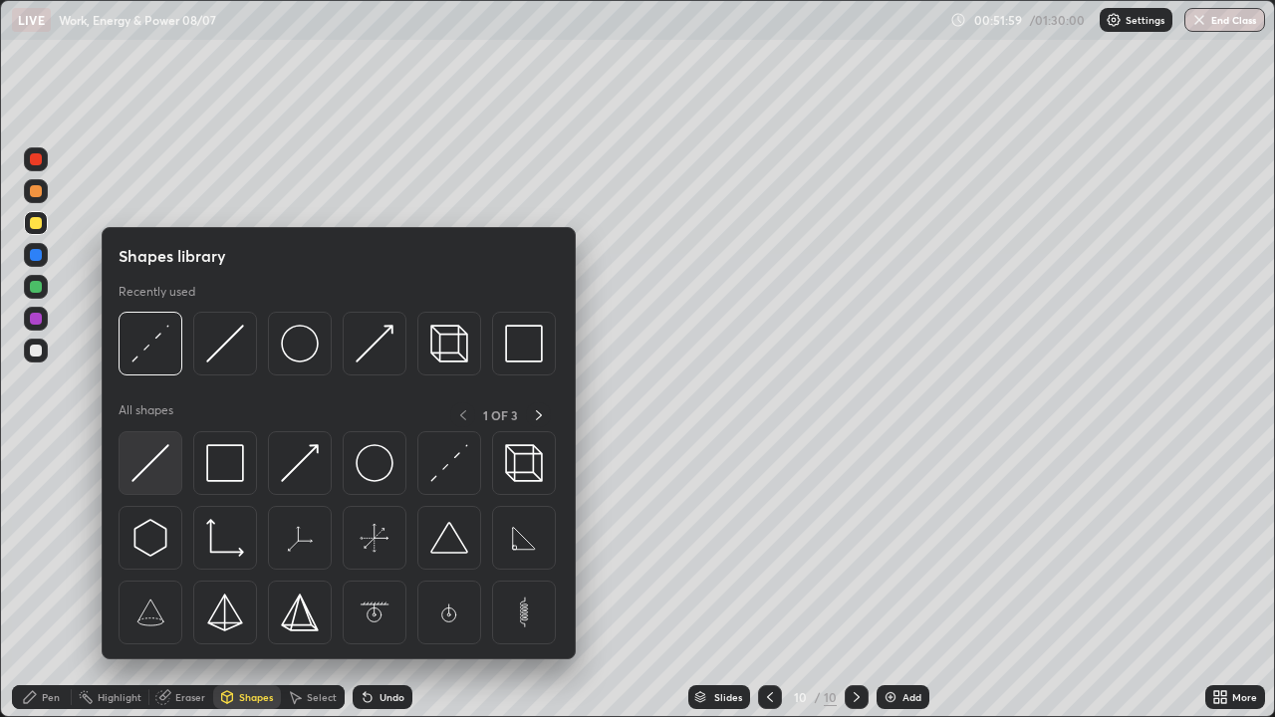
click at [164, 464] on img at bounding box center [151, 463] width 38 height 38
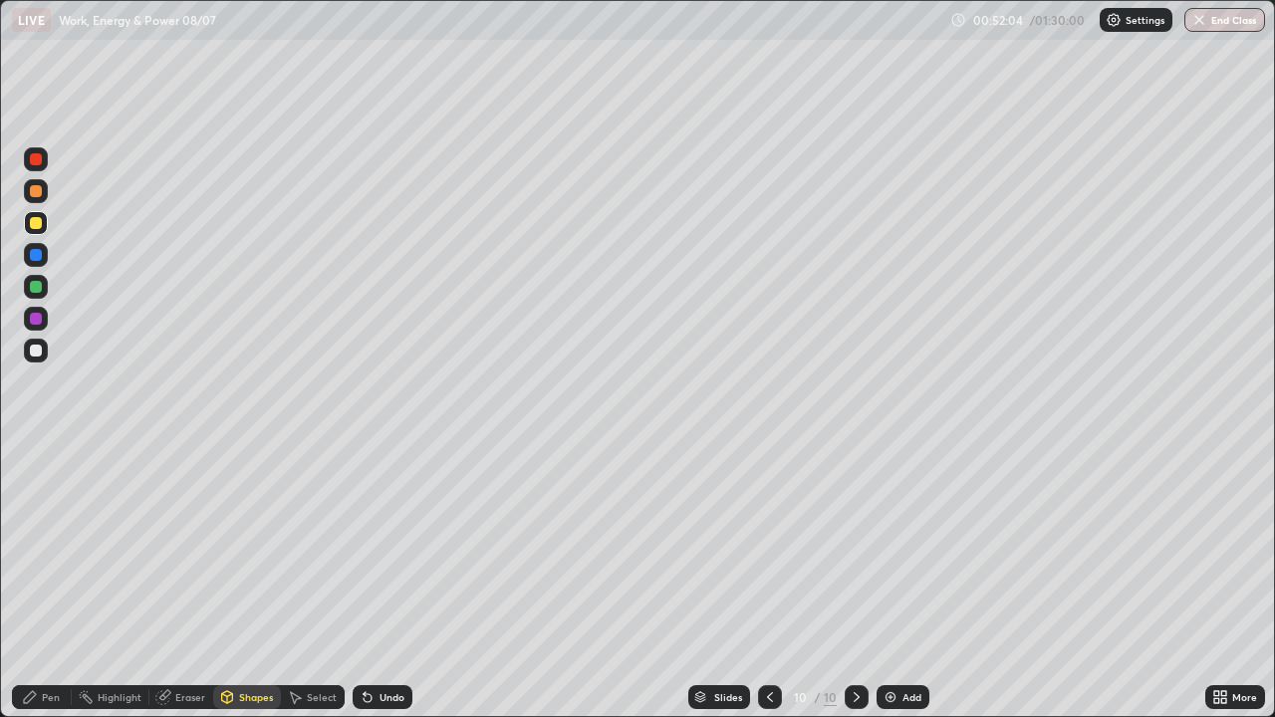
click at [400, 582] on div "Undo" at bounding box center [383, 697] width 60 height 24
click at [381, 582] on div "Undo" at bounding box center [383, 697] width 60 height 24
click at [53, 582] on div "Pen" at bounding box center [42, 697] width 60 height 24
click at [400, 582] on div "Undo" at bounding box center [383, 697] width 60 height 24
click at [247, 582] on div "Shapes" at bounding box center [256, 697] width 34 height 10
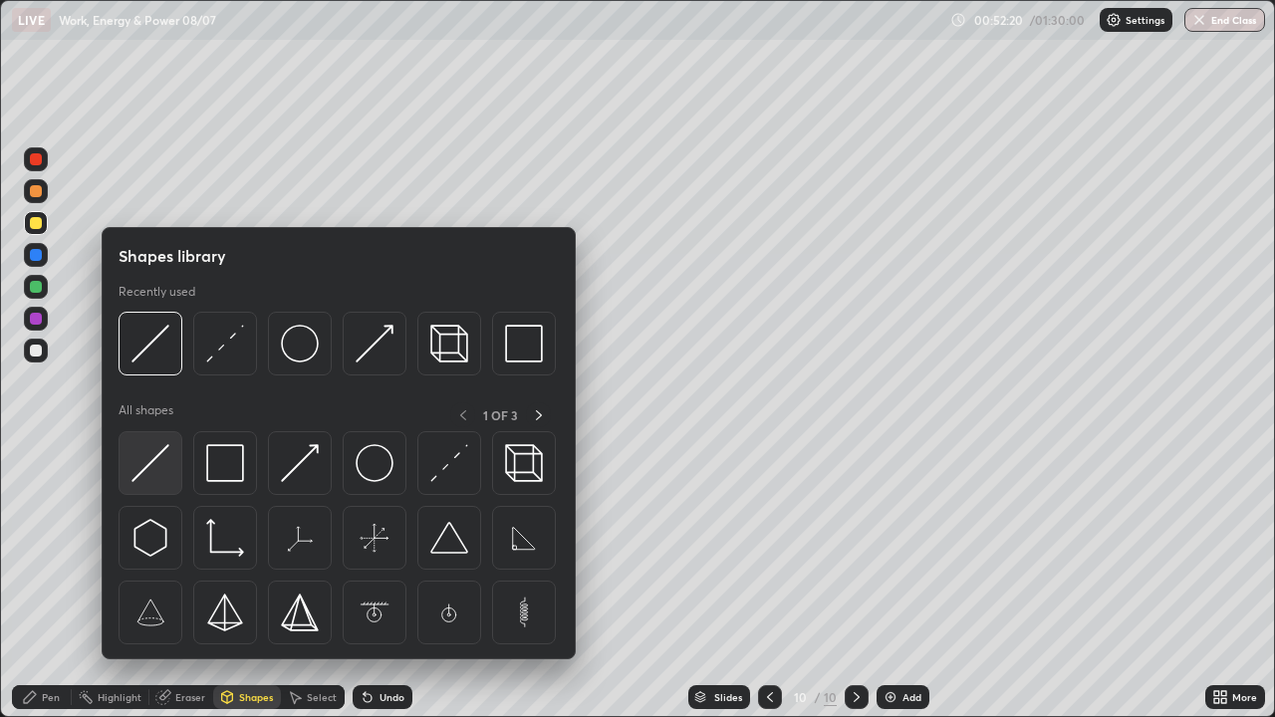
click at [156, 466] on img at bounding box center [151, 463] width 38 height 38
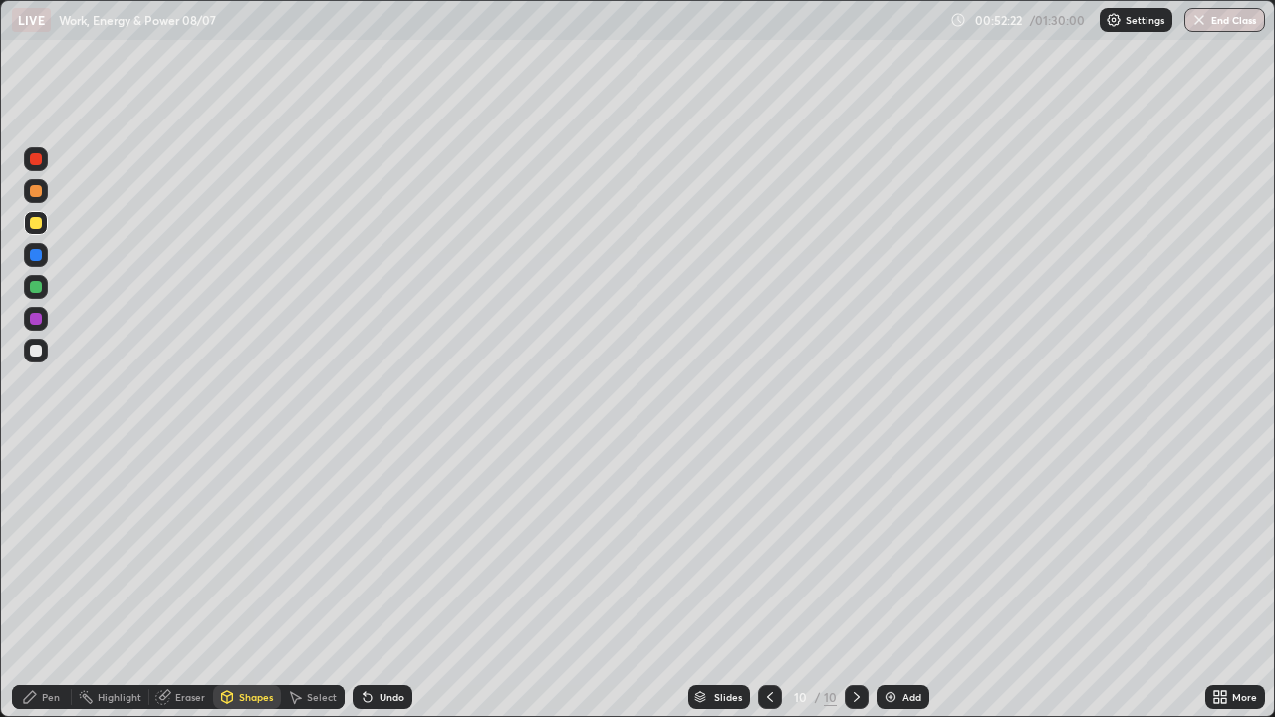
click at [46, 582] on div "Pen" at bounding box center [42, 697] width 60 height 24
click at [243, 582] on div "Shapes" at bounding box center [247, 697] width 68 height 24
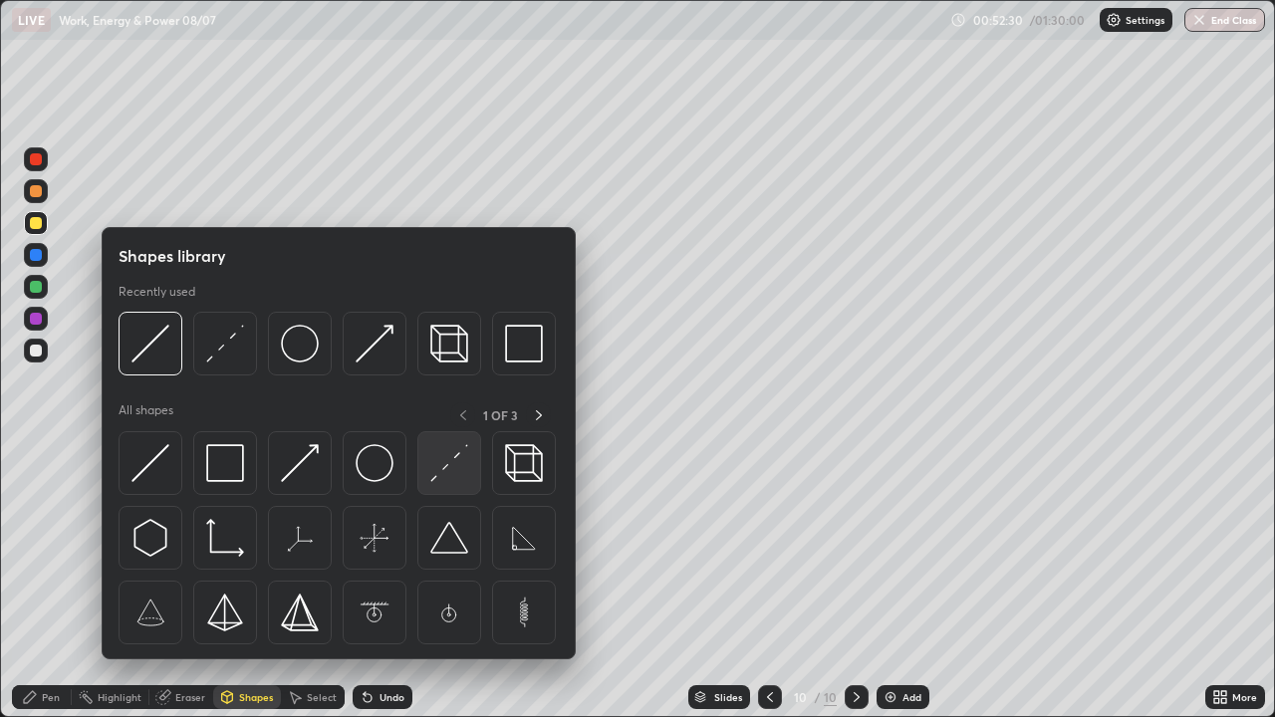
click at [431, 454] on img at bounding box center [449, 463] width 38 height 38
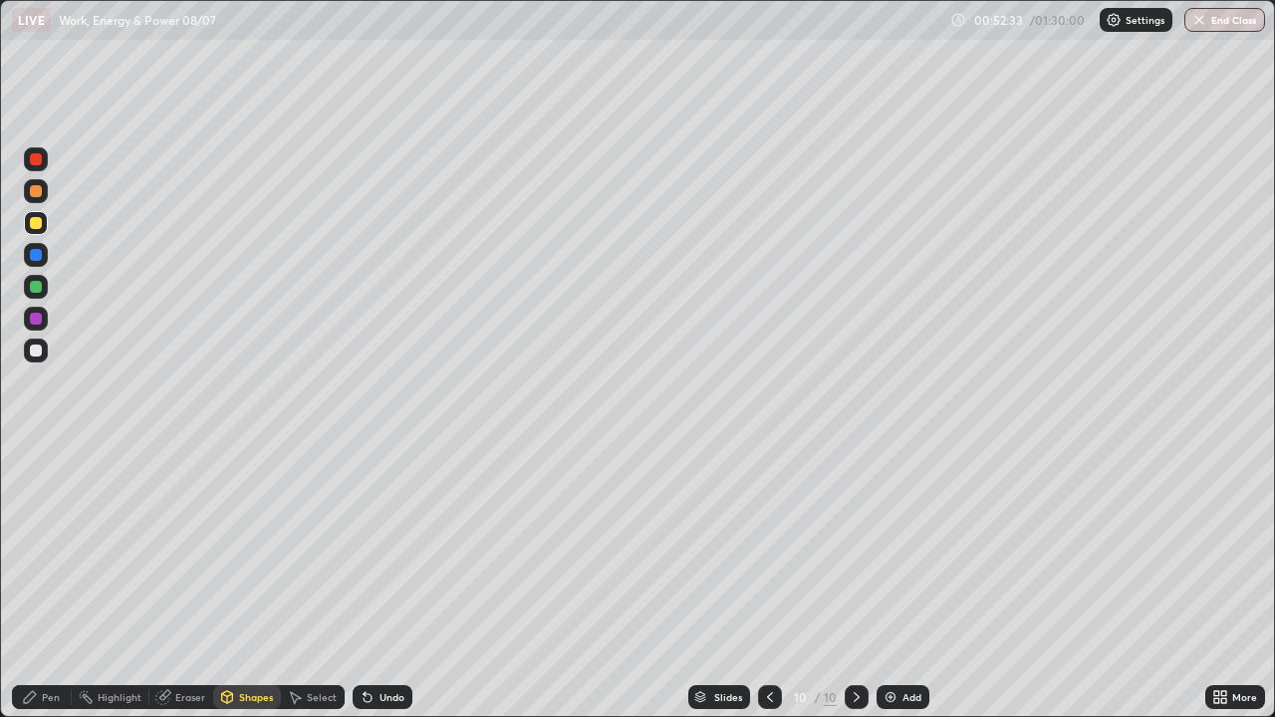
click at [60, 582] on div "Pen" at bounding box center [42, 697] width 60 height 24
click at [41, 284] on div at bounding box center [36, 287] width 12 height 12
click at [257, 582] on div "Shapes" at bounding box center [256, 697] width 34 height 10
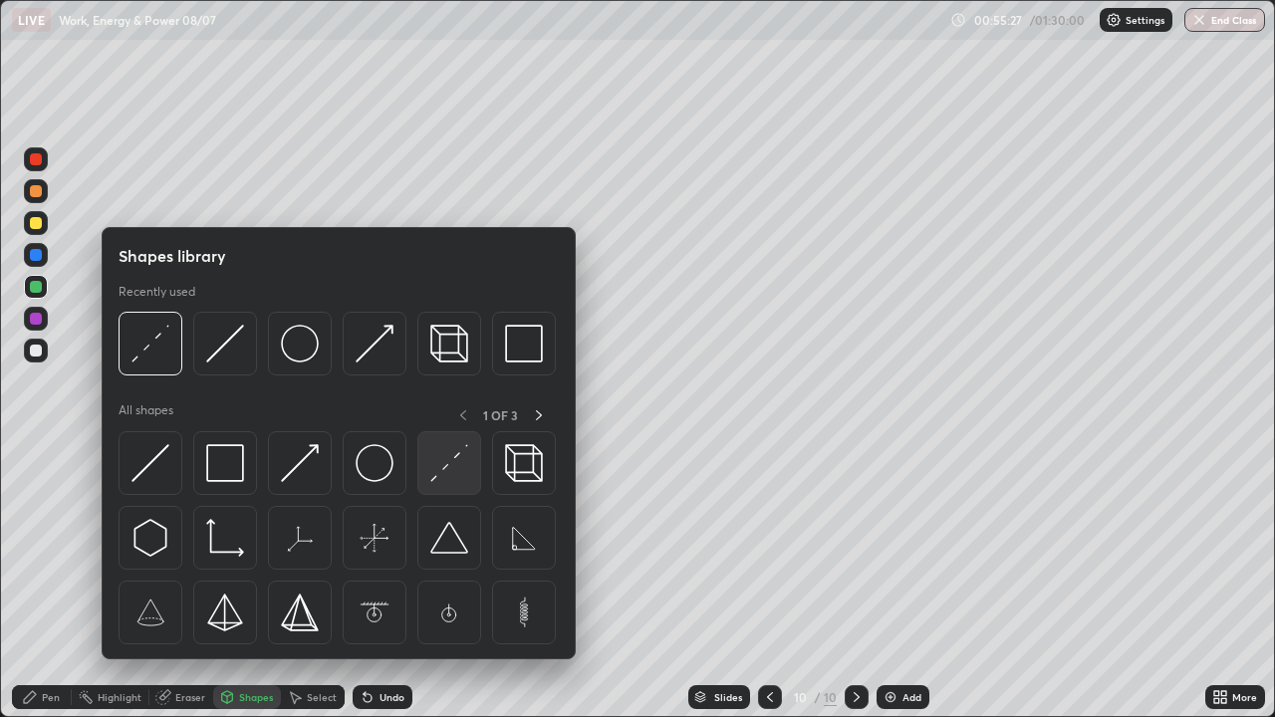
click at [448, 469] on img at bounding box center [449, 463] width 38 height 38
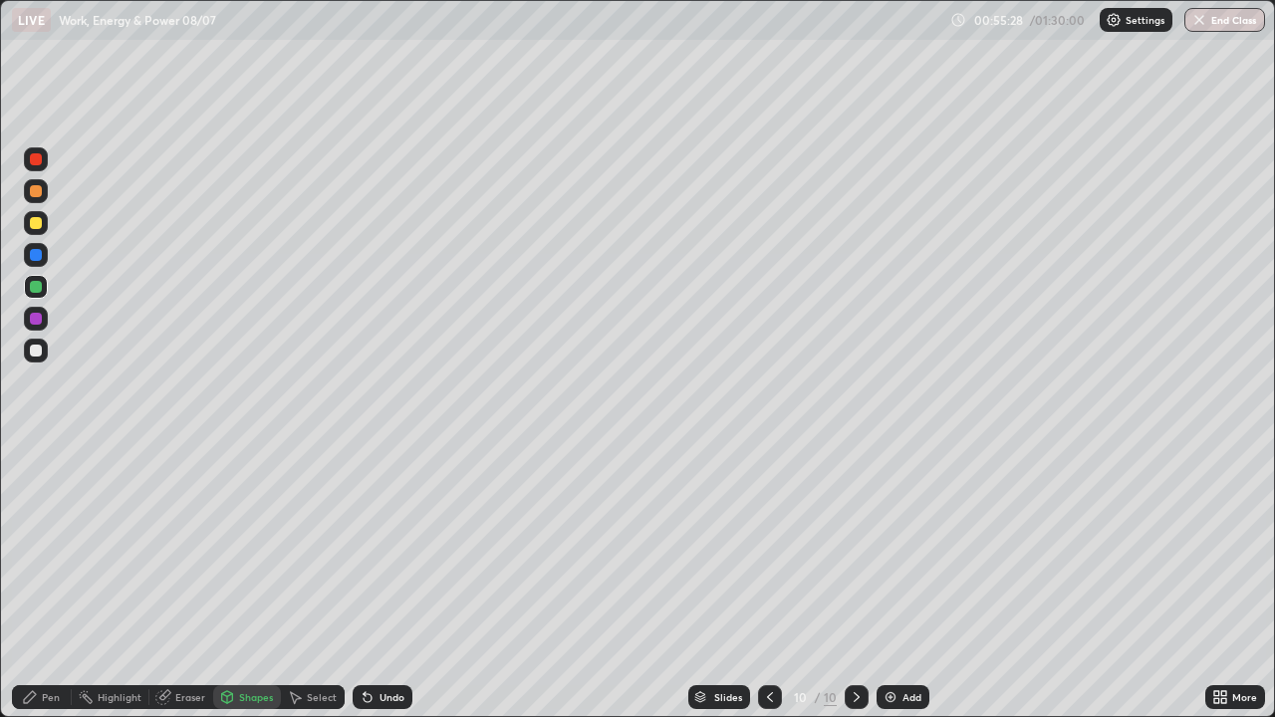
click at [33, 349] on div at bounding box center [36, 351] width 12 height 12
click at [55, 582] on div "Pen" at bounding box center [42, 697] width 60 height 24
click at [904, 582] on div "Add" at bounding box center [912, 697] width 19 height 10
click at [254, 582] on div "Shapes" at bounding box center [256, 697] width 34 height 10
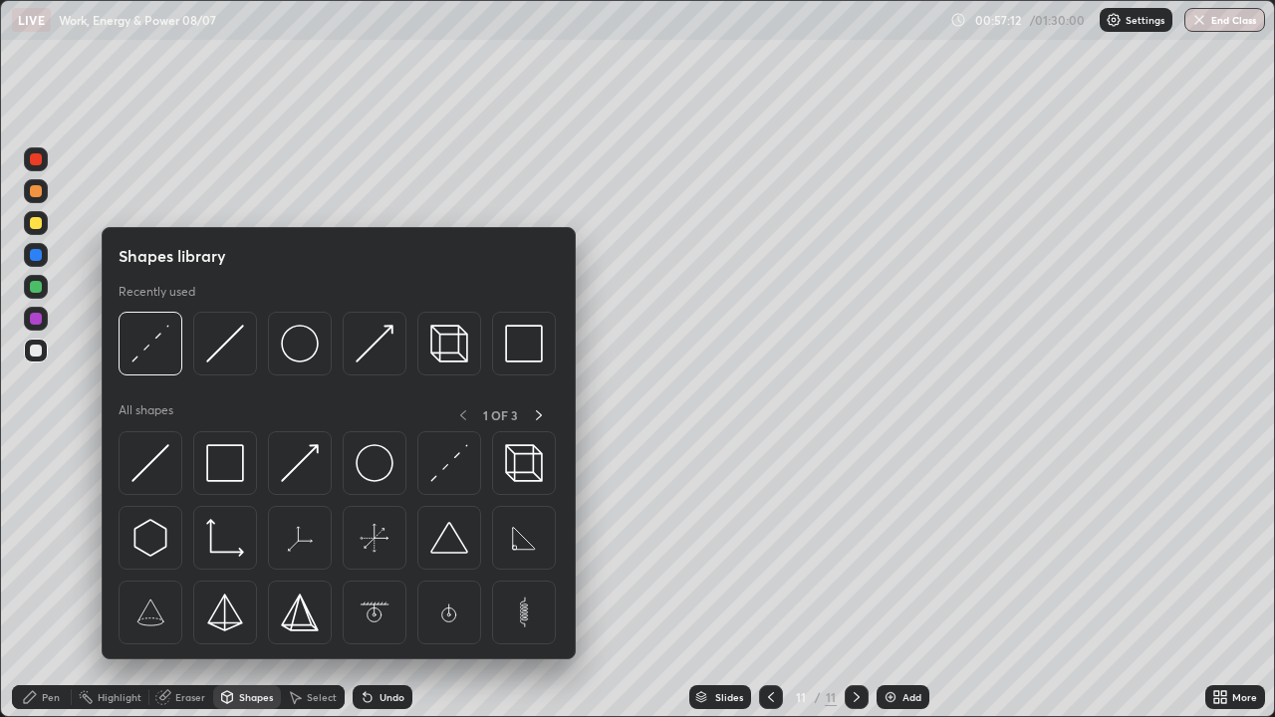
click at [51, 582] on div "Pen" at bounding box center [51, 697] width 18 height 10
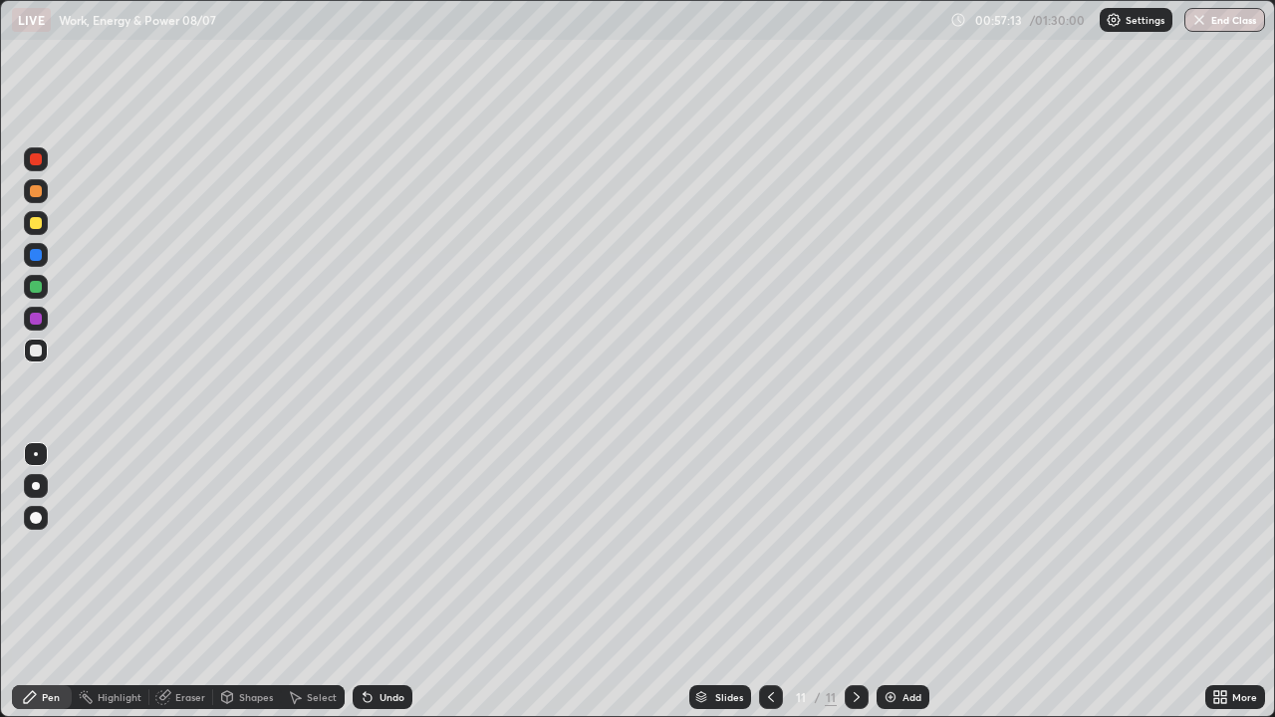
click at [244, 582] on div "Shapes" at bounding box center [247, 697] width 68 height 24
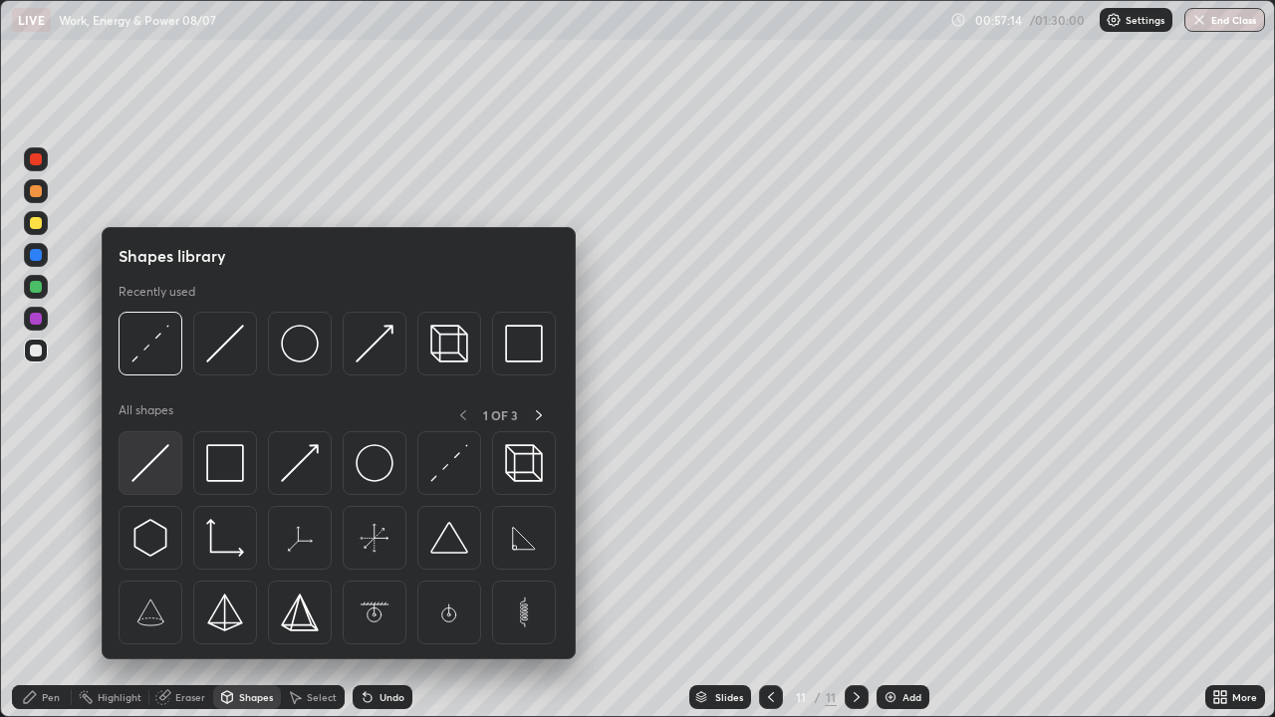
click at [161, 455] on img at bounding box center [151, 463] width 38 height 38
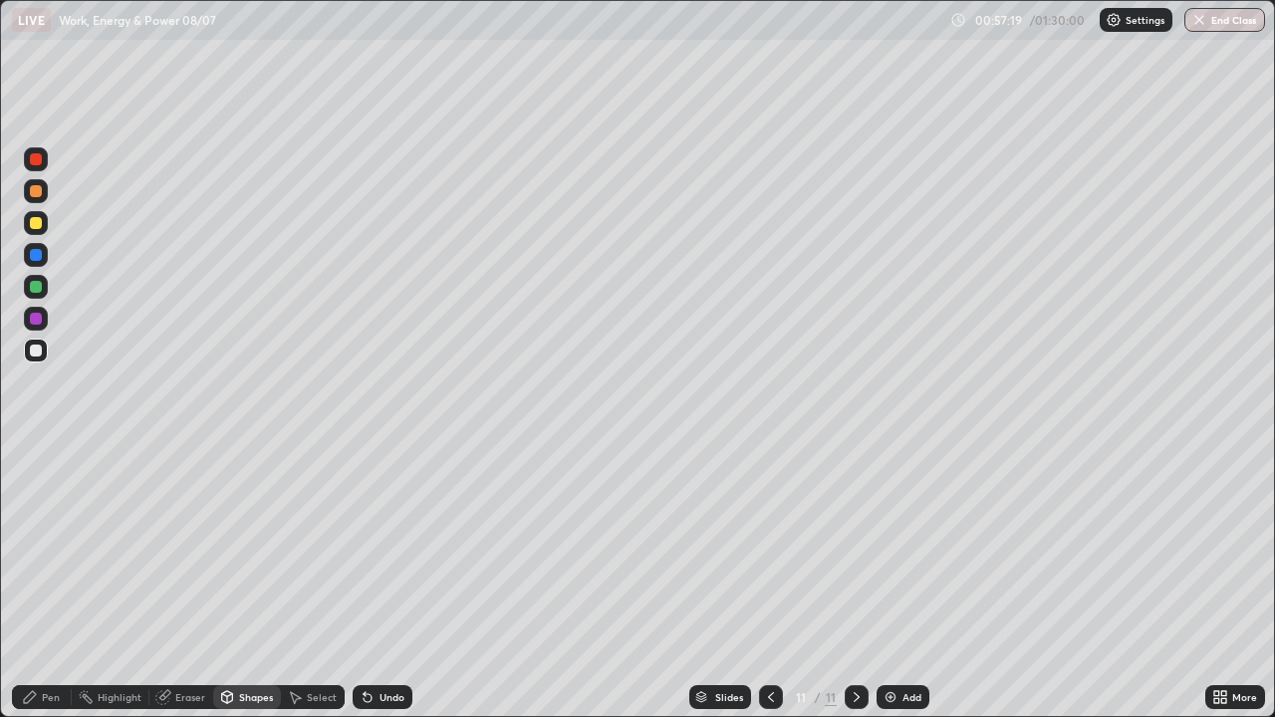
click at [58, 582] on div "Pen" at bounding box center [42, 697] width 60 height 24
click at [242, 582] on div "Shapes" at bounding box center [256, 697] width 34 height 10
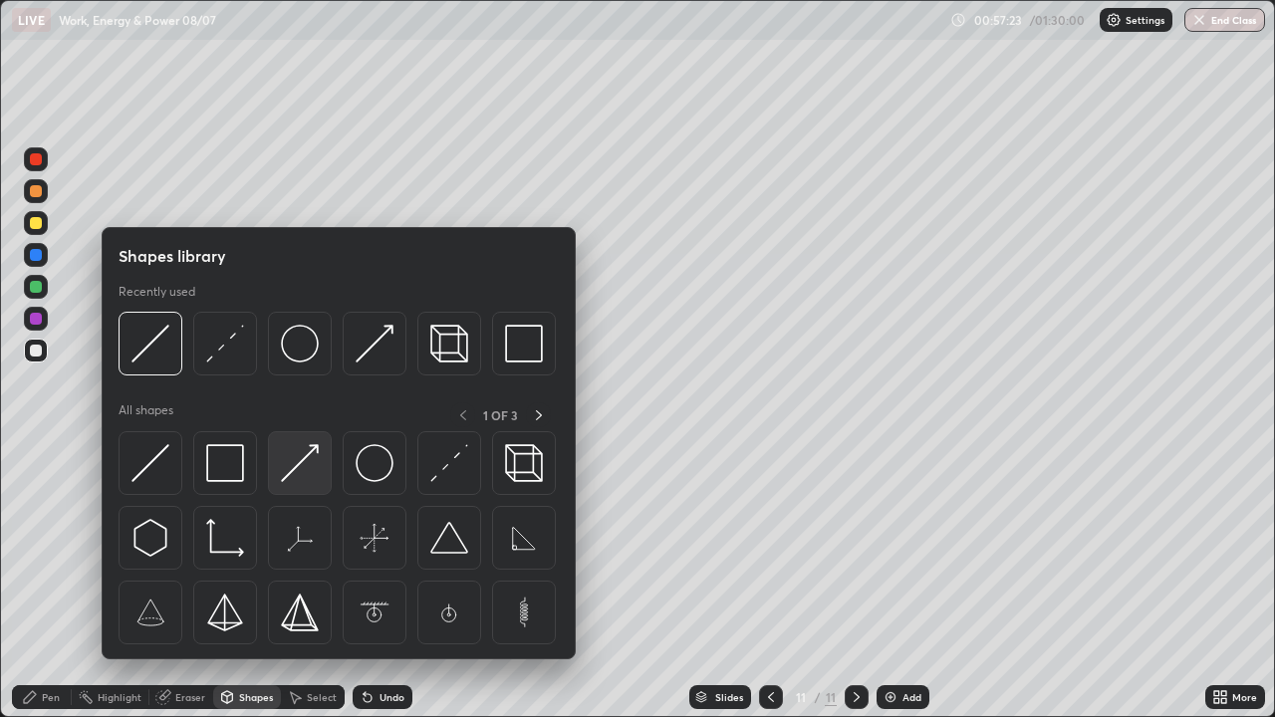
click at [290, 451] on img at bounding box center [300, 463] width 38 height 38
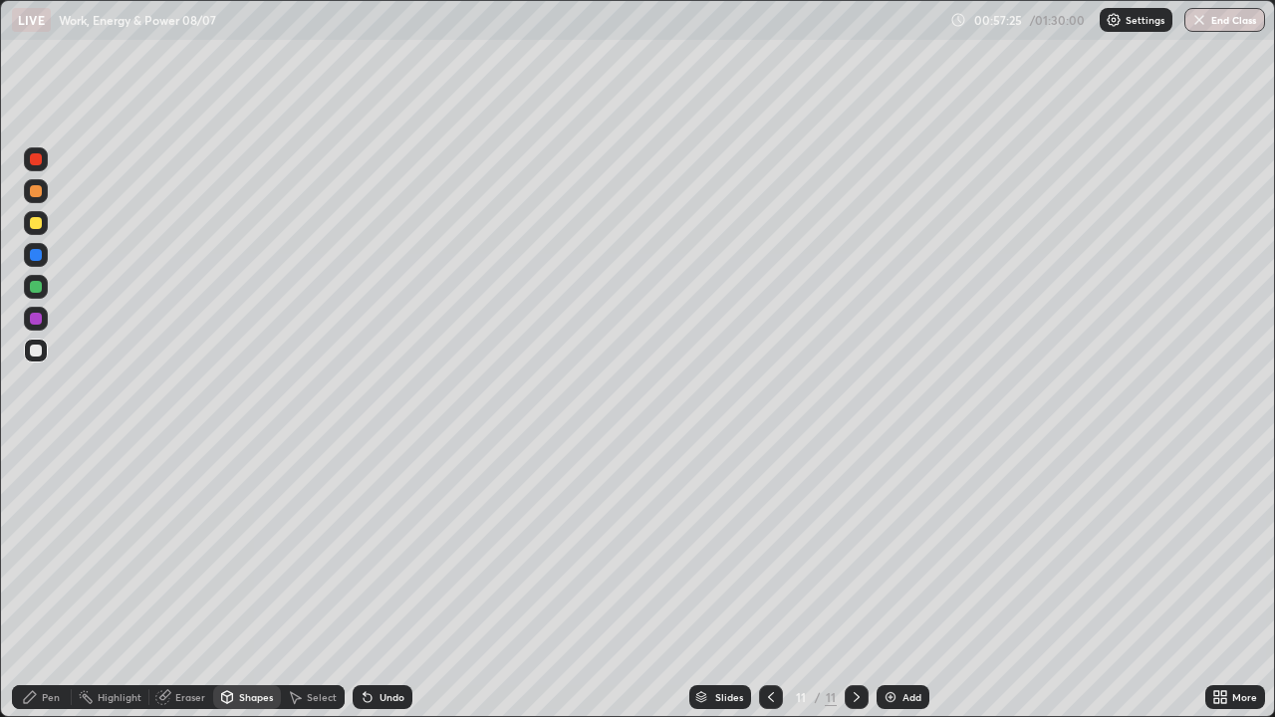
click at [57, 582] on div "Pen" at bounding box center [51, 697] width 18 height 10
click at [239, 582] on div "Shapes" at bounding box center [247, 697] width 68 height 24
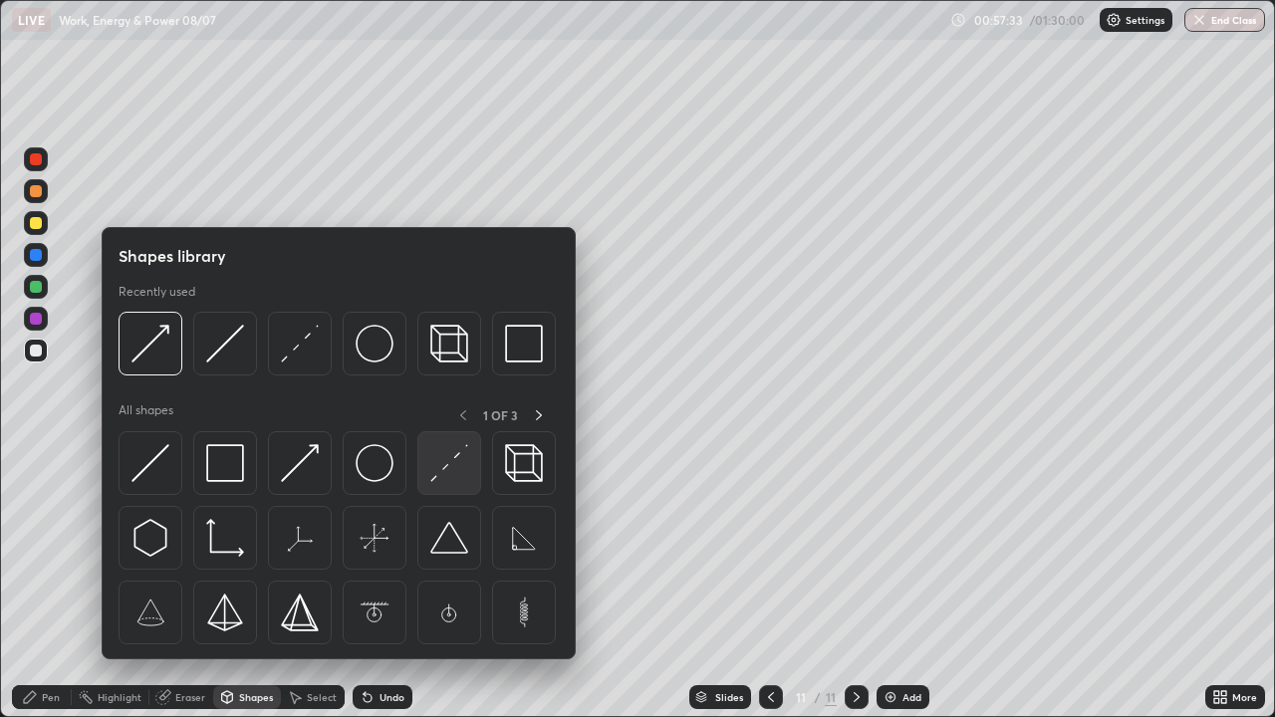
click at [439, 474] on img at bounding box center [449, 463] width 38 height 38
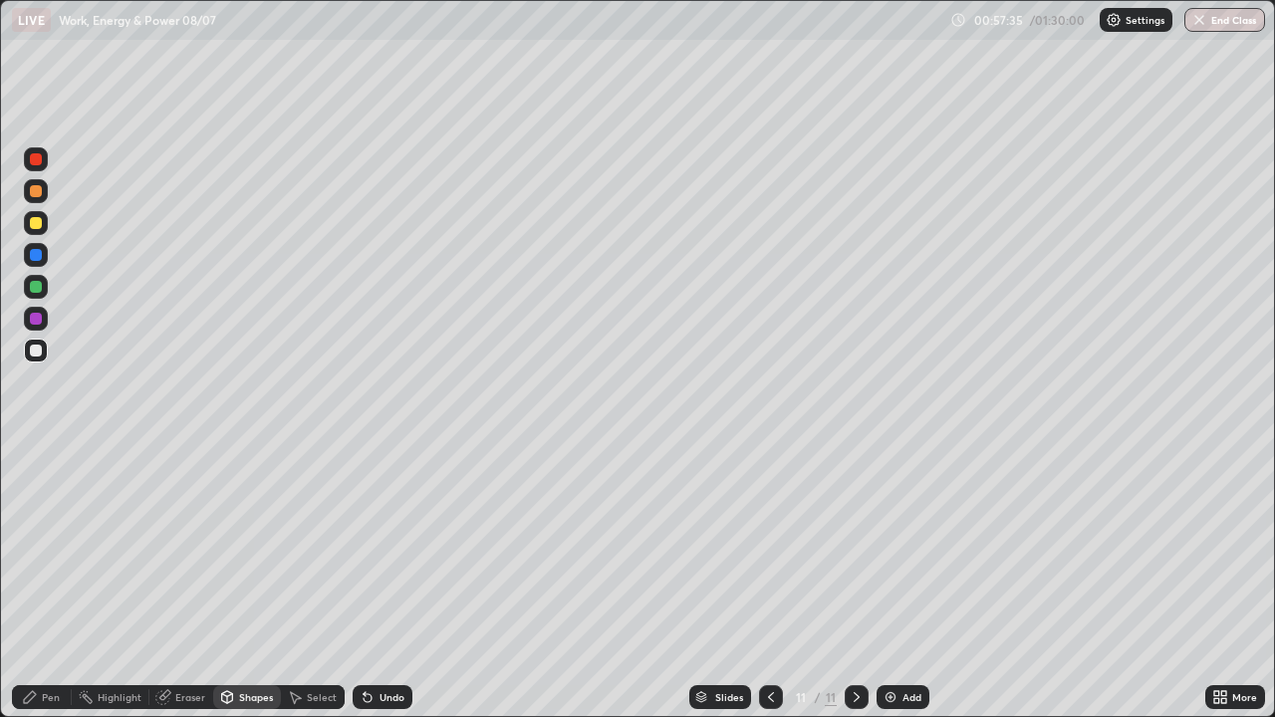
click at [45, 582] on div "Pen" at bounding box center [51, 697] width 18 height 10
click at [37, 286] on div at bounding box center [36, 287] width 12 height 12
click at [388, 582] on div "Undo" at bounding box center [392, 697] width 25 height 10
click at [897, 582] on div "Add" at bounding box center [903, 697] width 53 height 24
click at [242, 582] on div "Shapes" at bounding box center [247, 697] width 68 height 24
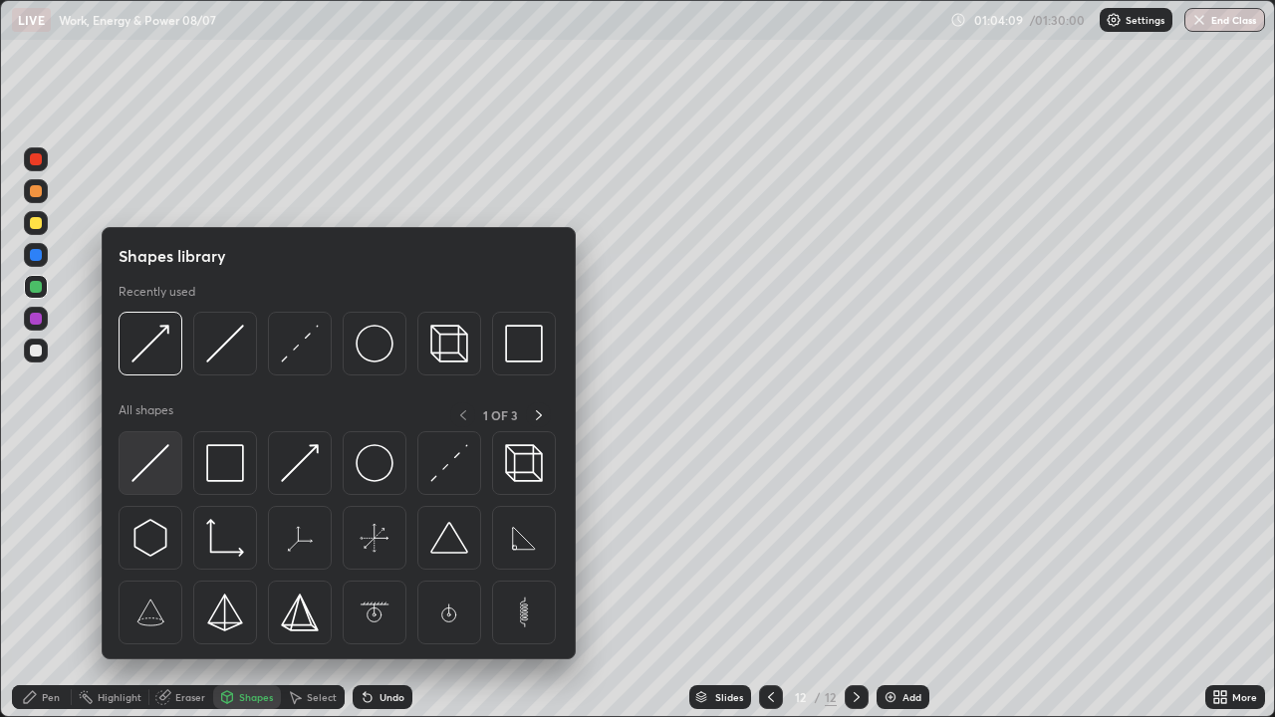
click at [163, 449] on img at bounding box center [151, 463] width 38 height 38
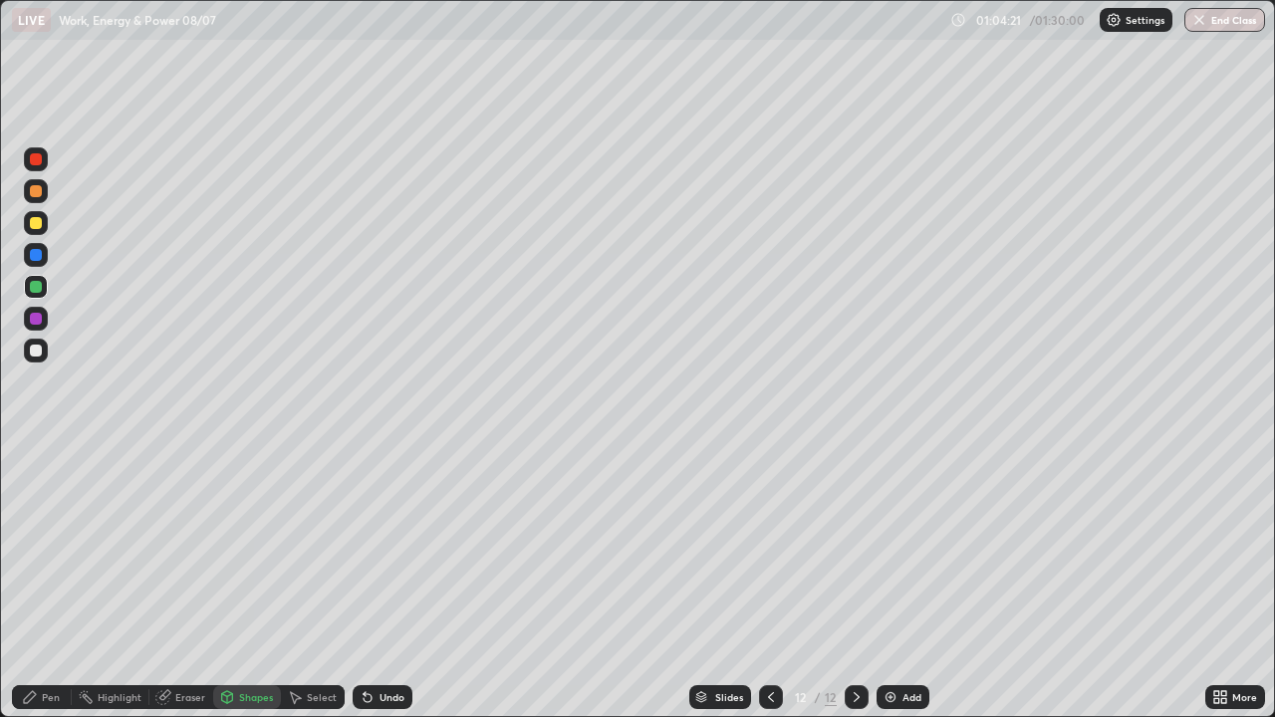
click at [48, 582] on div "Pen" at bounding box center [42, 697] width 60 height 24
click at [51, 582] on div "Pen" at bounding box center [51, 697] width 18 height 10
click at [907, 582] on div "Add" at bounding box center [912, 697] width 19 height 10
click at [889, 582] on div "Add" at bounding box center [903, 697] width 53 height 24
click at [371, 582] on icon at bounding box center [368, 697] width 16 height 16
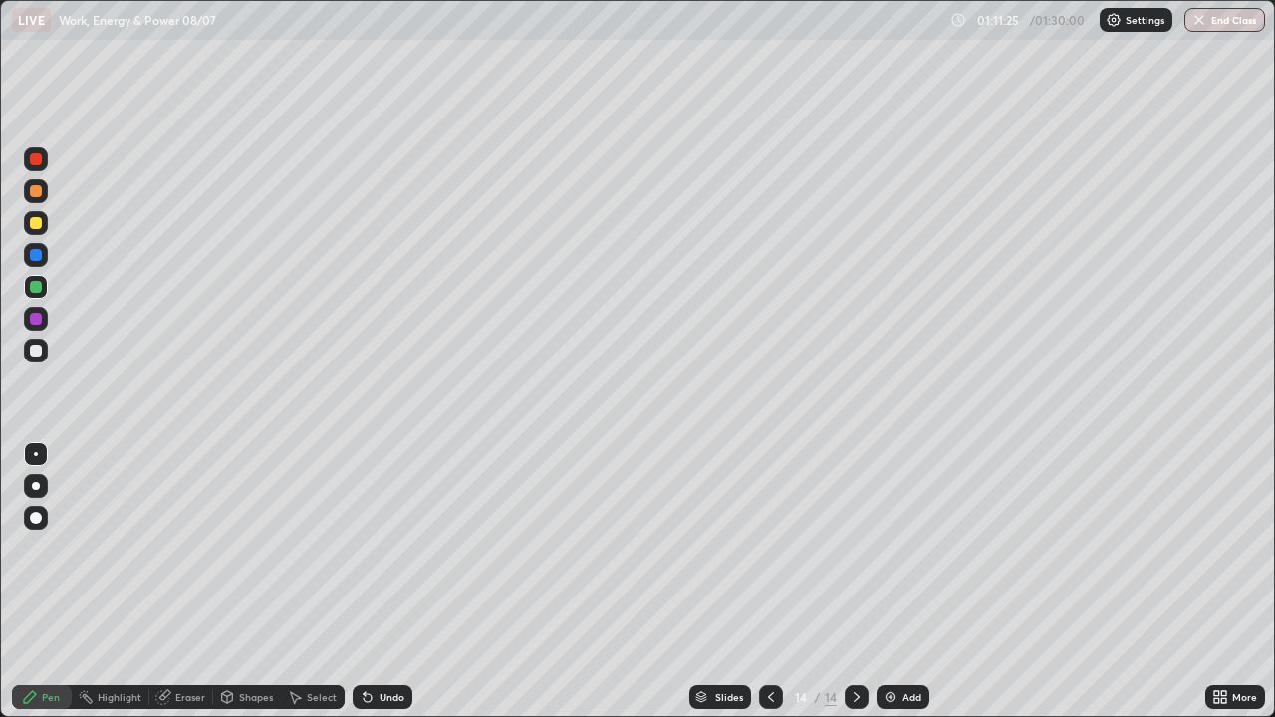
click at [364, 582] on icon at bounding box center [365, 693] width 2 height 2
click at [36, 228] on div at bounding box center [36, 223] width 12 height 12
click at [1237, 15] on button "End Class" at bounding box center [1225, 20] width 81 height 24
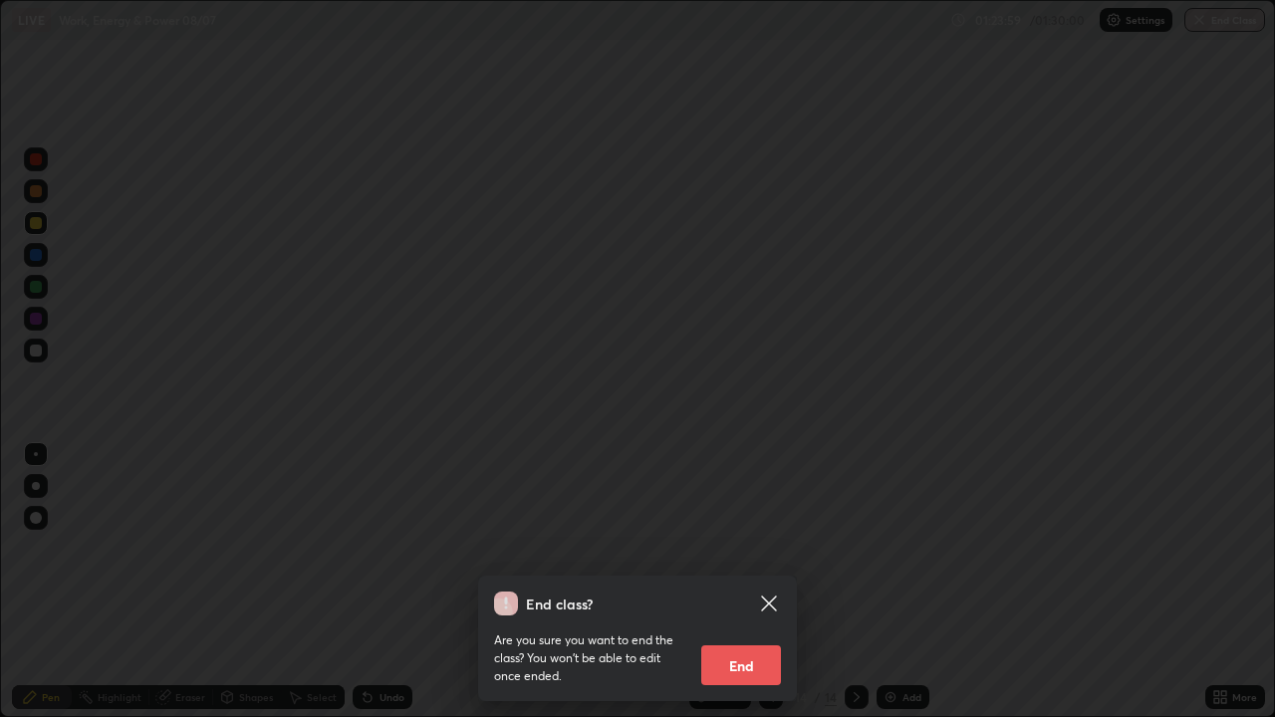
click at [750, 582] on button "End" at bounding box center [741, 666] width 80 height 40
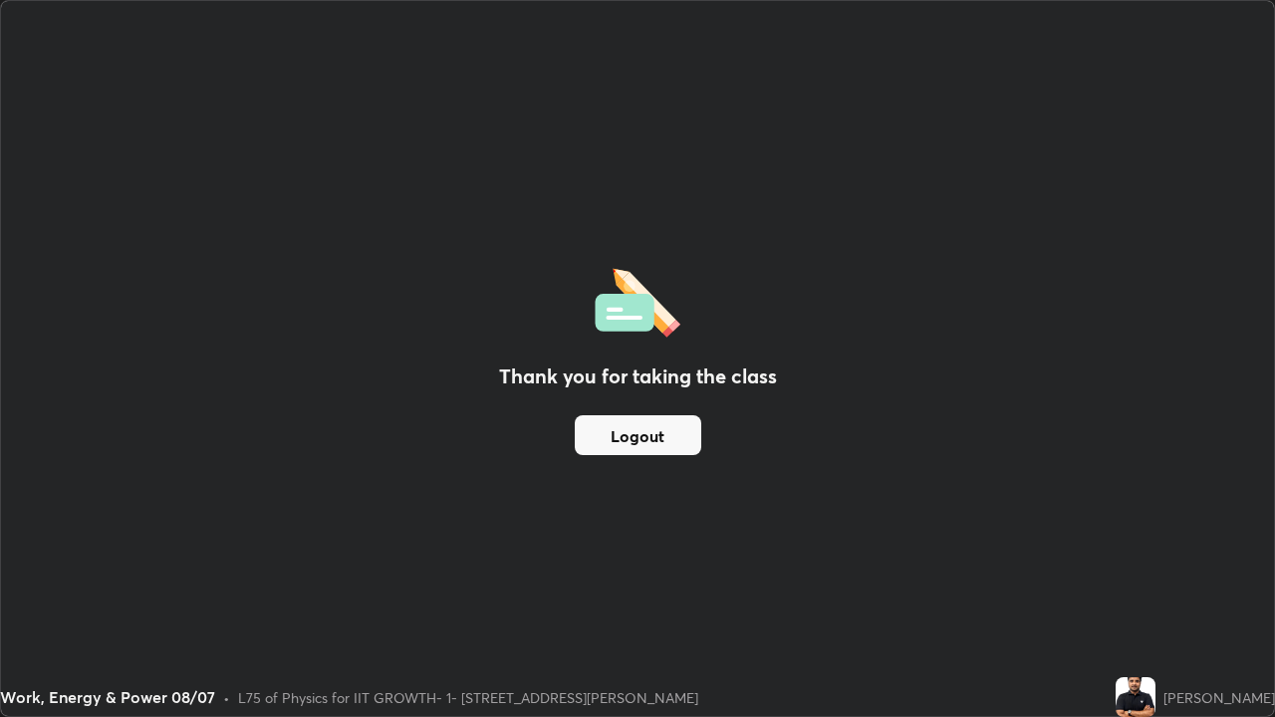
click at [654, 427] on button "Logout" at bounding box center [638, 435] width 127 height 40
